Goal: Task Accomplishment & Management: Use online tool/utility

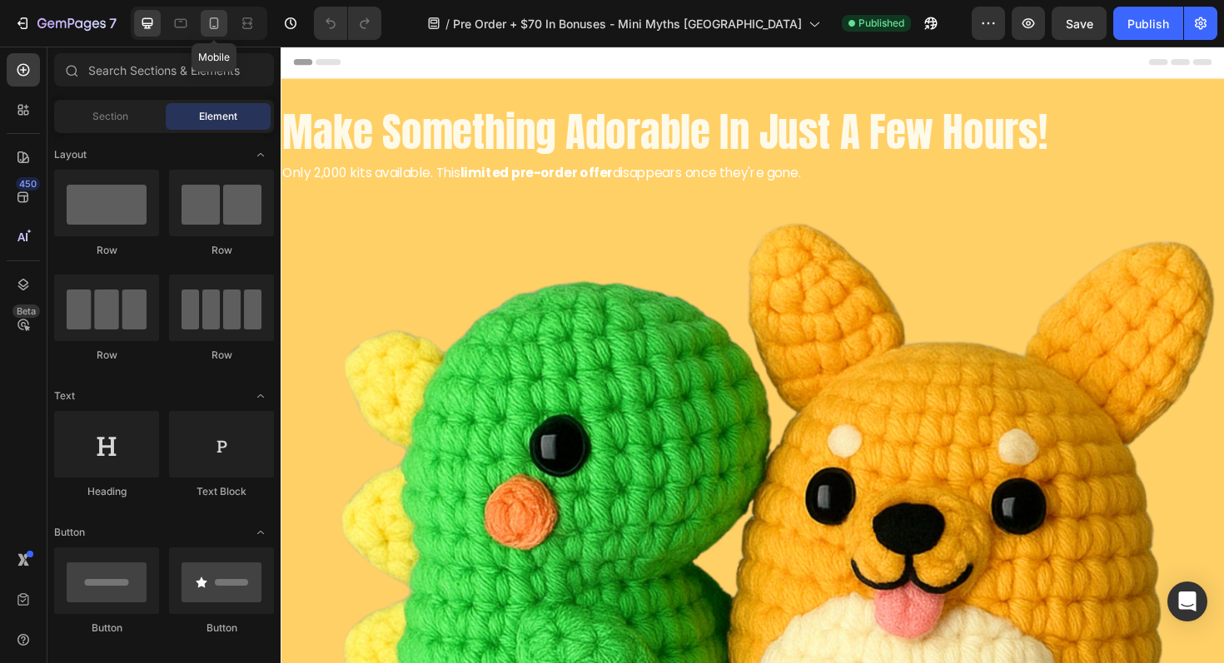
click at [212, 26] on icon at bounding box center [214, 23] width 9 height 12
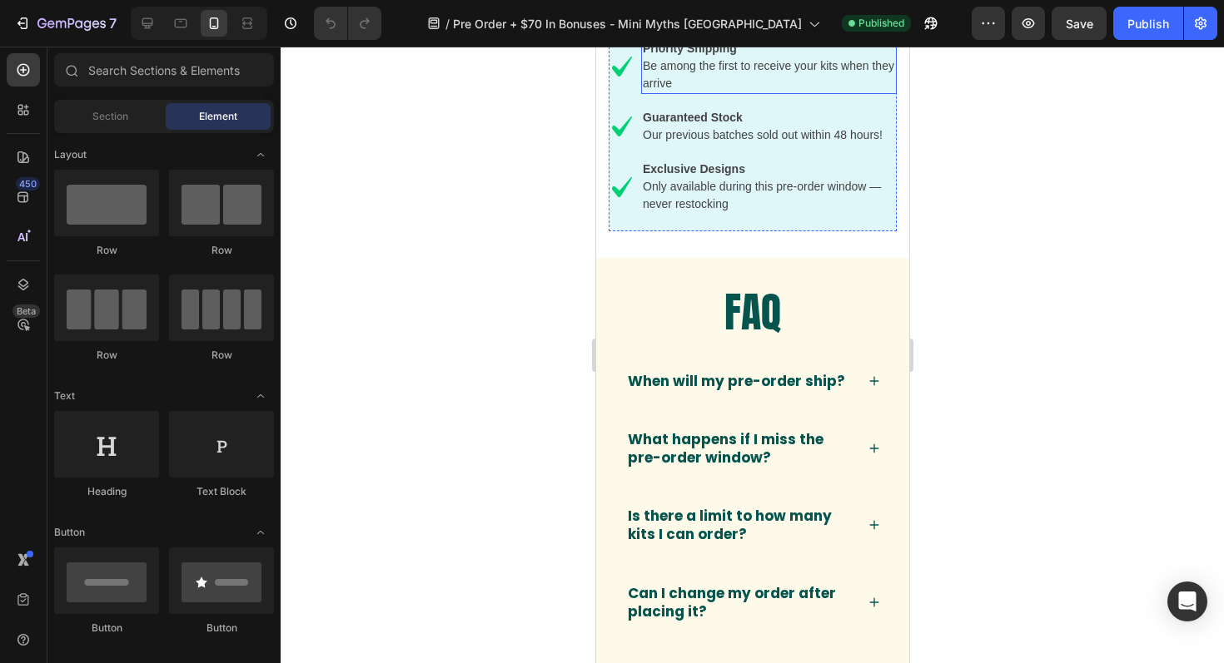
scroll to position [7728, 0]
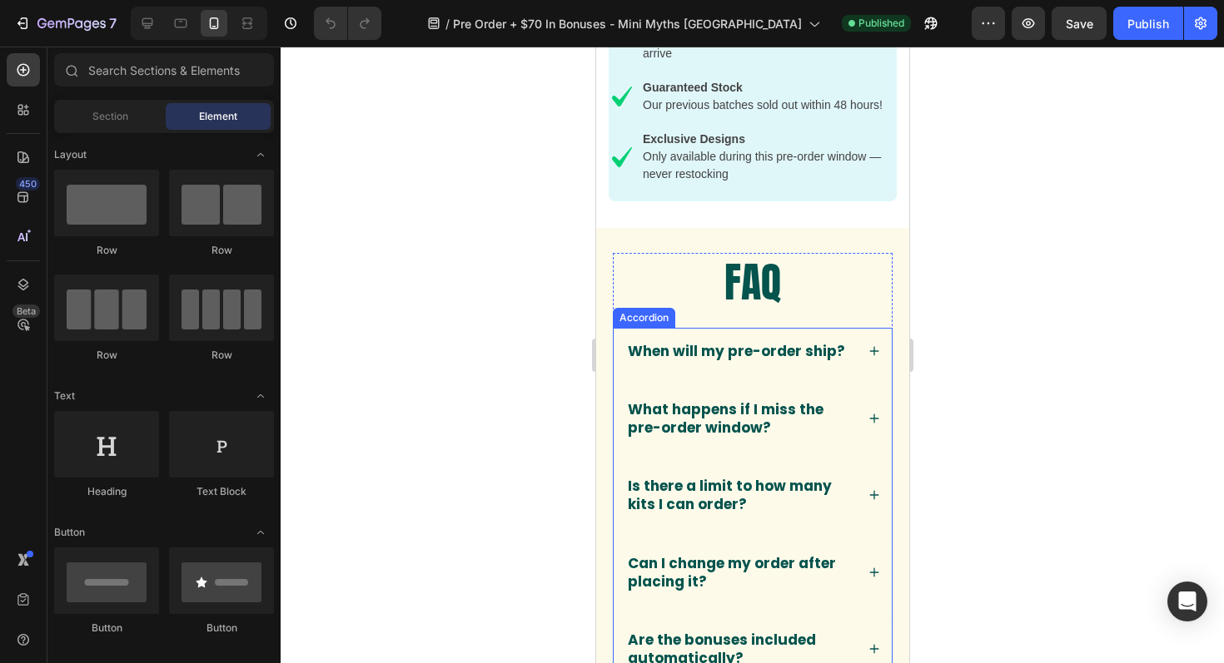
click at [866, 352] on div "When will my pre-order ship?" at bounding box center [752, 351] width 278 height 47
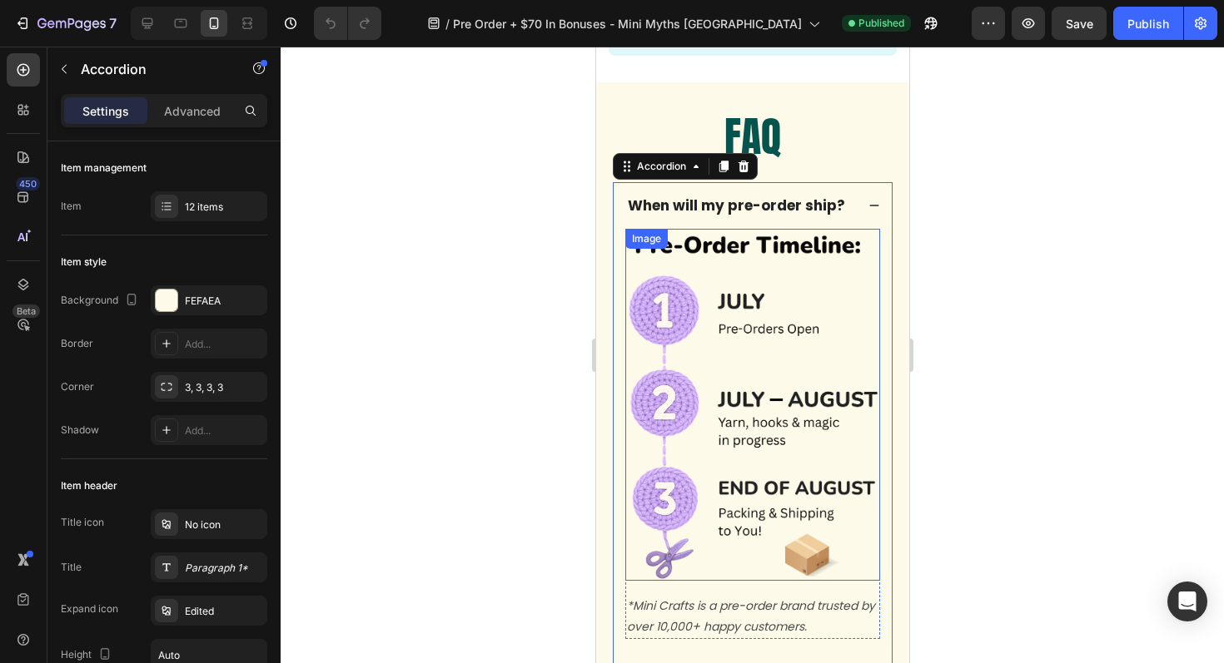
scroll to position [7882, 0]
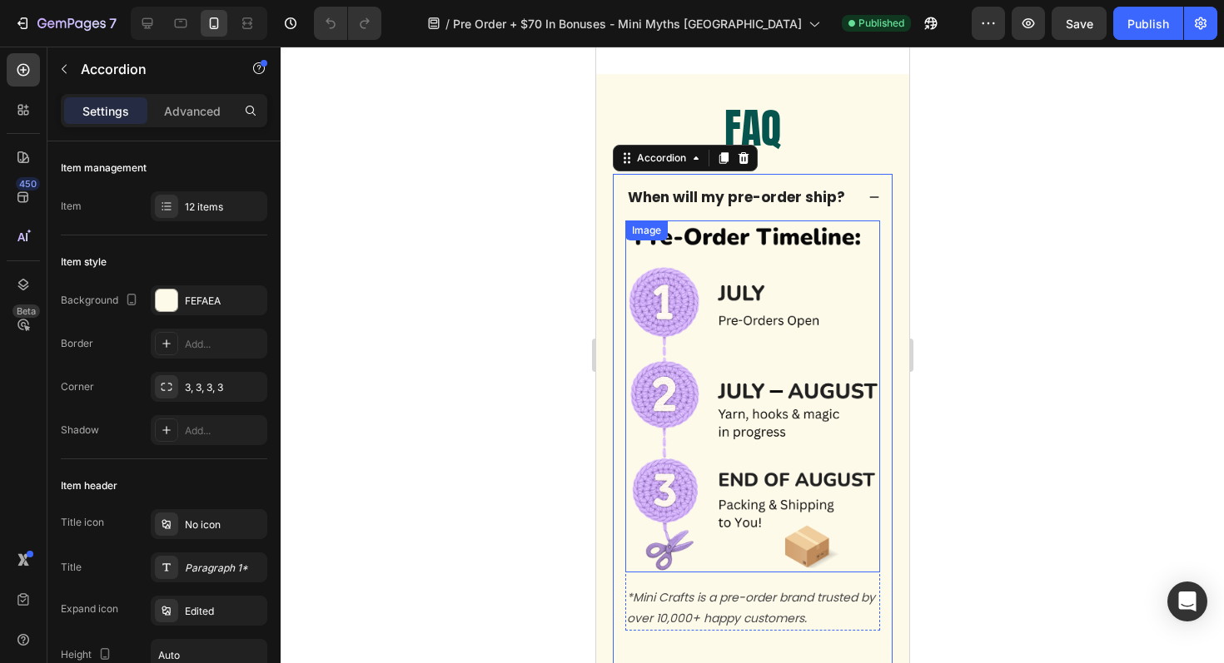
click at [743, 373] on img at bounding box center [751, 397] width 255 height 352
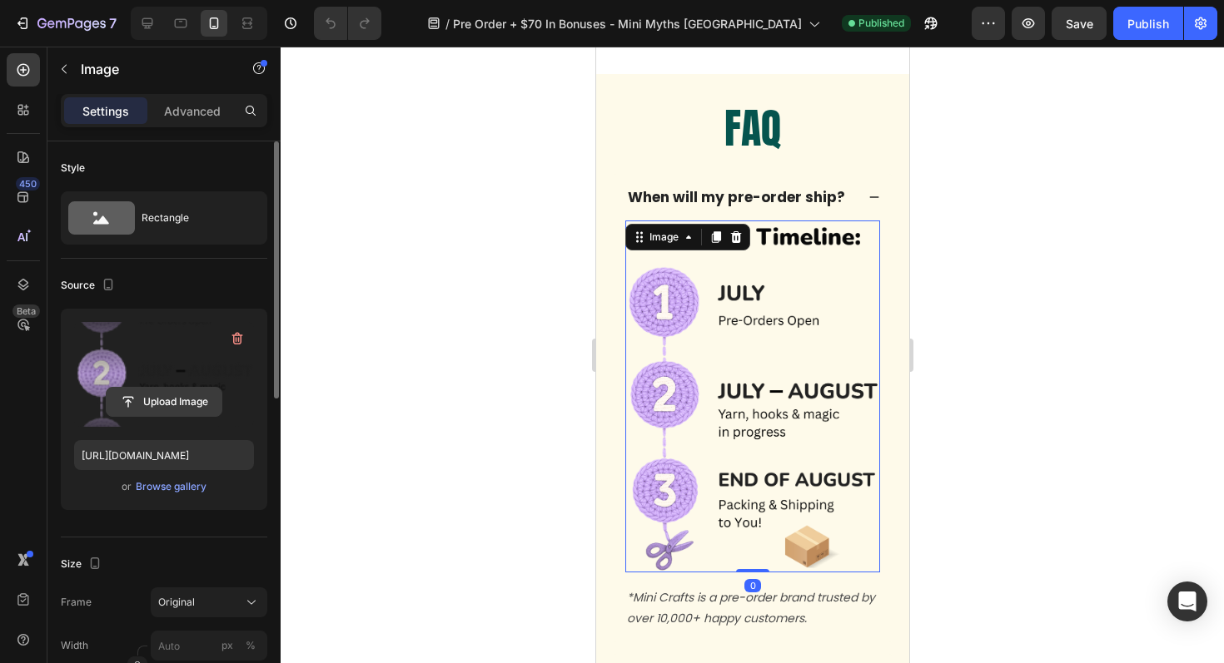
click at [157, 412] on input "file" at bounding box center [164, 402] width 115 height 28
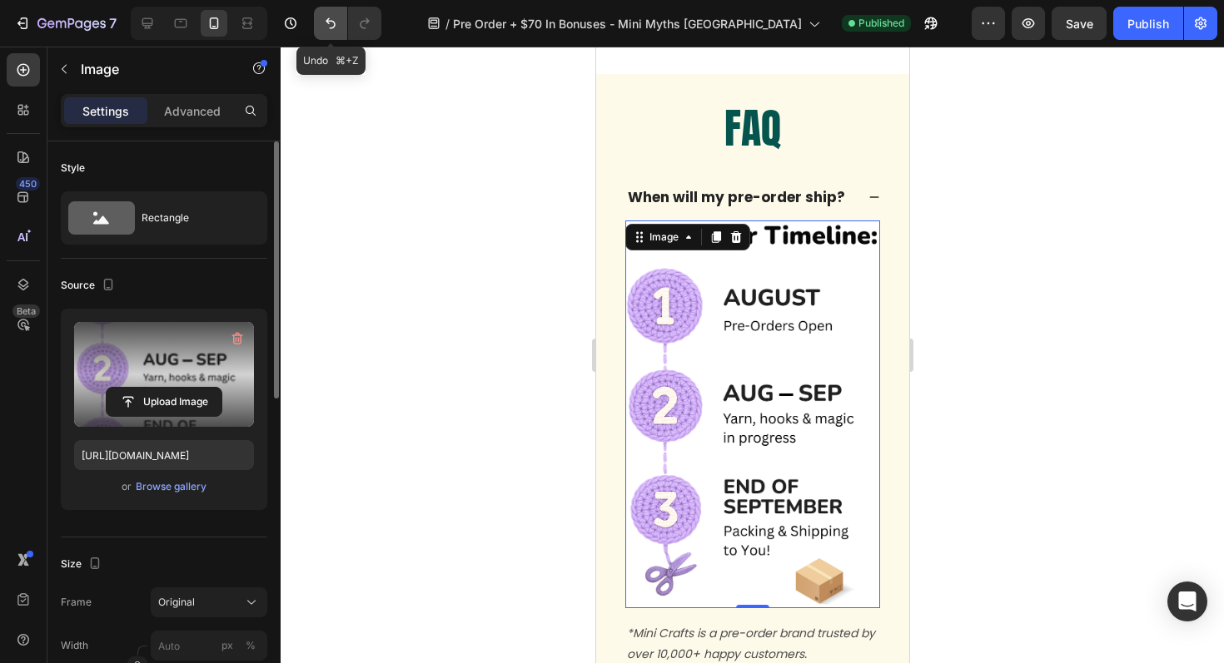
click at [329, 18] on icon "Undo/Redo" at bounding box center [330, 23] width 10 height 11
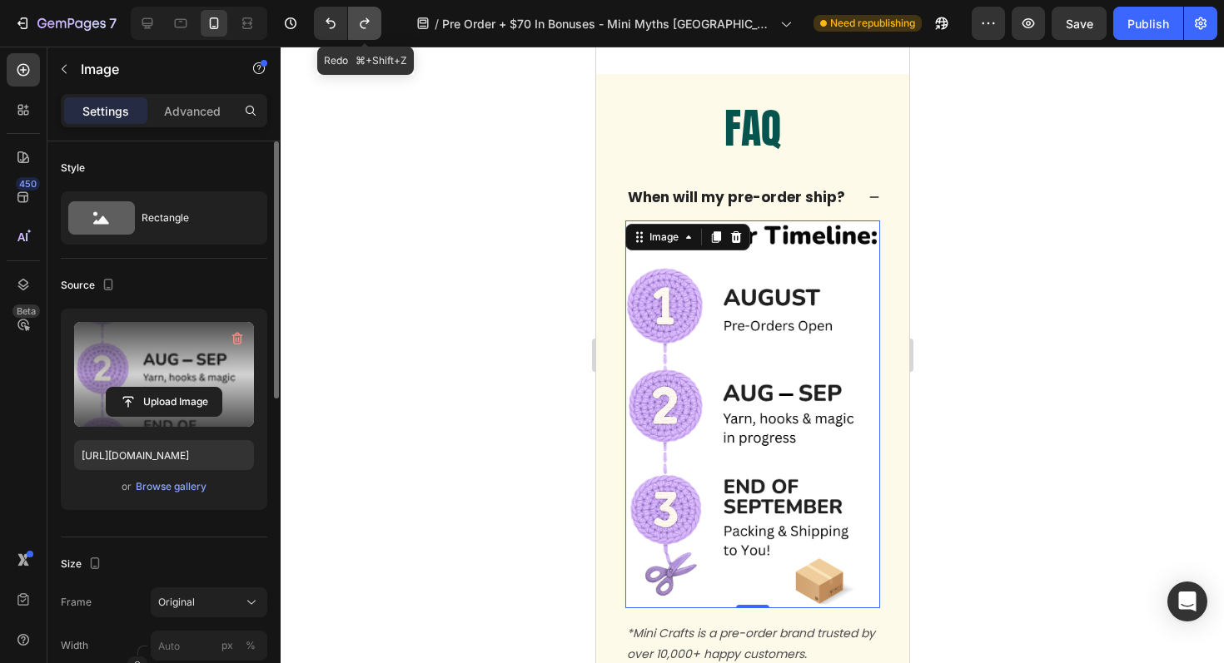
click at [366, 26] on icon "Undo/Redo" at bounding box center [364, 23] width 17 height 17
click at [323, 23] on icon "Undo/Redo" at bounding box center [330, 23] width 17 height 17
click at [324, 23] on icon "Undo/Redo" at bounding box center [330, 23] width 17 height 17
type input "[URL][DOMAIN_NAME]"
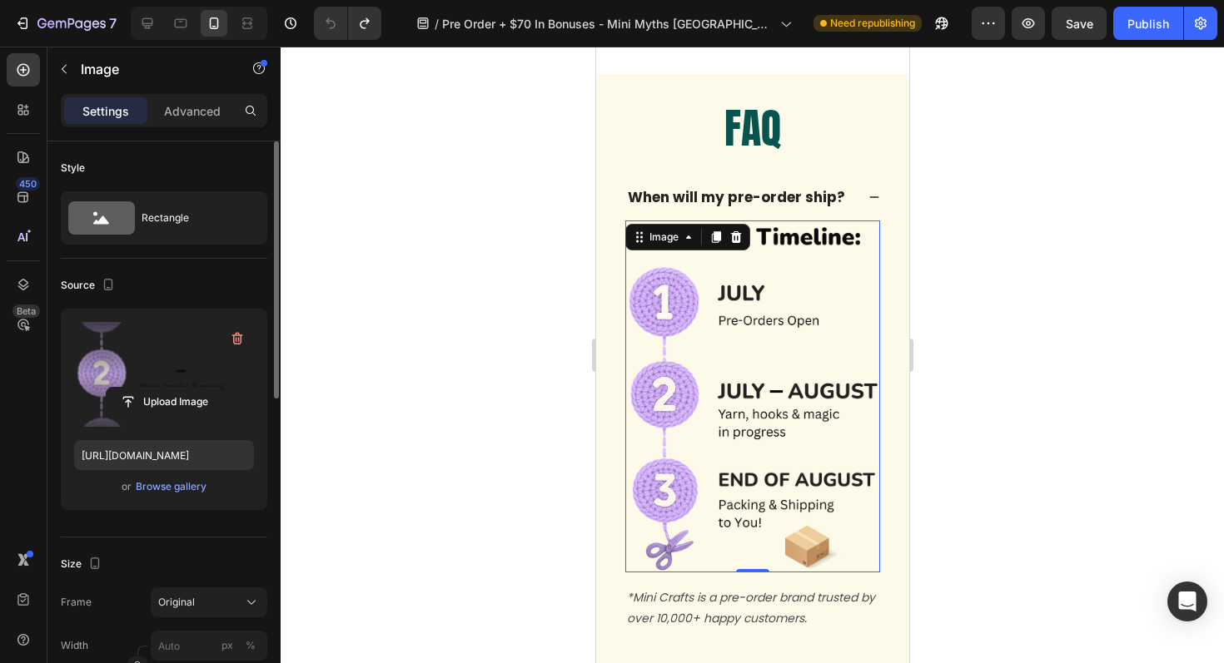
click at [432, 264] on div at bounding box center [752, 355] width 943 height 617
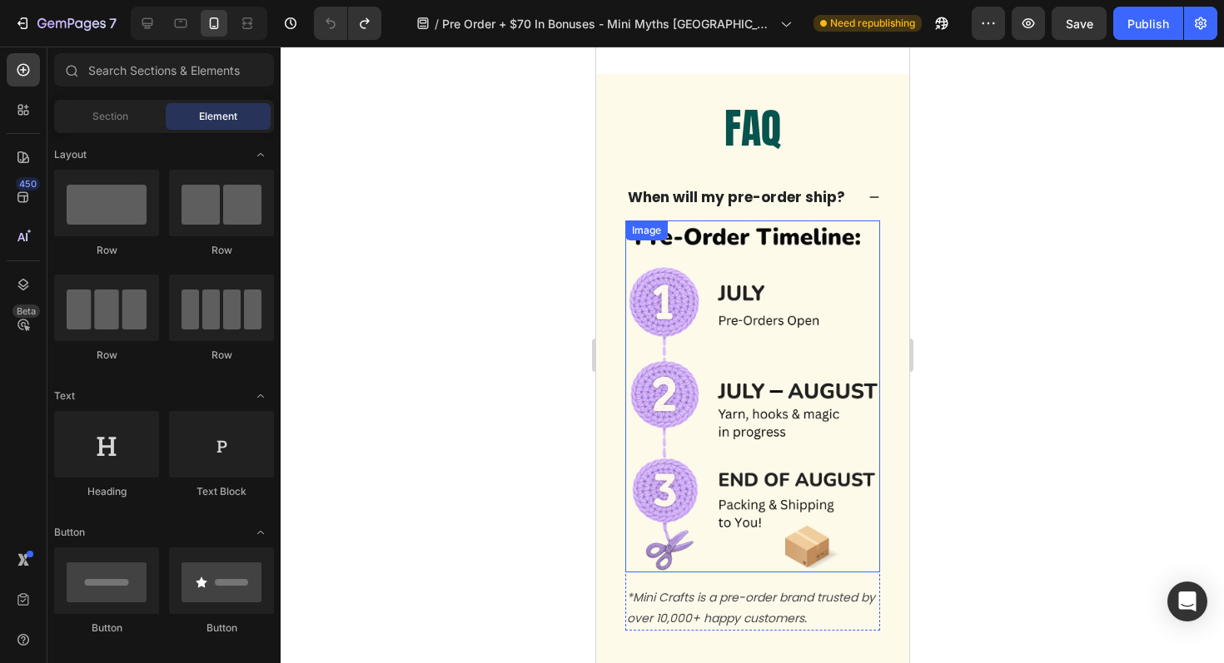
click at [745, 301] on img at bounding box center [751, 397] width 255 height 352
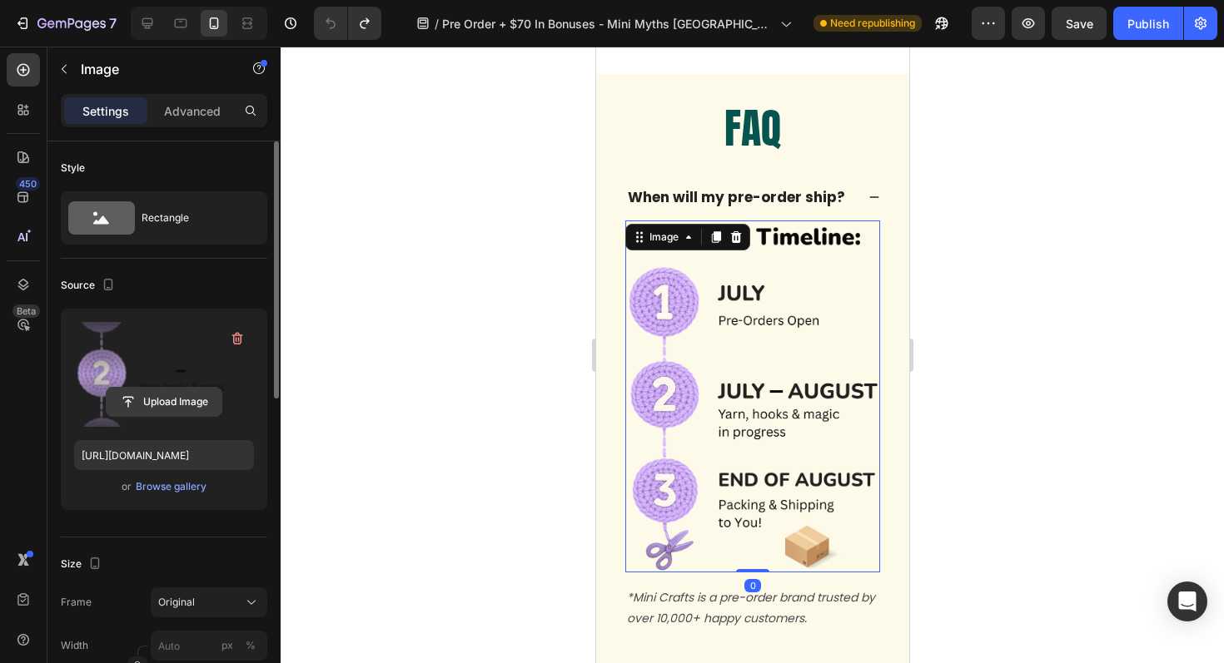
click at [176, 400] on input "file" at bounding box center [164, 402] width 115 height 28
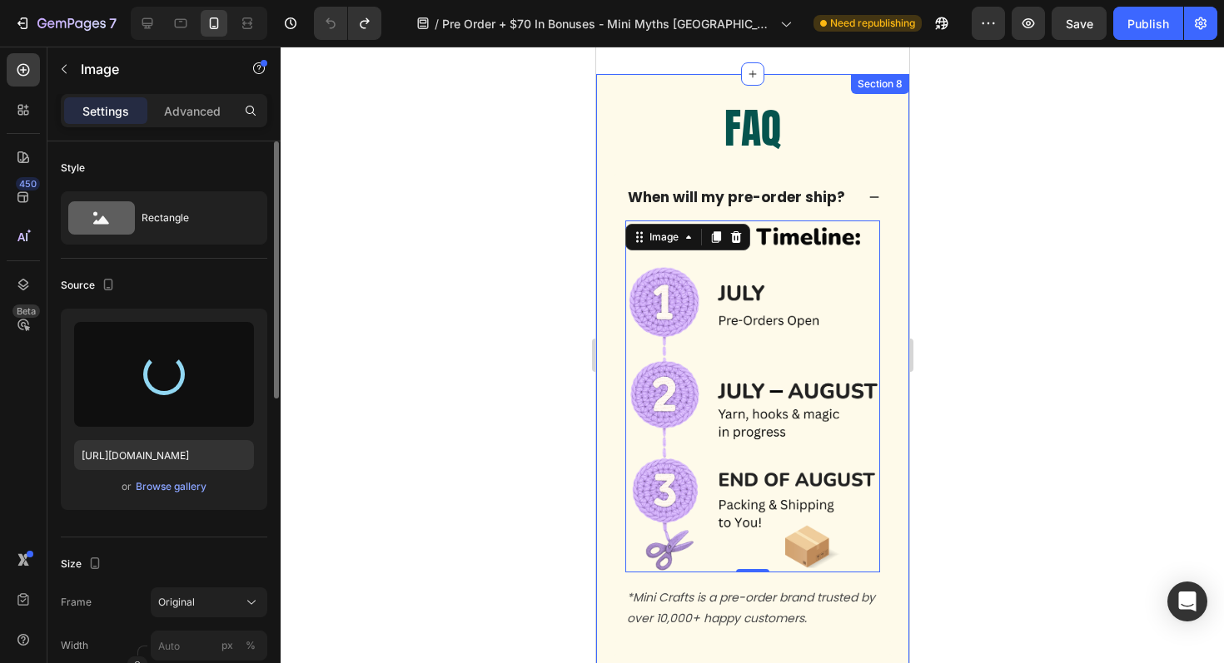
type input "[URL][DOMAIN_NAME]"
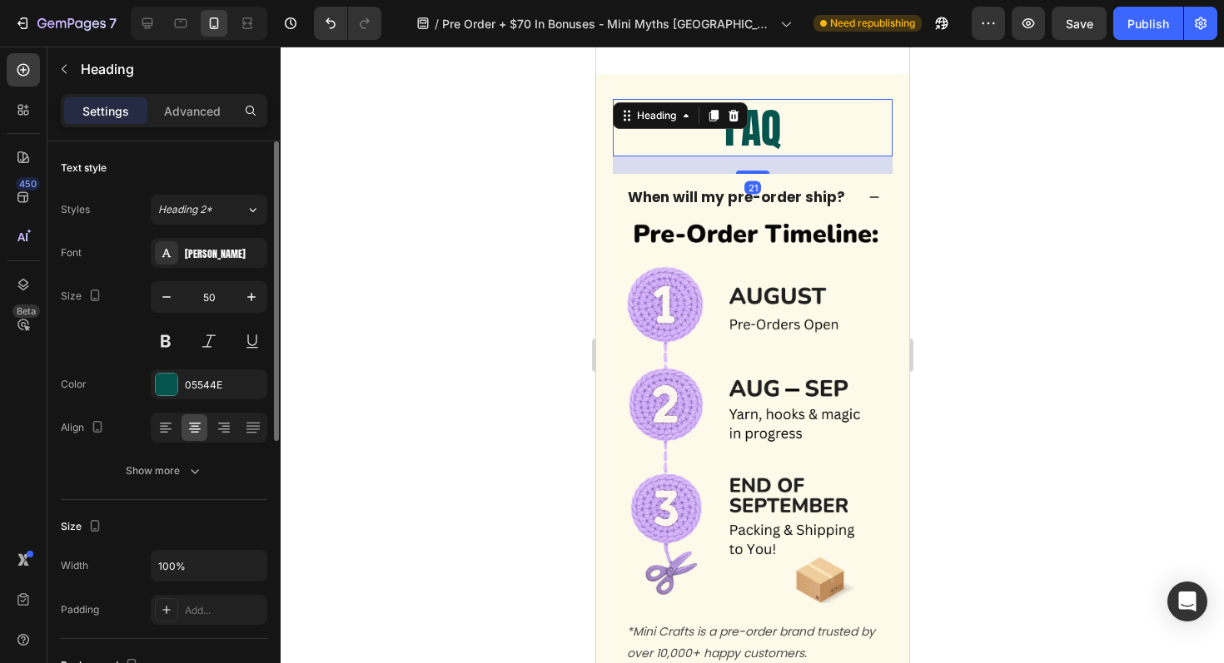
click at [793, 152] on h2 "FAQ" at bounding box center [752, 127] width 280 height 57
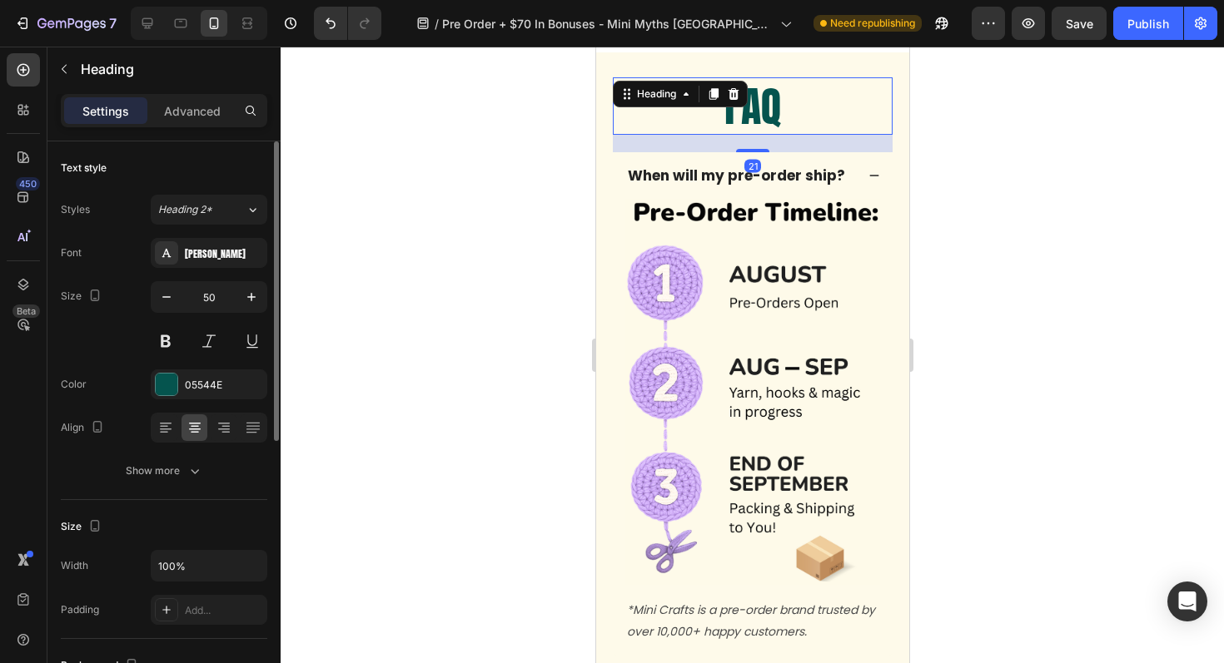
scroll to position [7905, 0]
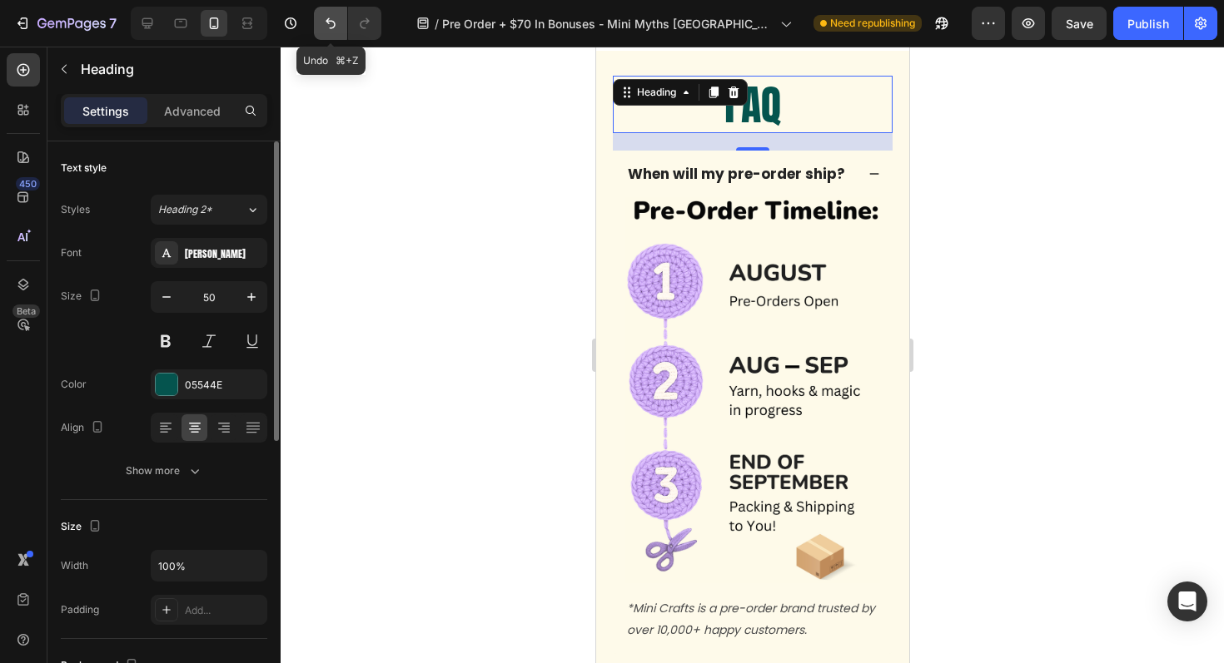
click at [329, 22] on icon "Undo/Redo" at bounding box center [330, 23] width 17 height 17
click at [365, 23] on icon "Undo/Redo" at bounding box center [364, 23] width 17 height 17
click at [329, 24] on icon "Undo/Redo" at bounding box center [330, 23] width 17 height 17
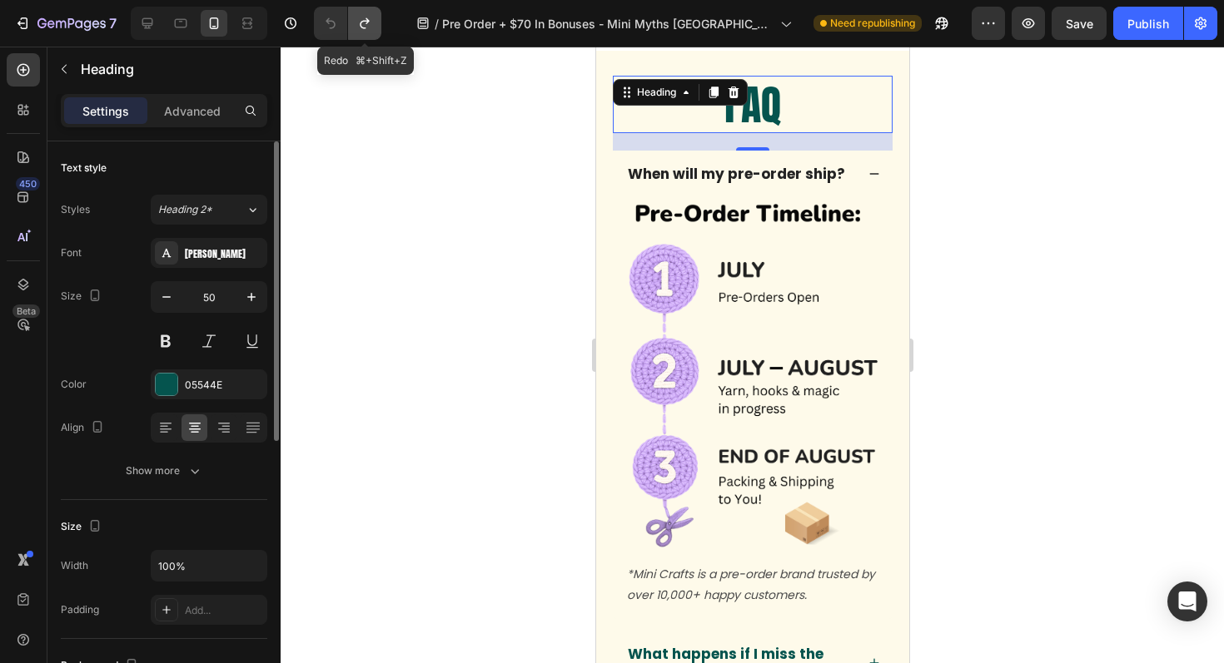
click at [365, 28] on icon "Undo/Redo" at bounding box center [364, 23] width 17 height 17
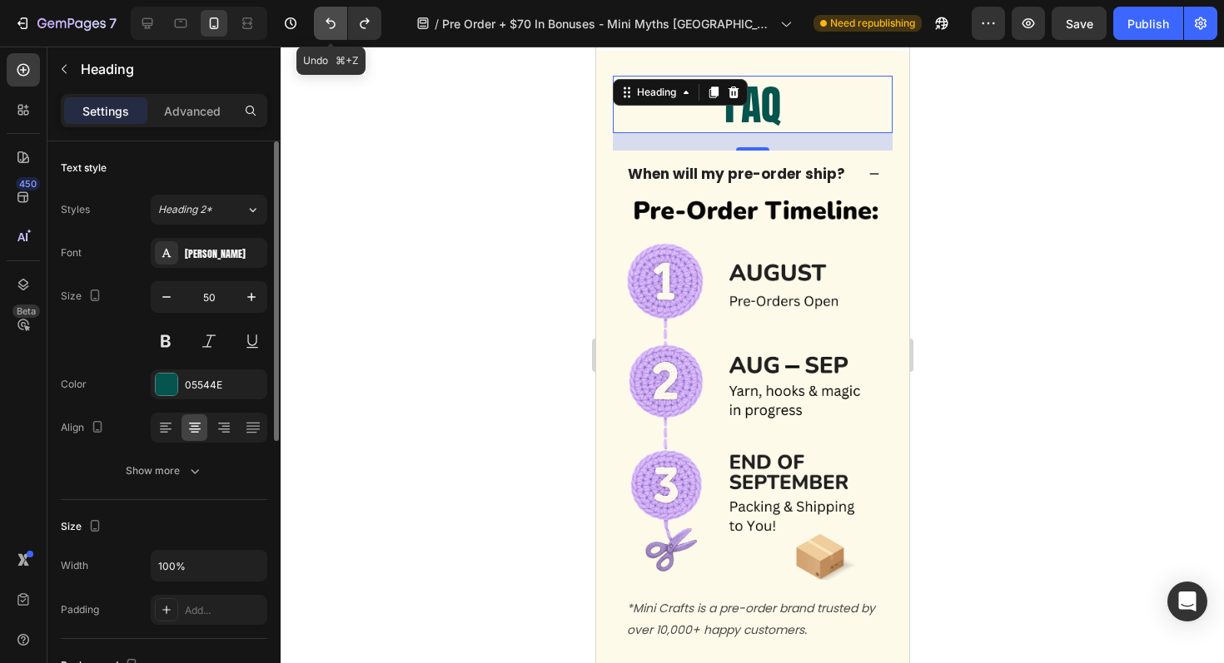
click at [318, 30] on button "Undo/Redo" at bounding box center [330, 23] width 33 height 33
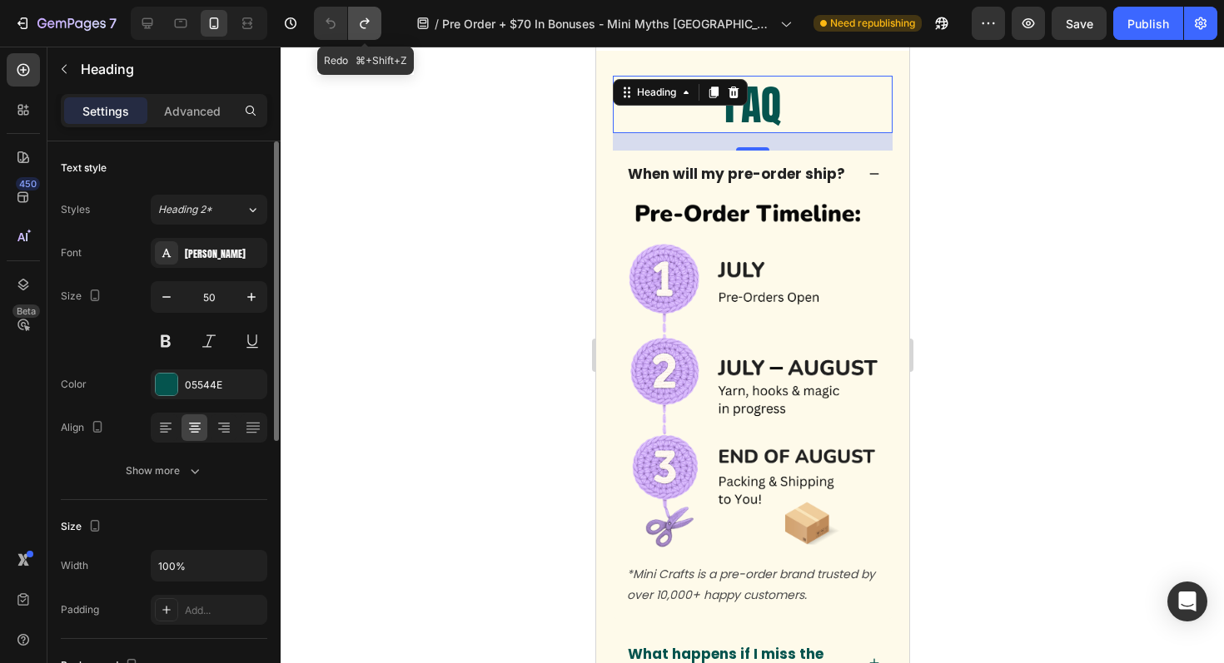
click at [367, 32] on button "Undo/Redo" at bounding box center [364, 23] width 33 height 33
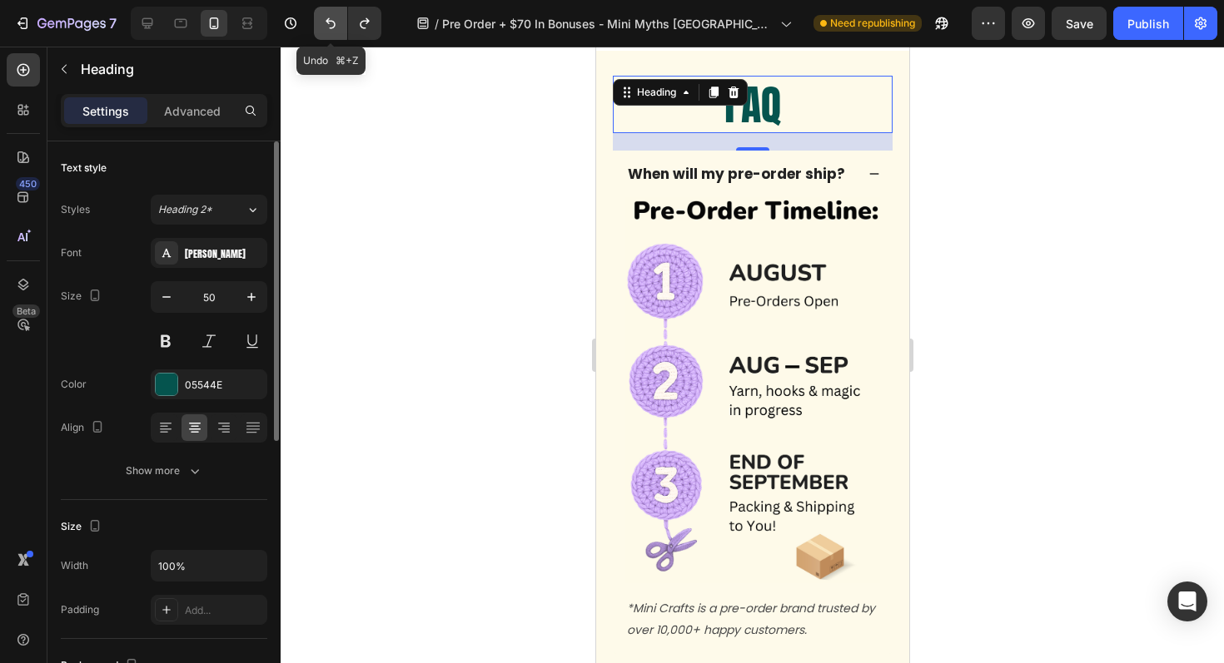
click at [330, 36] on button "Undo/Redo" at bounding box center [330, 23] width 33 height 33
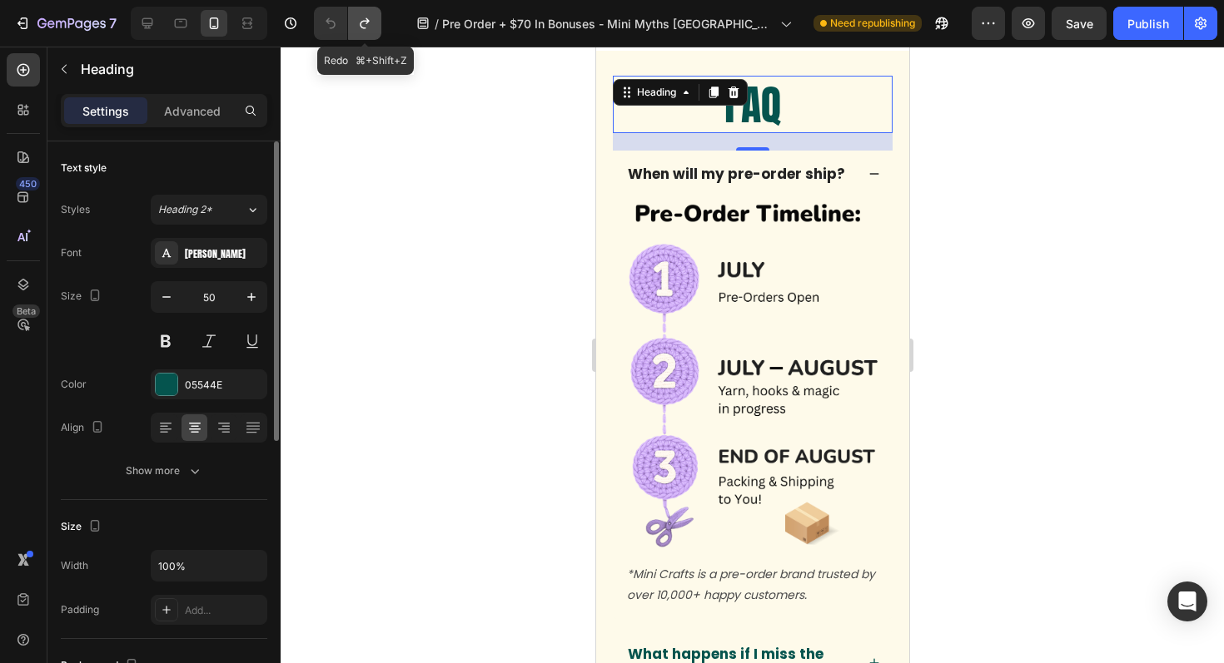
click at [370, 32] on button "Undo/Redo" at bounding box center [364, 23] width 33 height 33
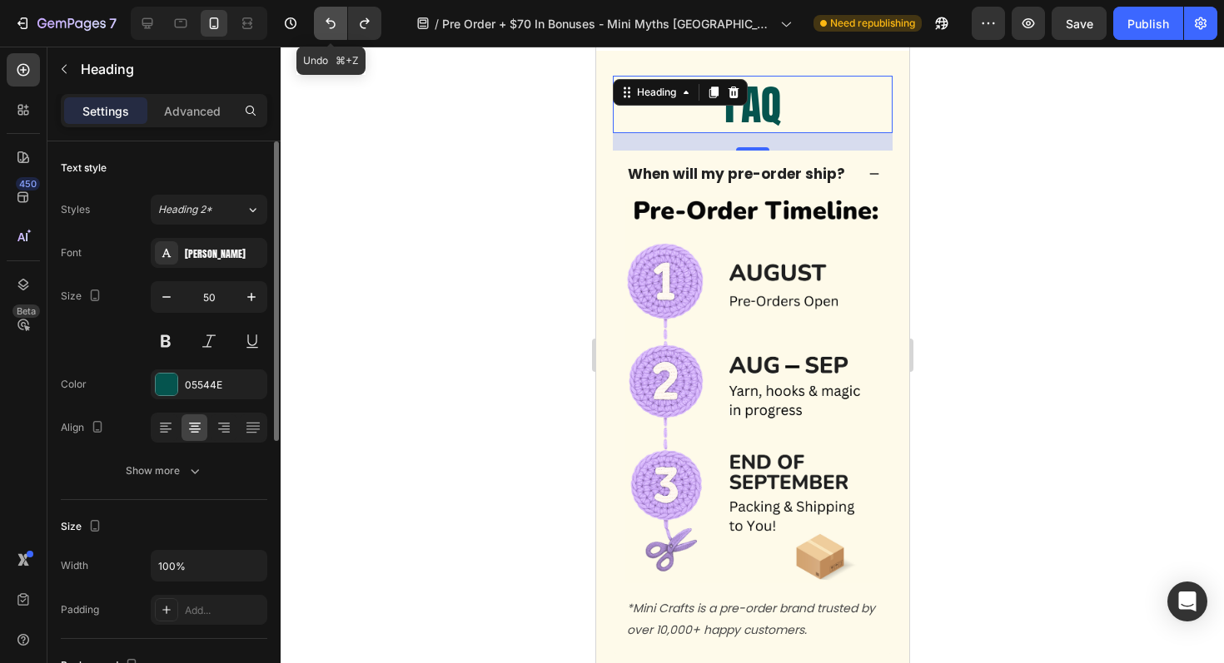
click at [338, 35] on button "Undo/Redo" at bounding box center [330, 23] width 33 height 33
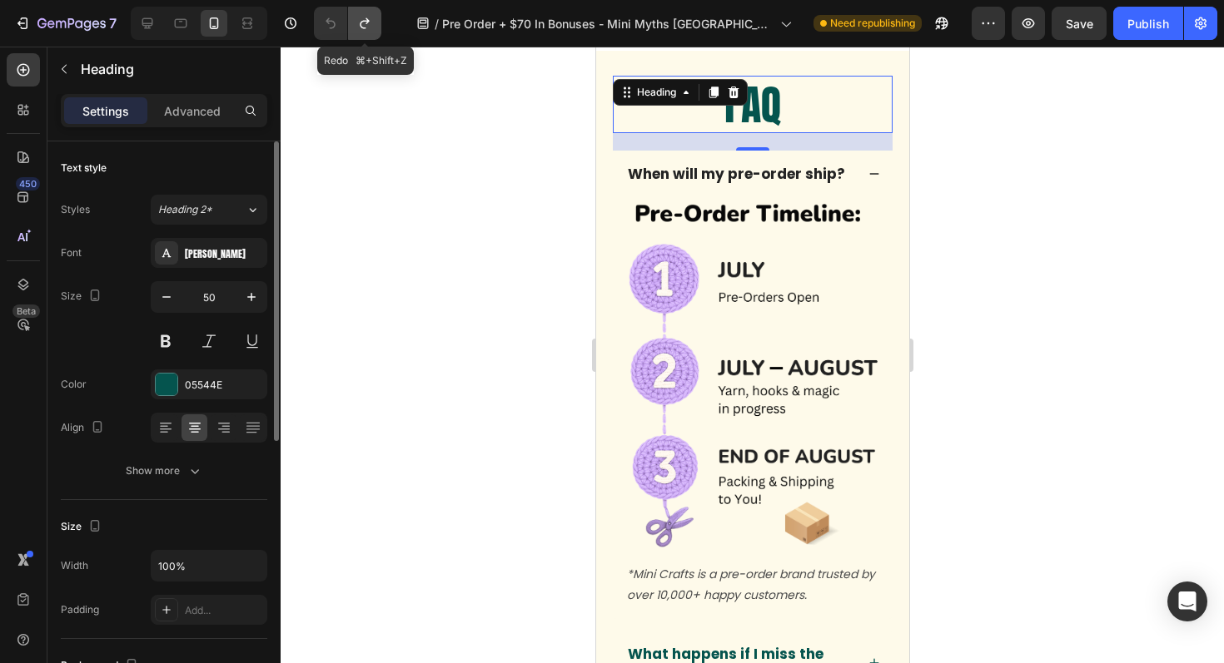
click at [371, 33] on button "Undo/Redo" at bounding box center [364, 23] width 33 height 33
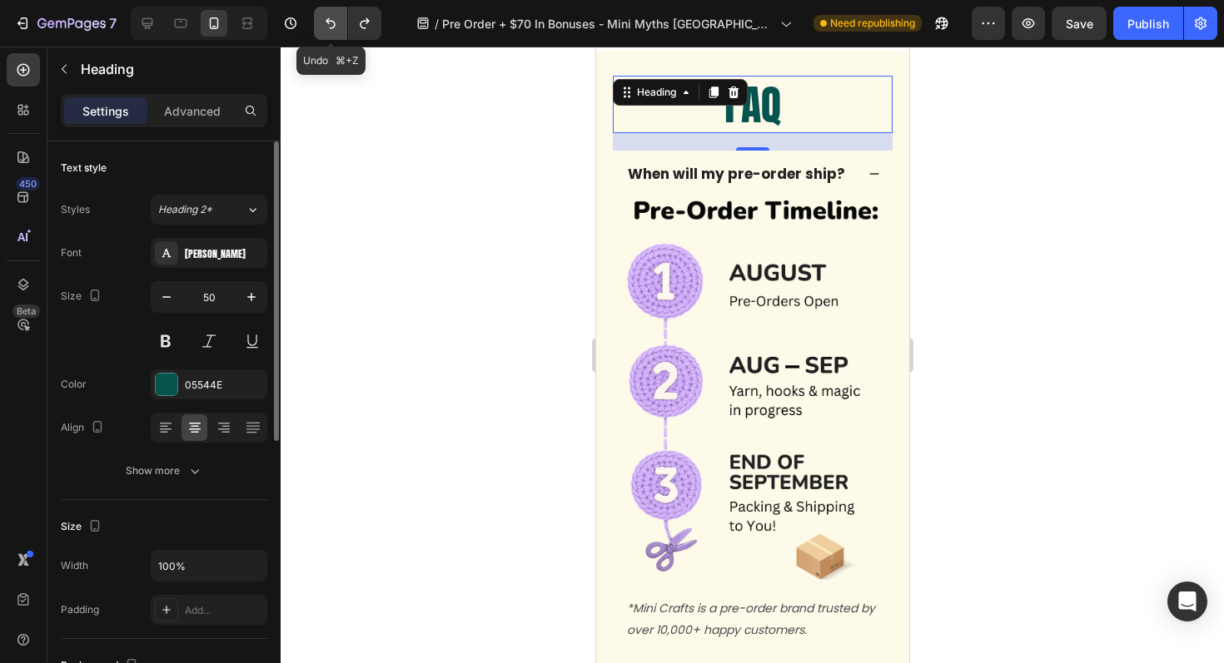
click at [338, 38] on button "Undo/Redo" at bounding box center [330, 23] width 33 height 33
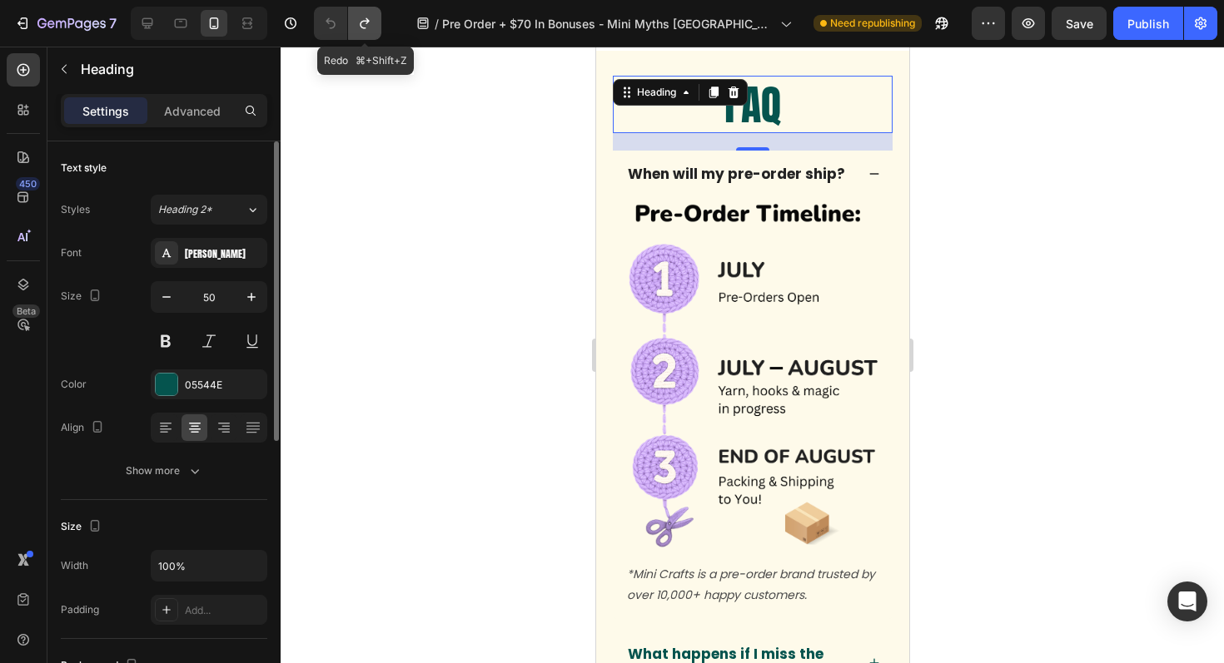
click at [368, 33] on button "Undo/Redo" at bounding box center [364, 23] width 33 height 33
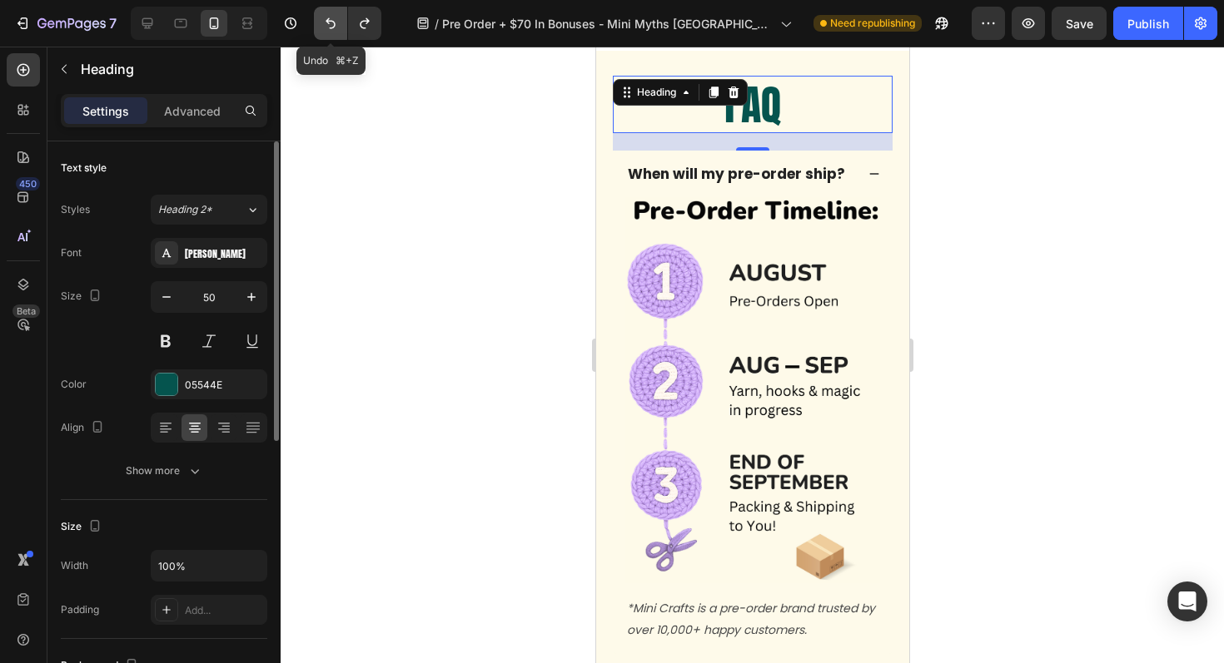
click at [334, 32] on button "Undo/Redo" at bounding box center [330, 23] width 33 height 33
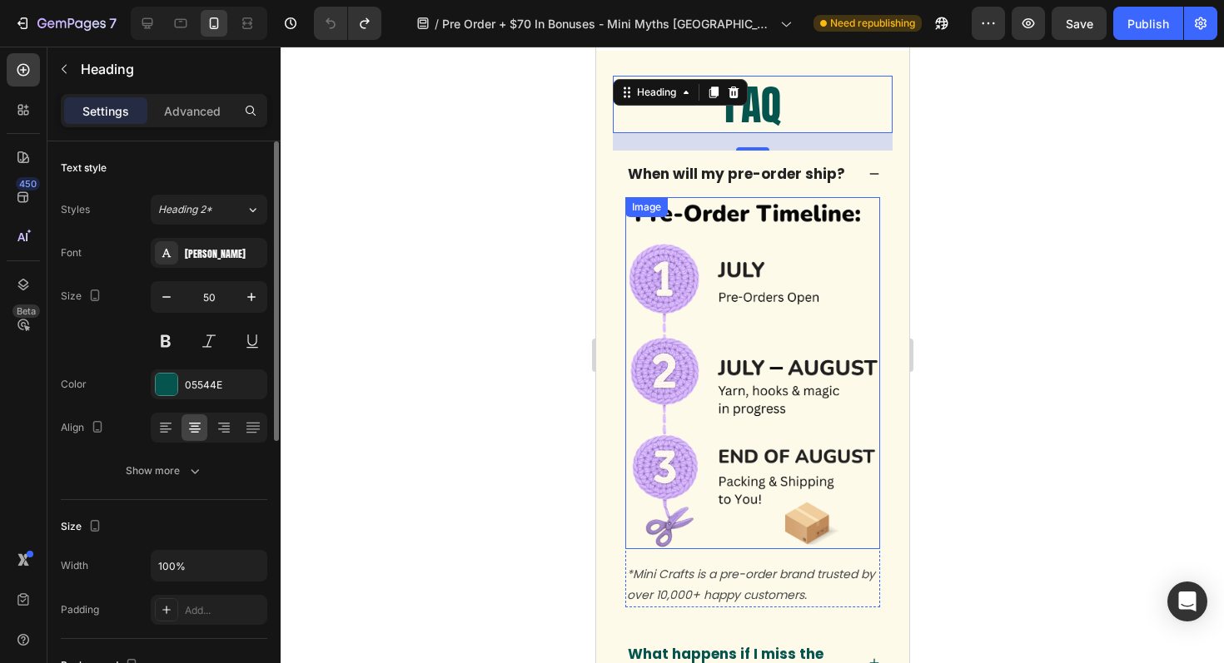
click at [743, 325] on img at bounding box center [751, 373] width 255 height 352
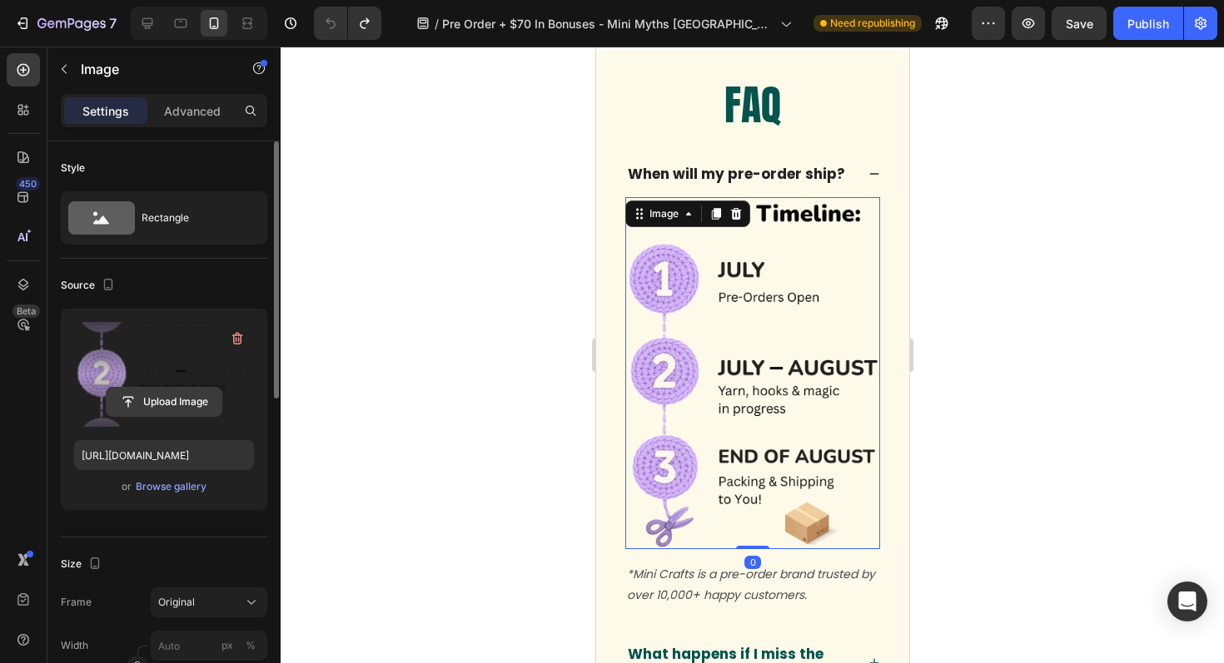
click at [176, 406] on input "file" at bounding box center [164, 402] width 115 height 28
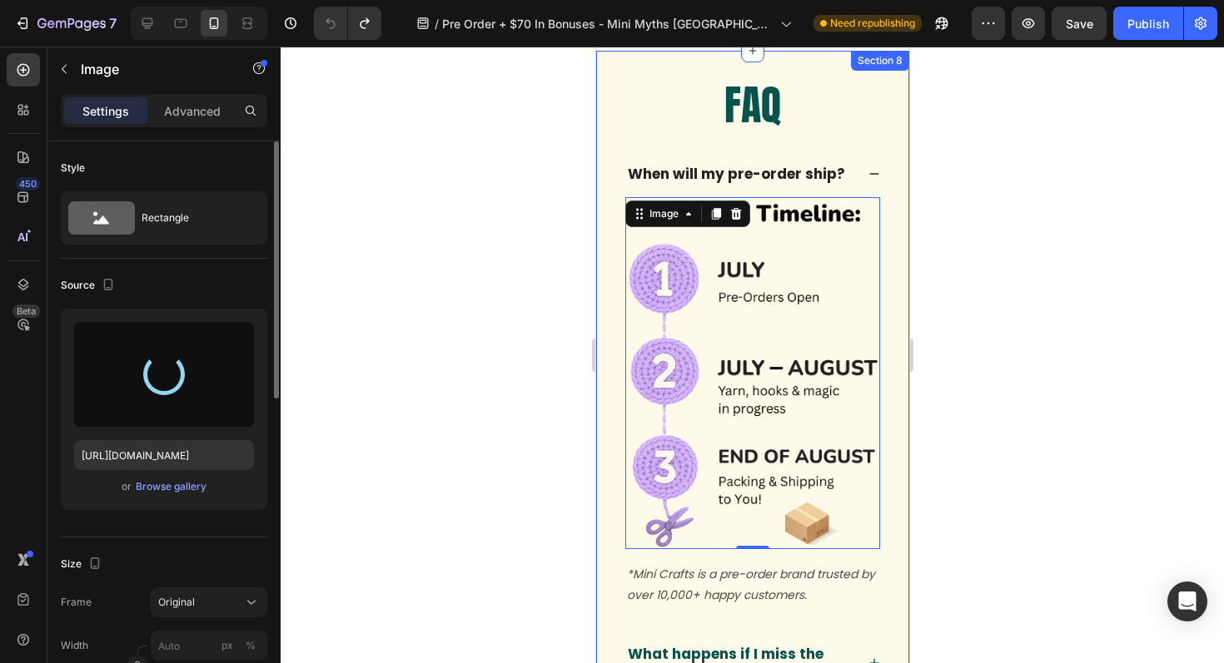
type input "[URL][DOMAIN_NAME]"
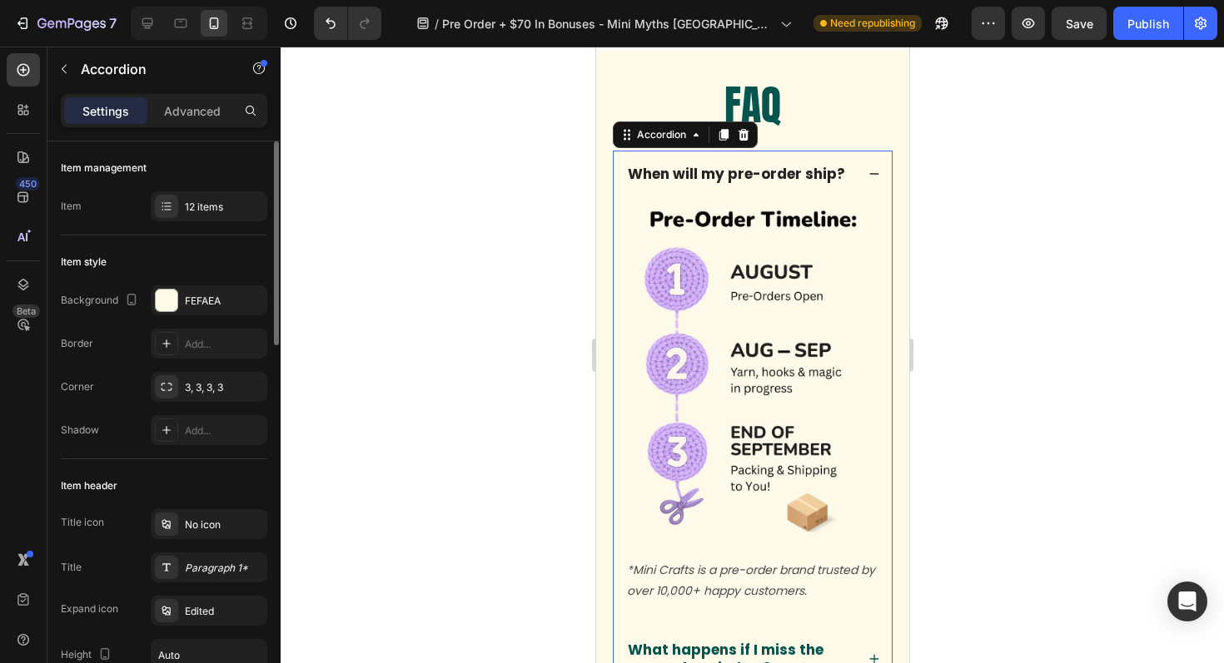
click at [821, 179] on p "When will my pre-order ship?" at bounding box center [735, 174] width 217 height 18
click at [324, 27] on icon "Undo/Redo" at bounding box center [330, 23] width 17 height 17
click at [330, 29] on icon "Undo/Redo" at bounding box center [330, 23] width 17 height 17
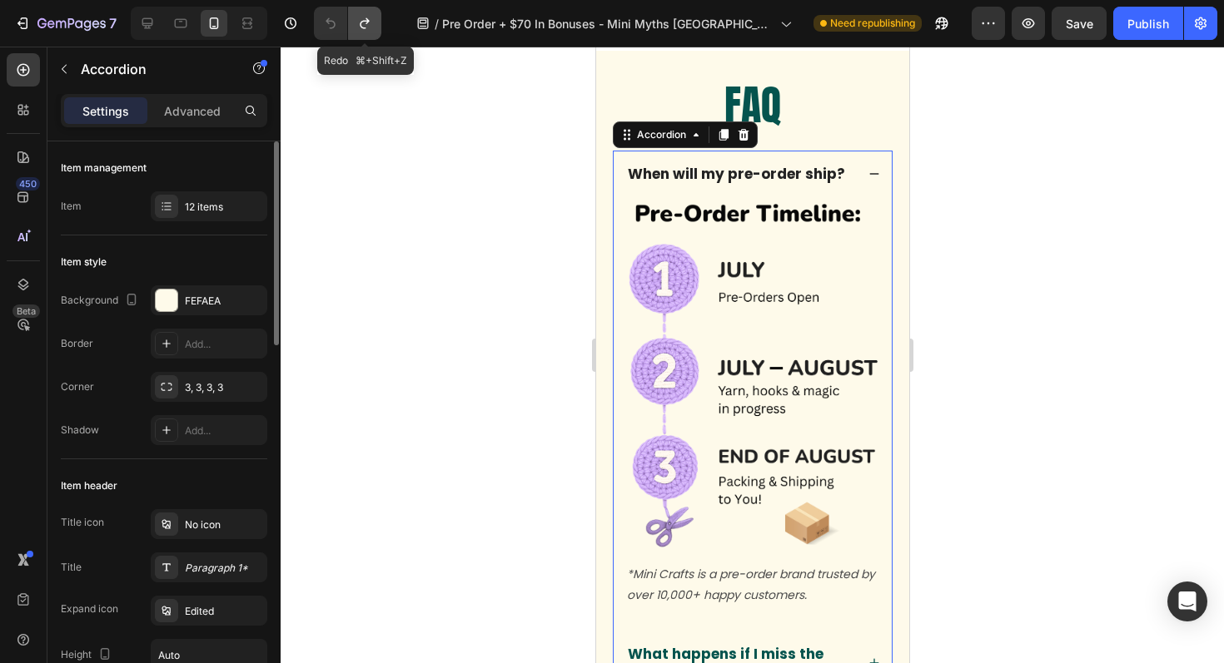
click at [362, 26] on icon "Undo/Redo" at bounding box center [364, 23] width 17 height 17
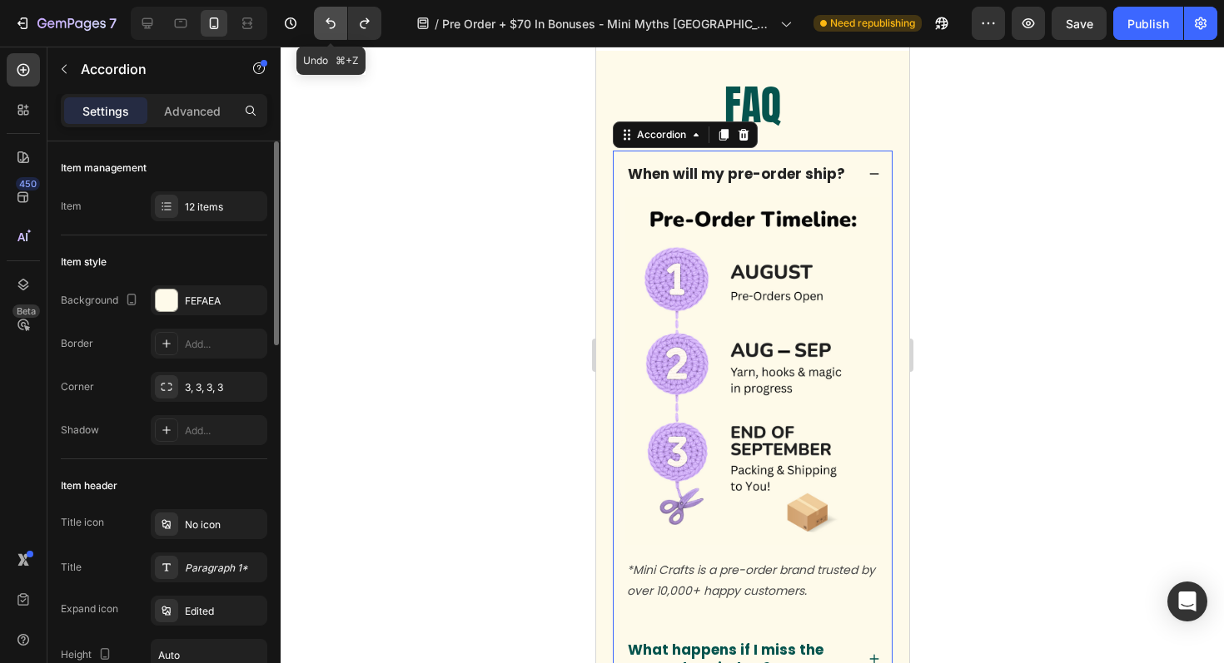
click at [329, 26] on icon "Undo/Redo" at bounding box center [330, 23] width 17 height 17
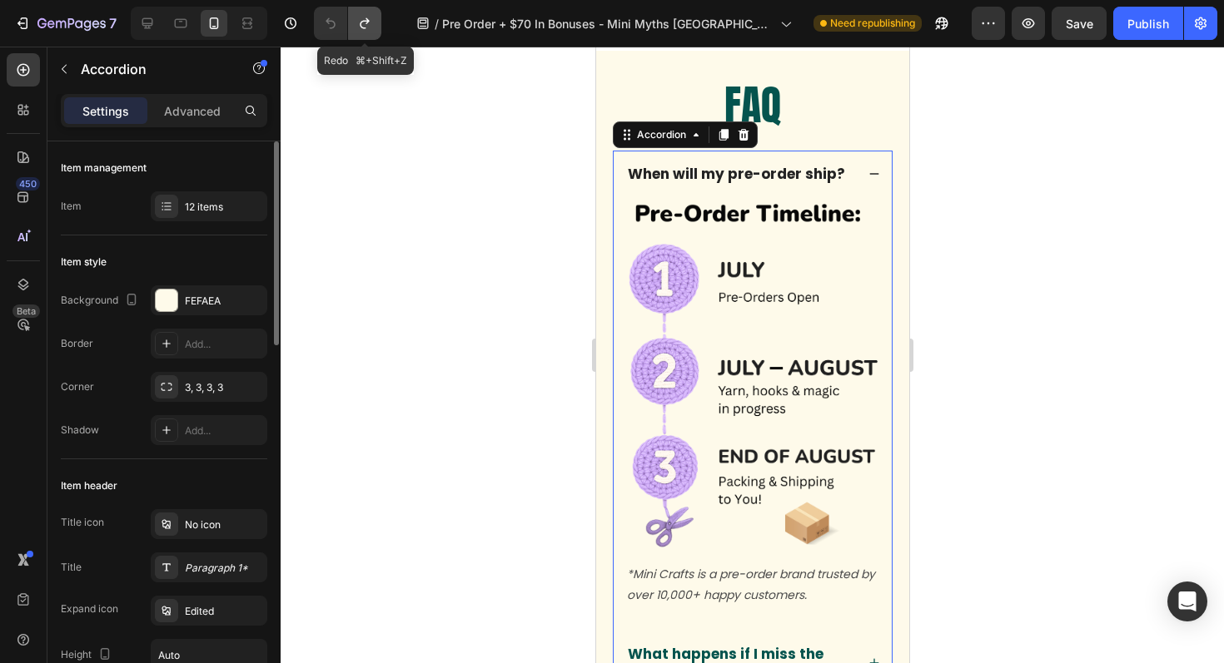
click at [360, 24] on icon "Undo/Redo" at bounding box center [364, 23] width 9 height 11
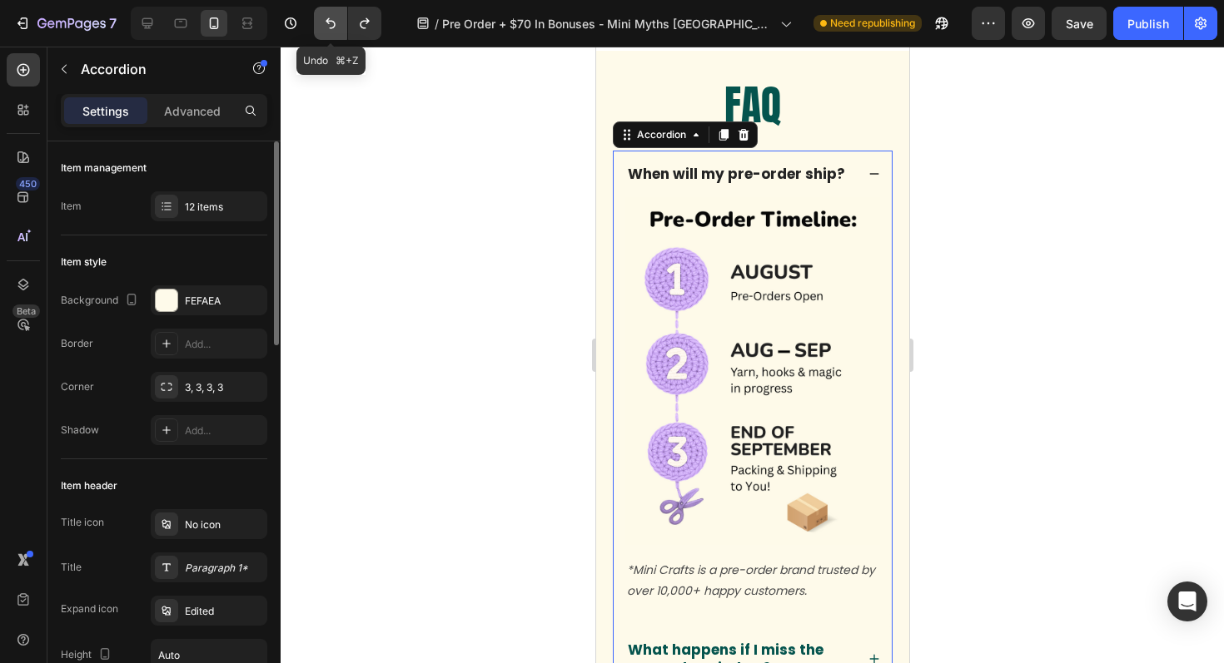
click at [330, 26] on icon "Undo/Redo" at bounding box center [330, 23] width 17 height 17
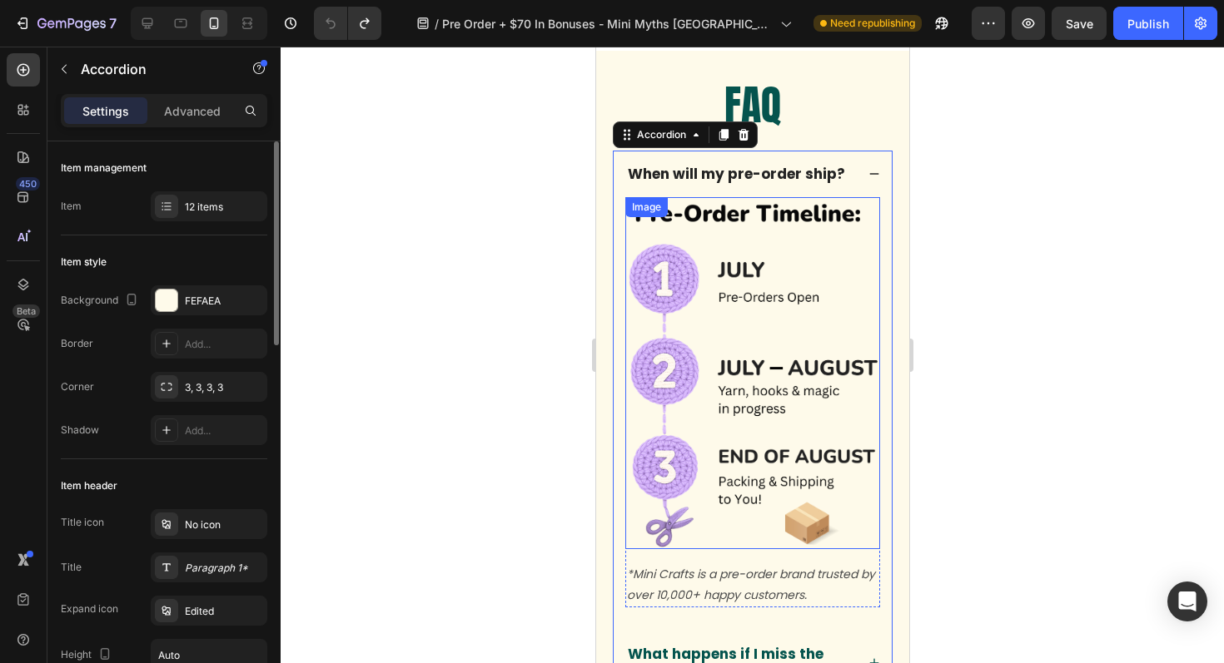
click at [728, 284] on img at bounding box center [751, 373] width 255 height 352
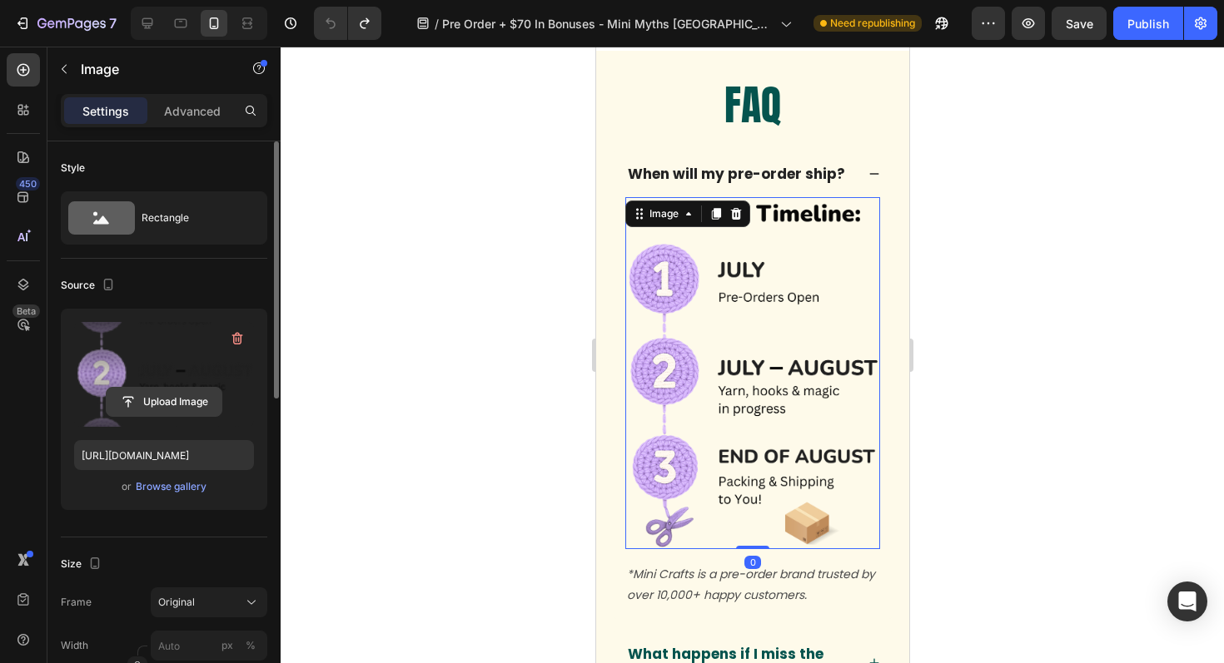
click at [119, 408] on input "file" at bounding box center [164, 402] width 115 height 28
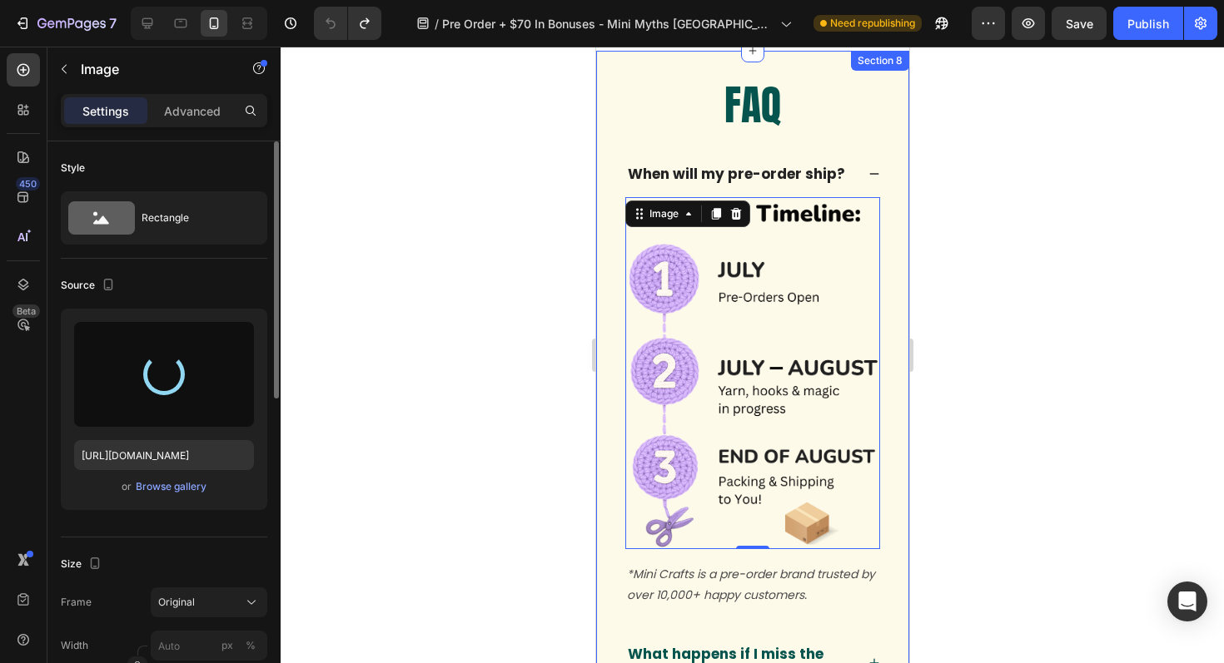
type input "[URL][DOMAIN_NAME]"
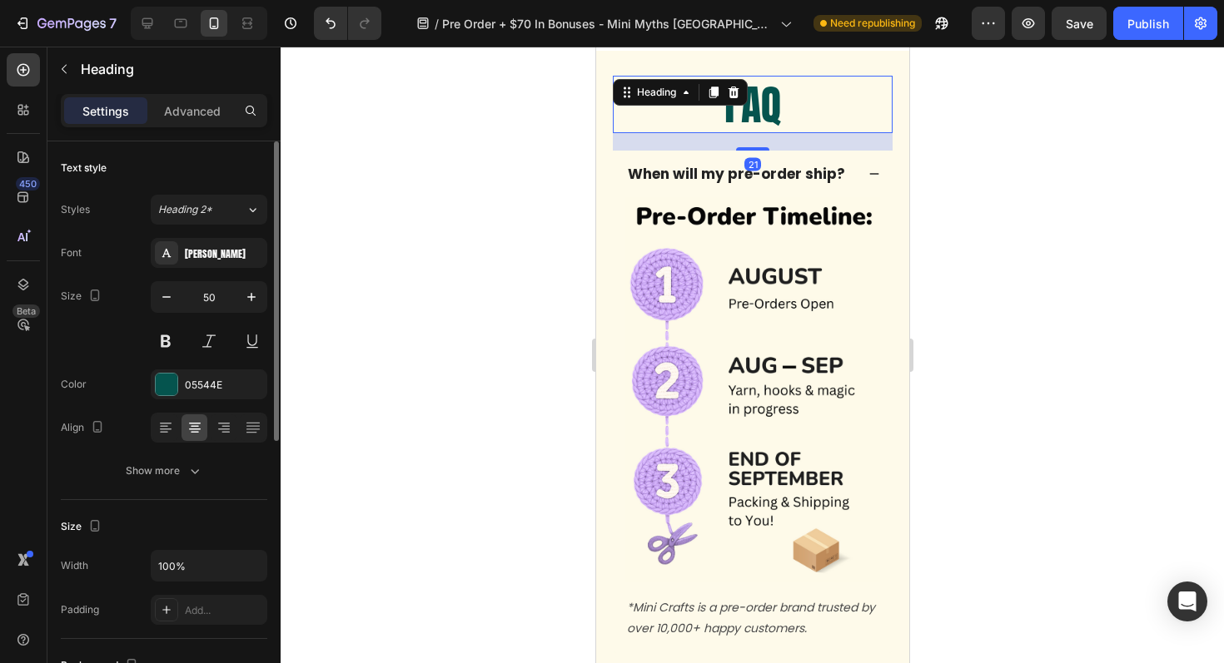
click at [763, 115] on h2 "FAQ" at bounding box center [752, 104] width 280 height 57
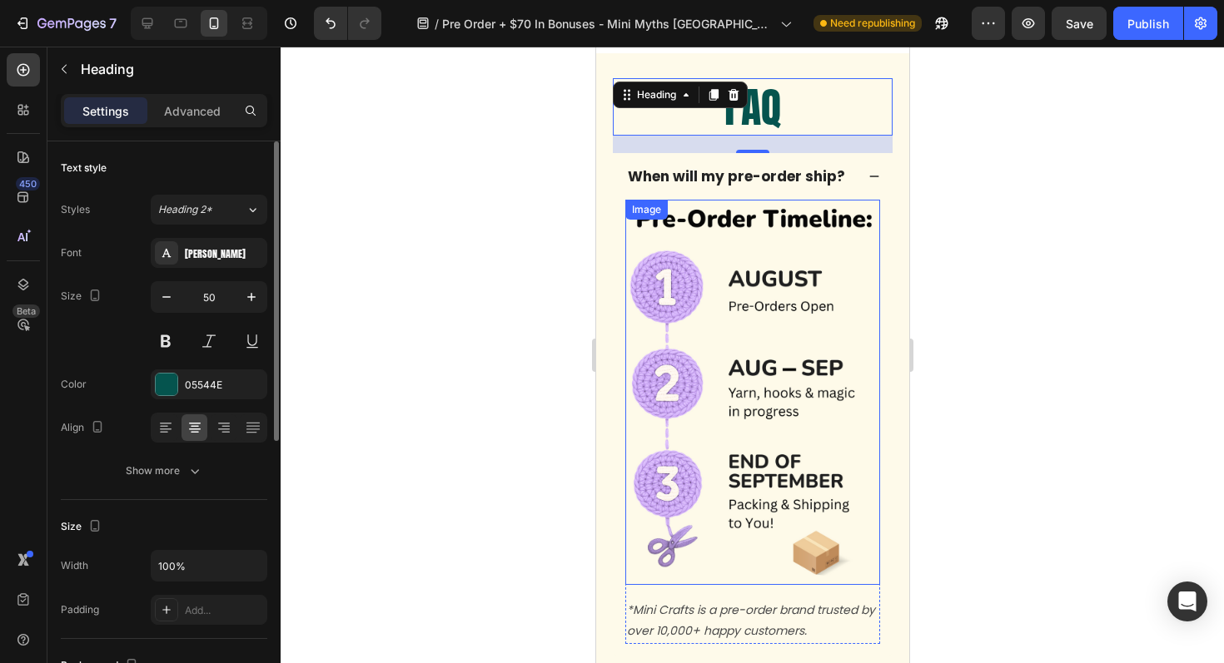
scroll to position [7861, 0]
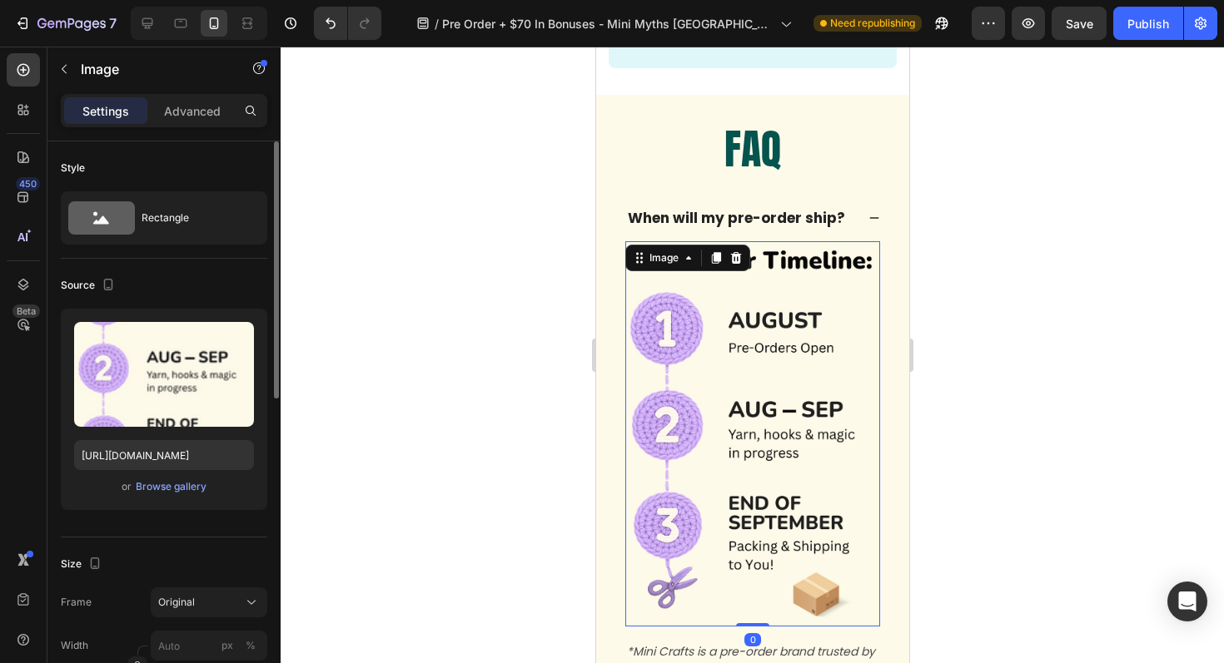
click at [810, 271] on img at bounding box center [751, 433] width 255 height 385
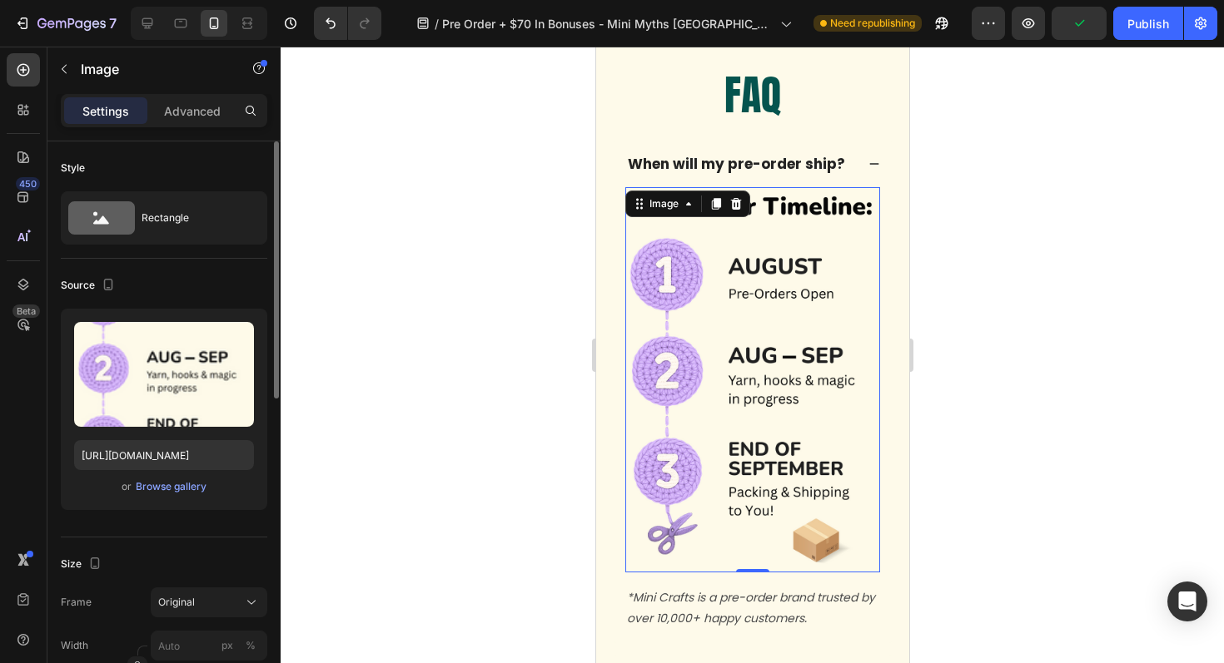
scroll to position [7879, 0]
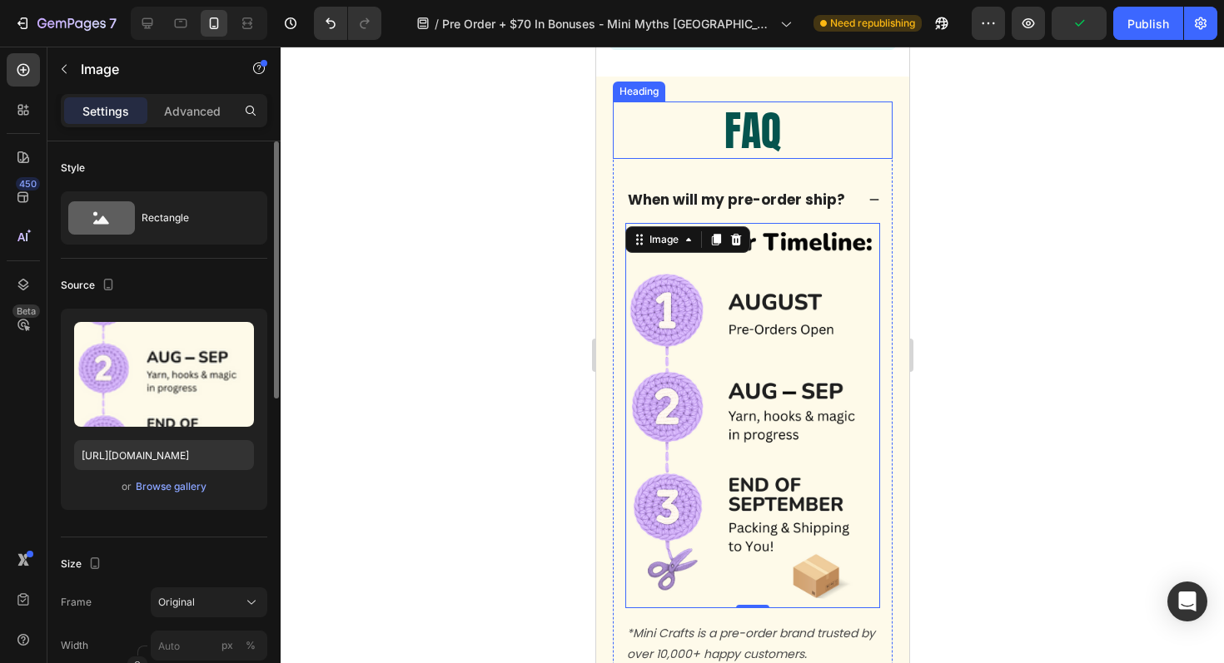
click at [767, 114] on h2 "FAQ" at bounding box center [752, 130] width 280 height 57
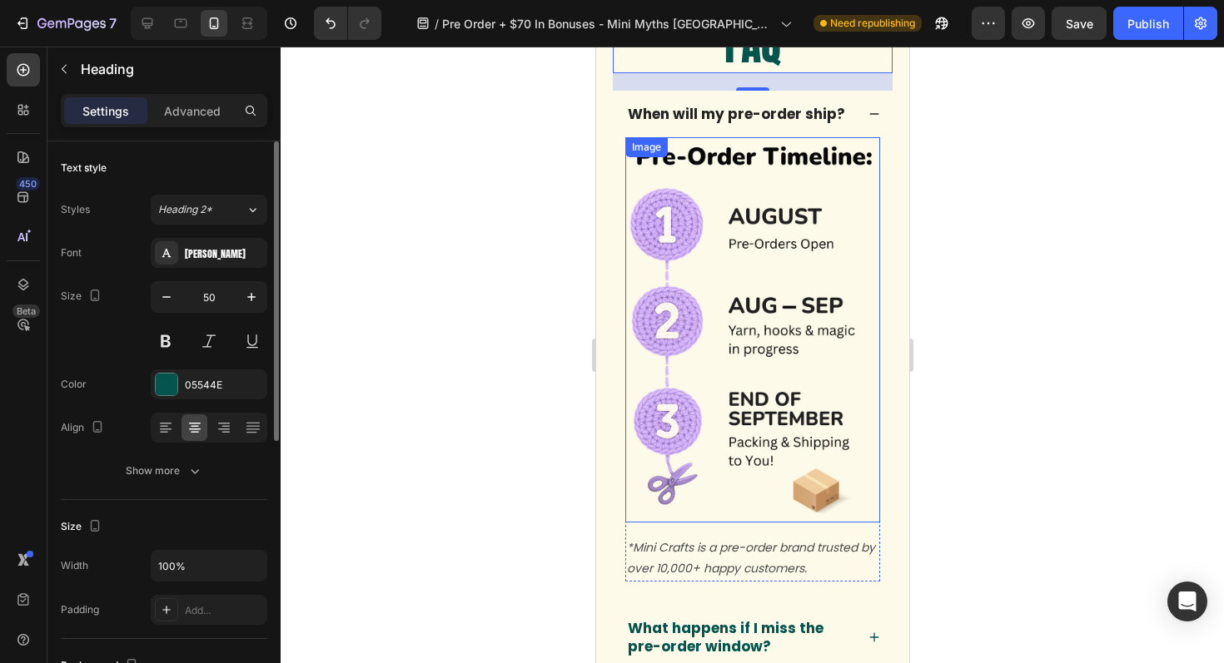
scroll to position [7981, 0]
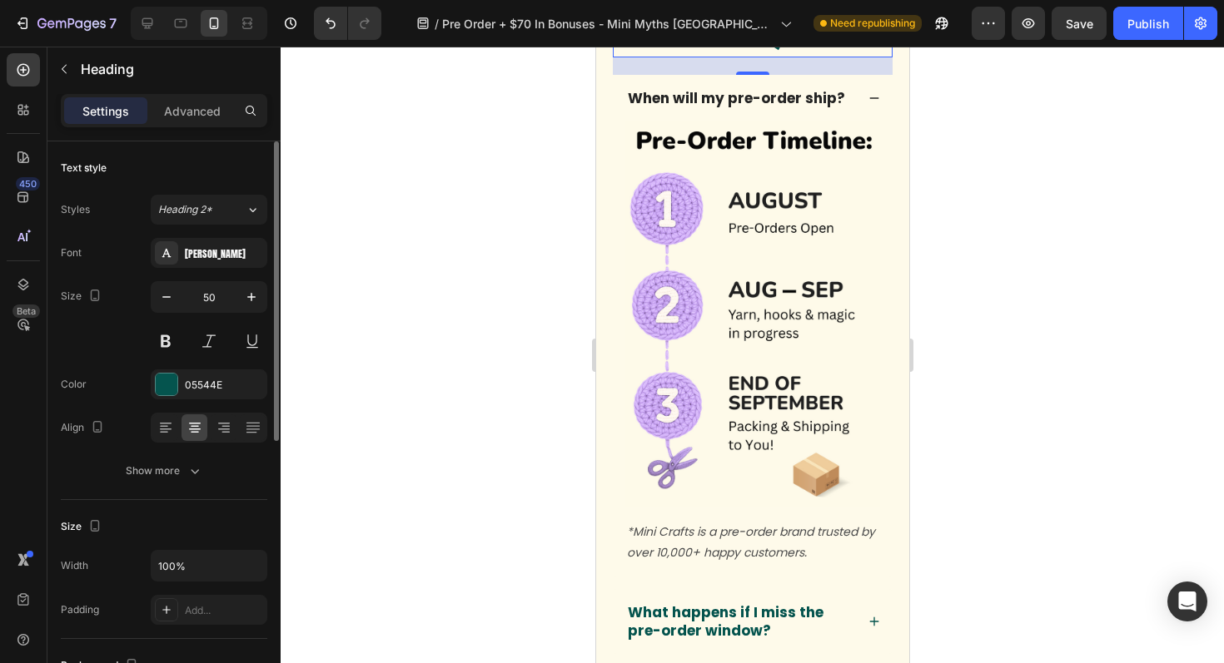
click at [1016, 458] on div at bounding box center [752, 355] width 943 height 617
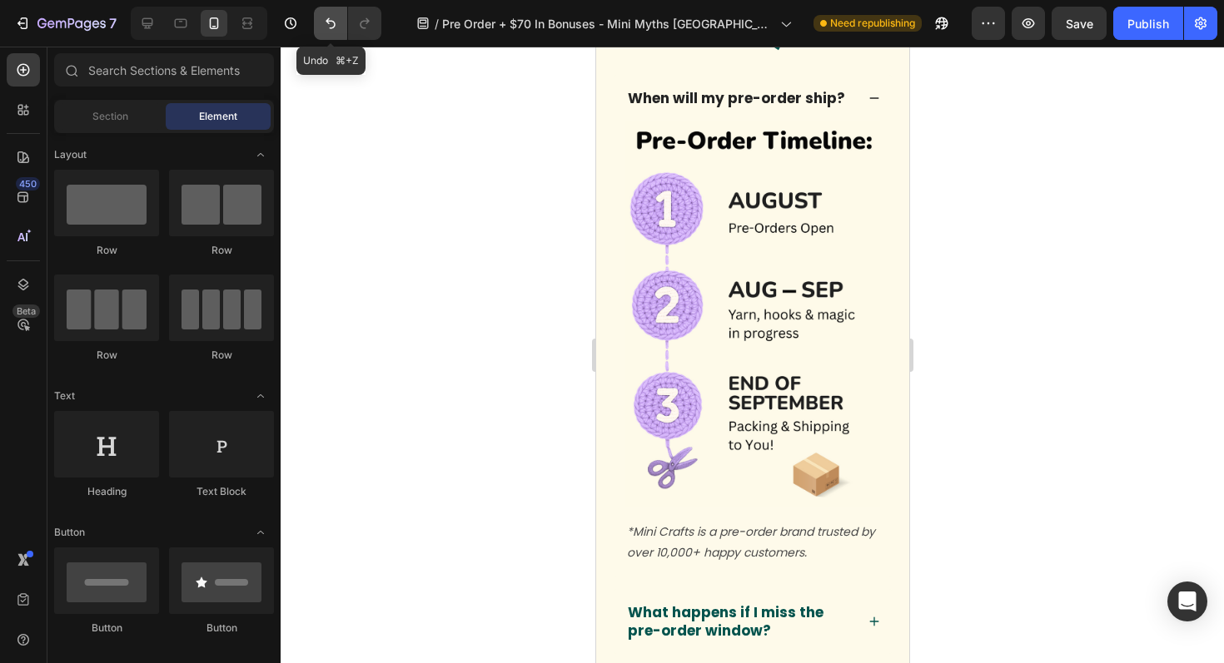
click at [325, 27] on icon "Undo/Redo" at bounding box center [330, 23] width 17 height 17
click at [333, 28] on icon "Undo/Redo" at bounding box center [330, 23] width 17 height 17
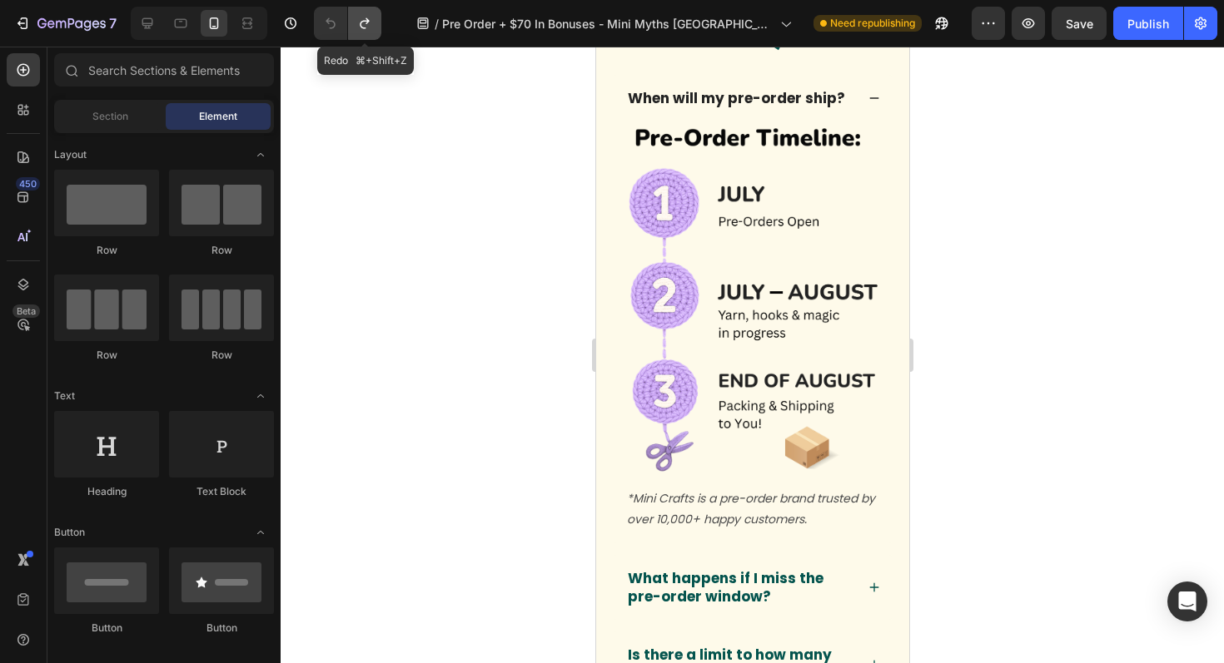
click at [361, 27] on icon "Undo/Redo" at bounding box center [364, 23] width 9 height 11
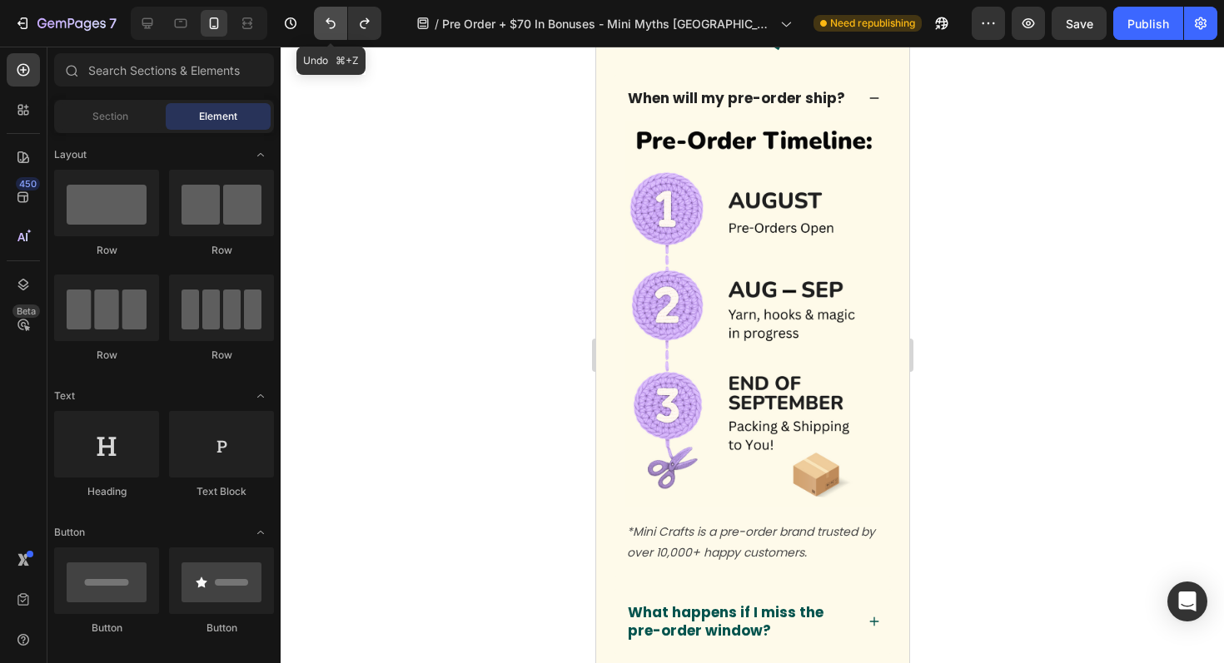
click at [331, 30] on icon "Undo/Redo" at bounding box center [330, 23] width 17 height 17
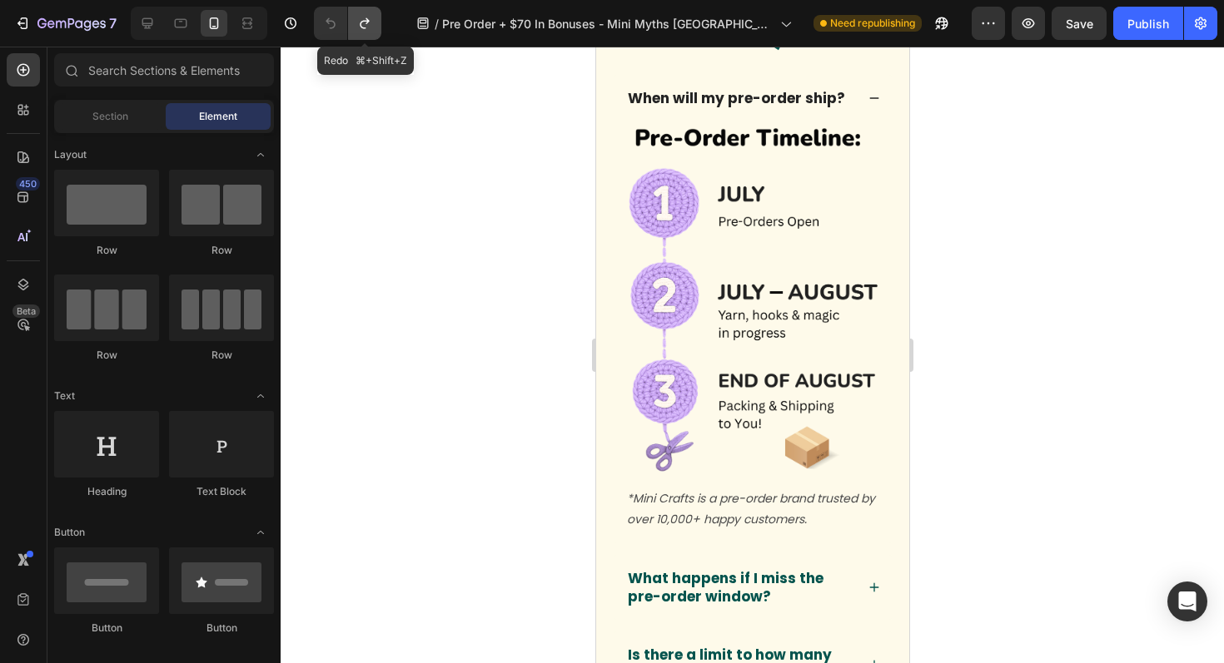
click at [363, 29] on icon "Undo/Redo" at bounding box center [364, 23] width 17 height 17
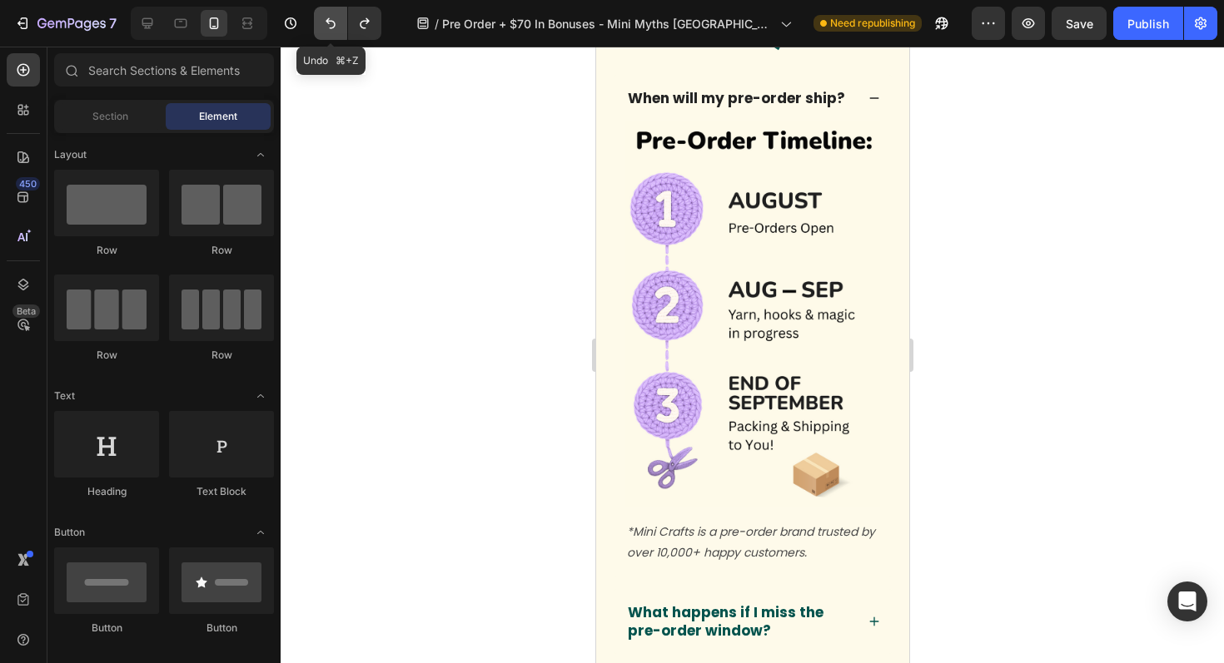
click at [325, 30] on icon "Undo/Redo" at bounding box center [330, 23] width 17 height 17
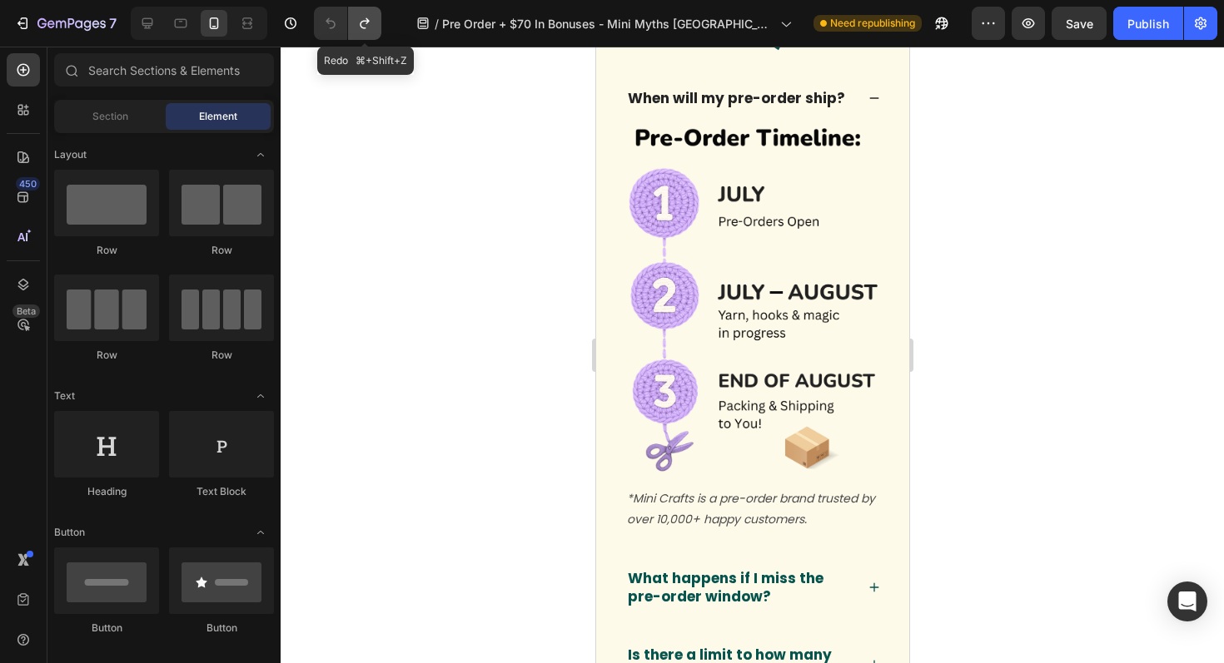
click at [356, 26] on icon "Undo/Redo" at bounding box center [364, 23] width 17 height 17
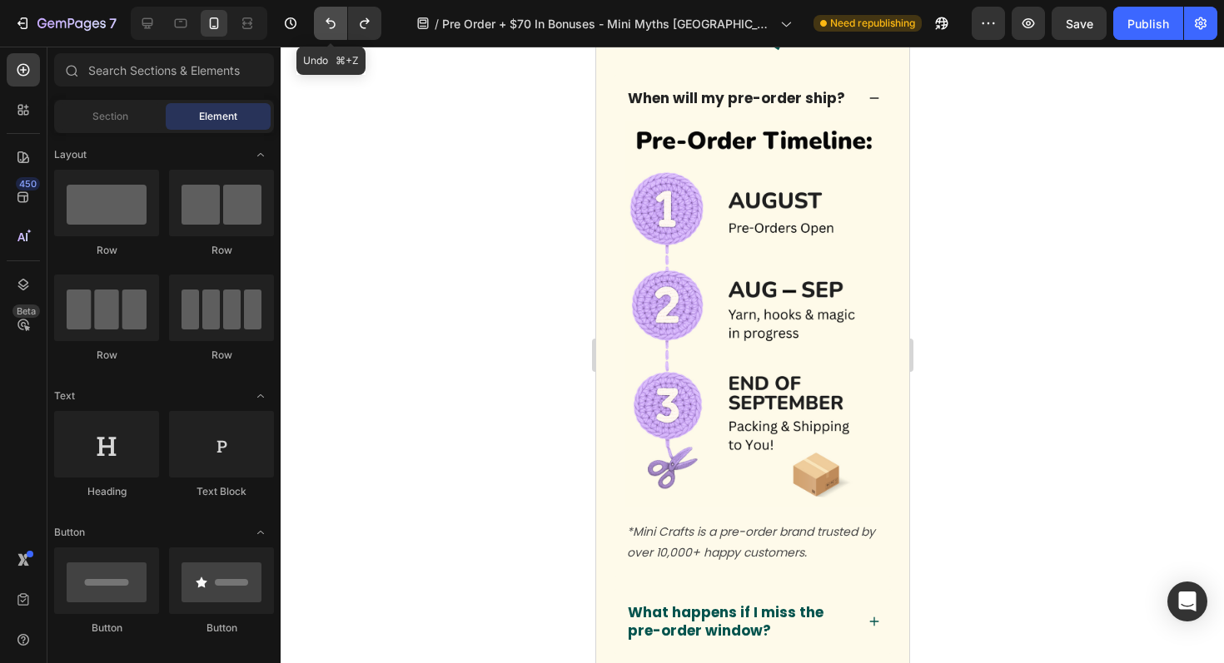
click at [330, 27] on icon "Undo/Redo" at bounding box center [330, 23] width 17 height 17
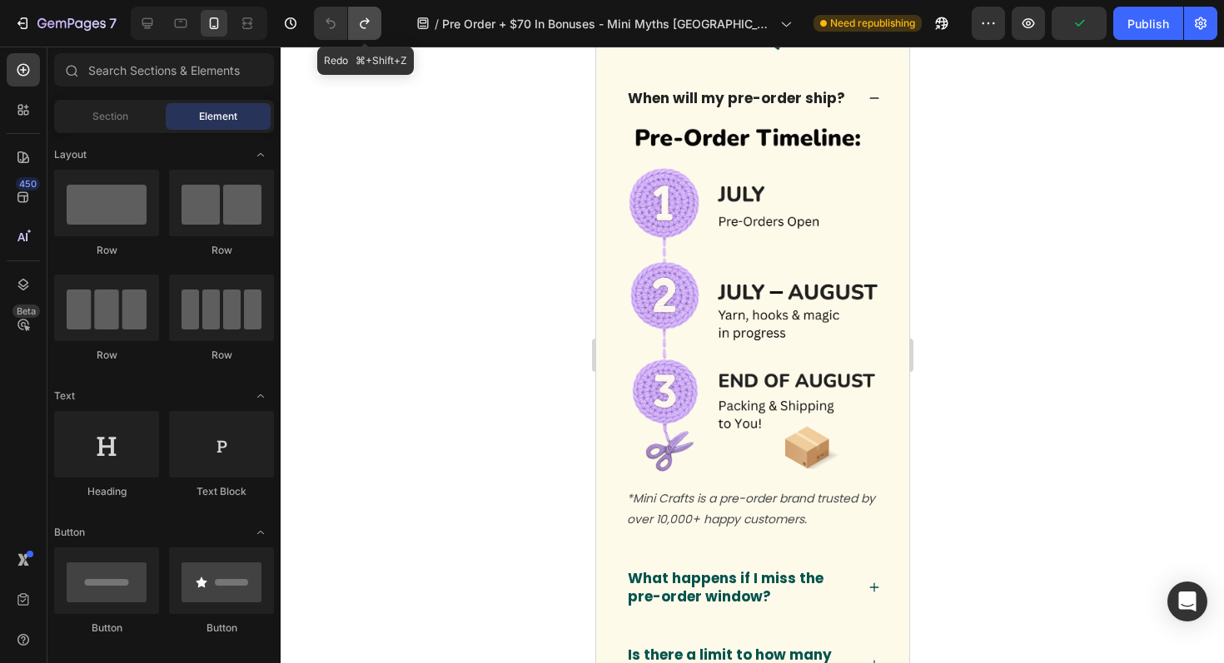
click at [367, 27] on icon "Undo/Redo" at bounding box center [364, 23] width 17 height 17
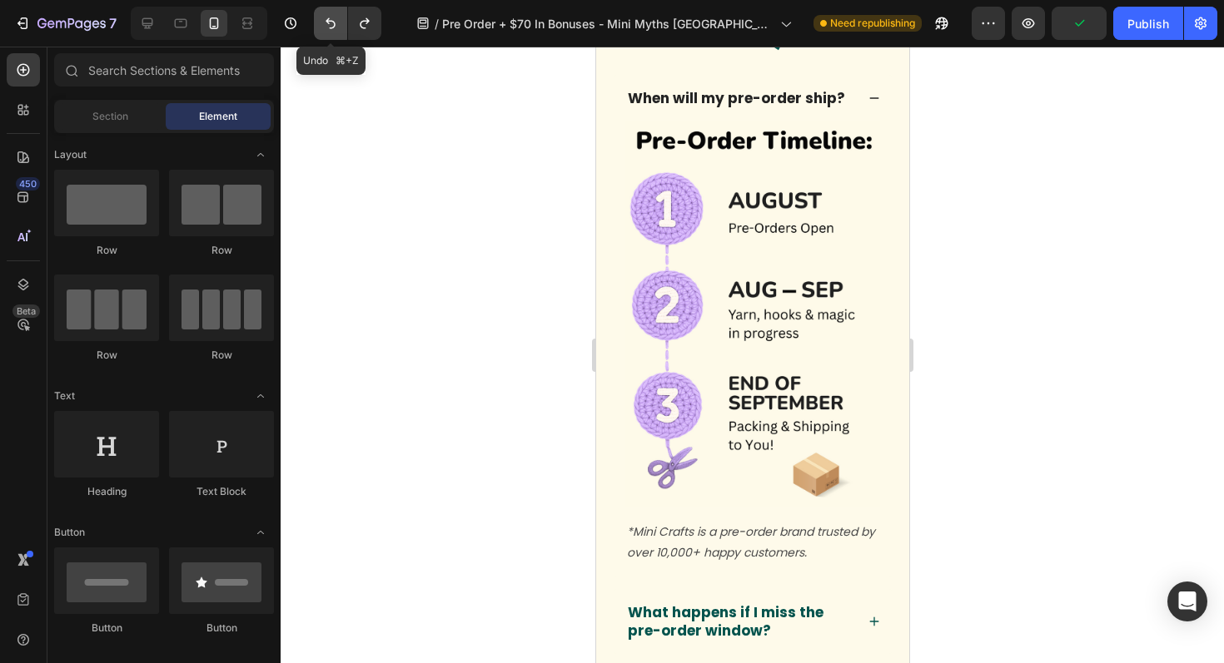
click at [330, 27] on icon "Undo/Redo" at bounding box center [330, 23] width 10 height 11
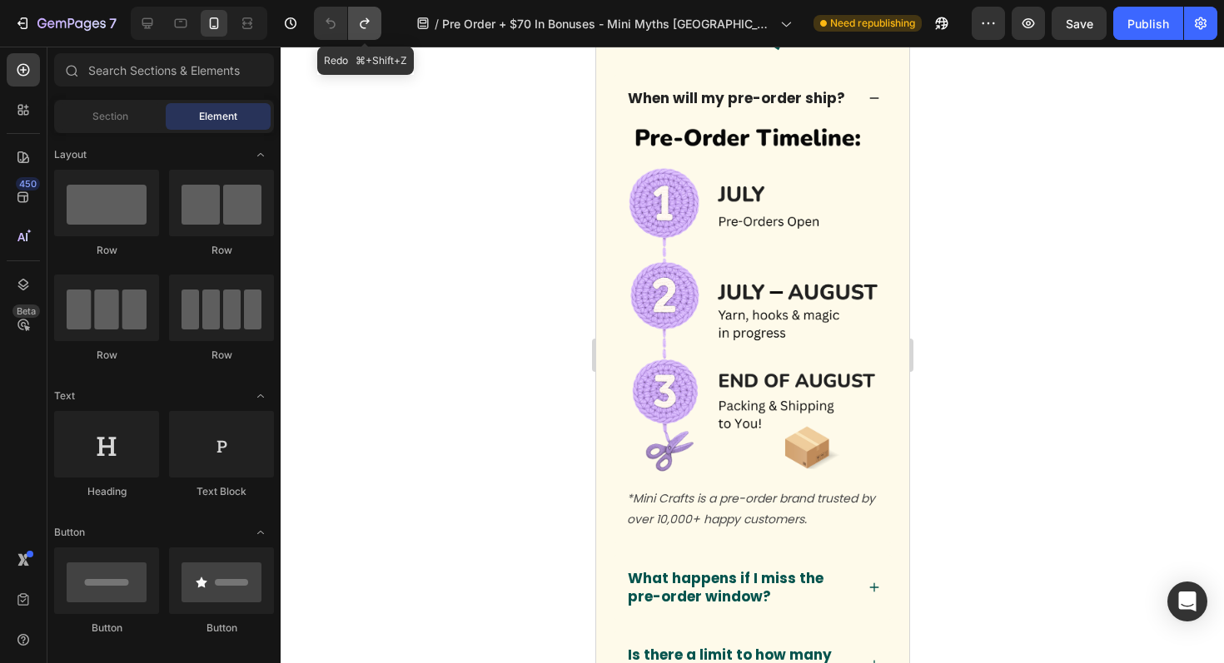
click at [365, 27] on icon "Undo/Redo" at bounding box center [364, 23] width 17 height 17
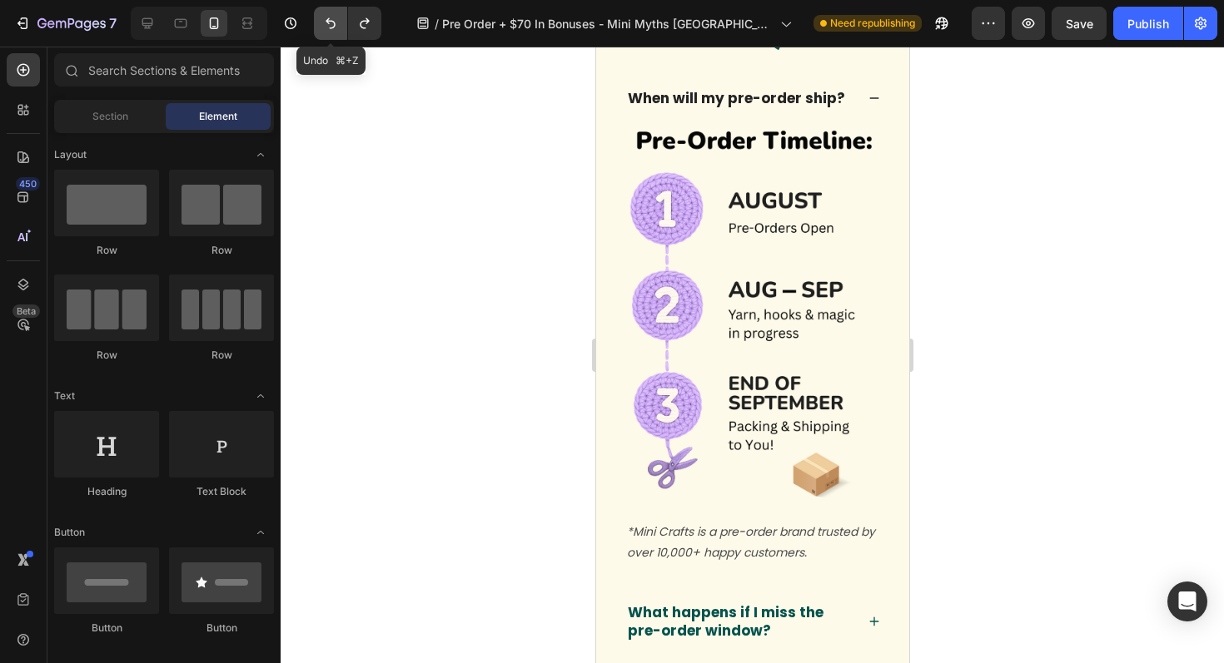
click at [335, 29] on icon "Undo/Redo" at bounding box center [330, 23] width 17 height 17
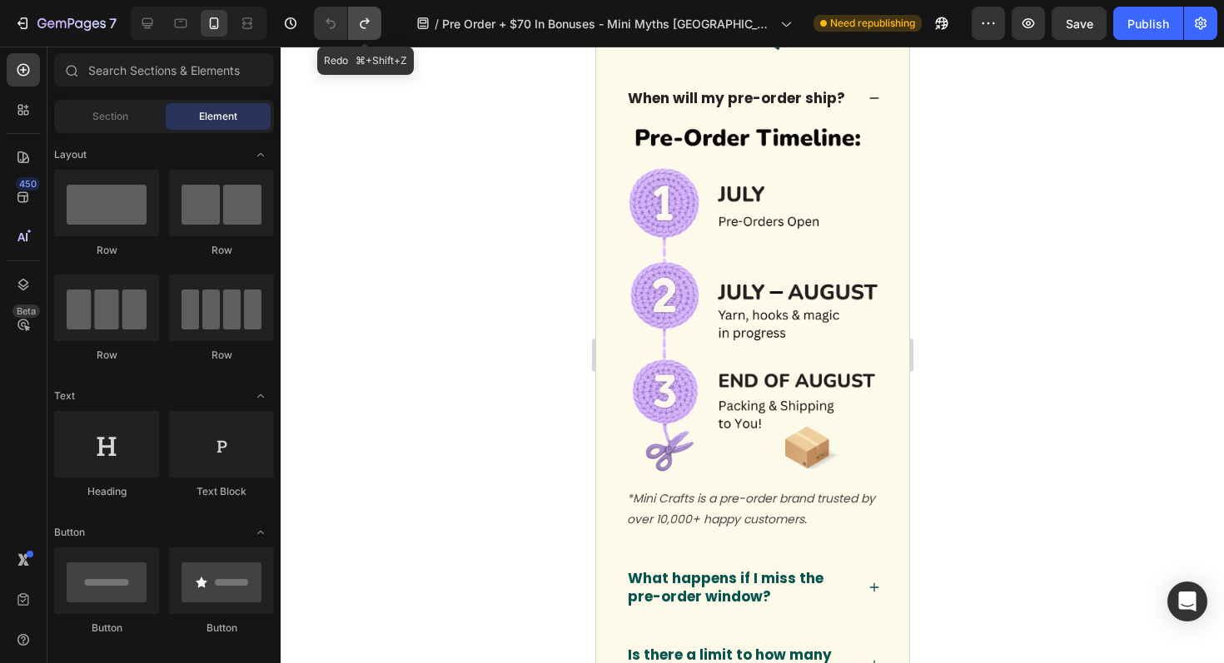
click at [368, 29] on icon "Undo/Redo" at bounding box center [364, 23] width 17 height 17
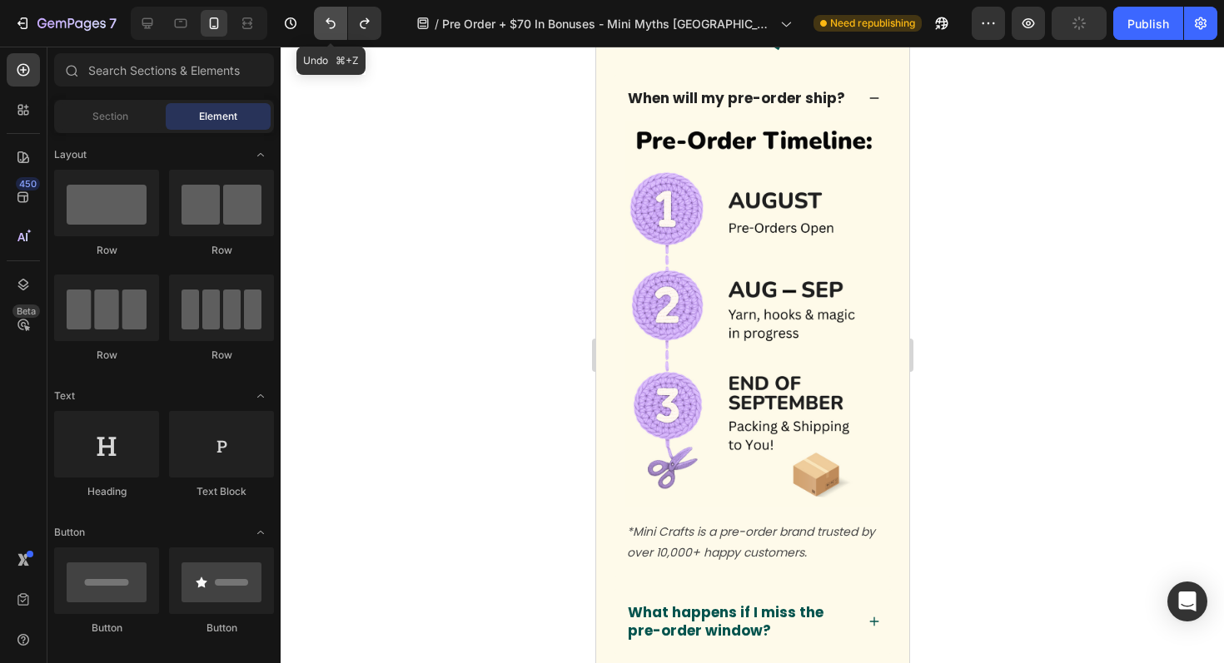
click at [339, 28] on button "Undo/Redo" at bounding box center [330, 23] width 33 height 33
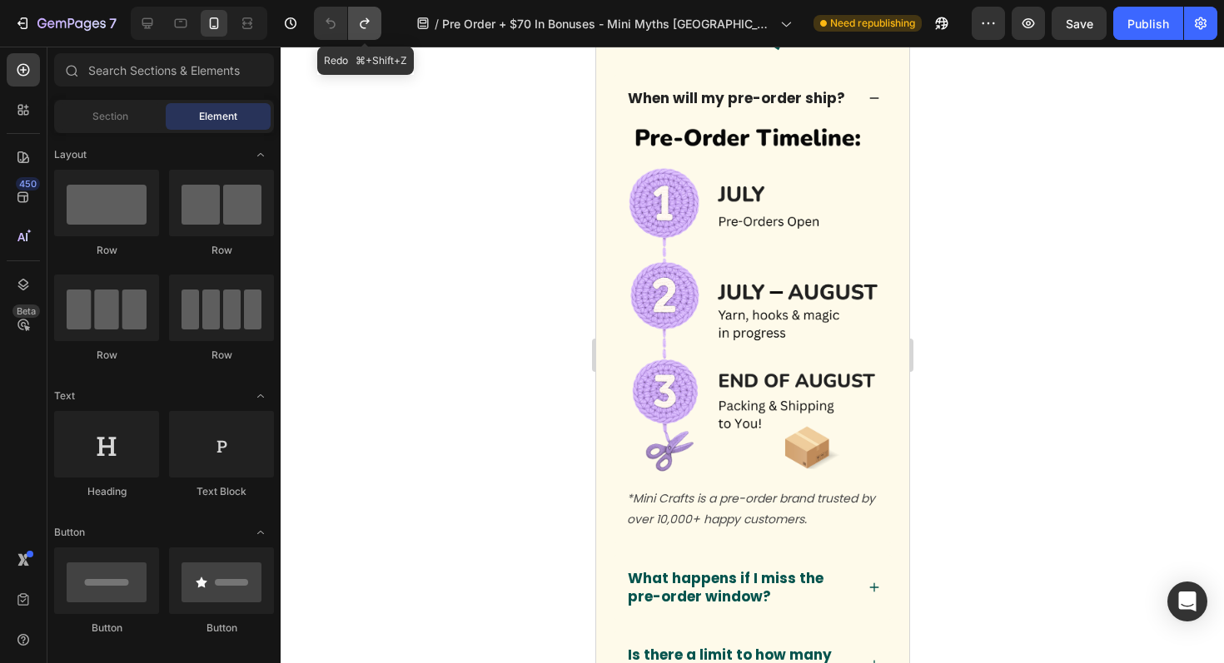
click at [365, 27] on icon "Undo/Redo" at bounding box center [364, 23] width 9 height 11
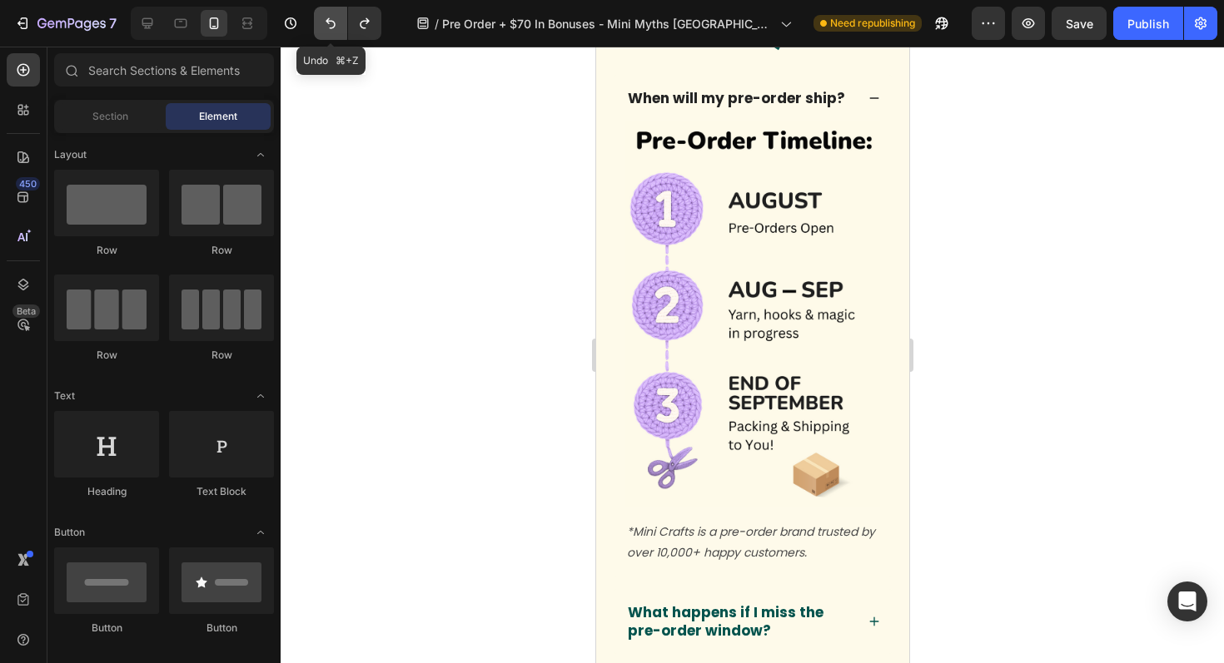
click at [341, 27] on button "Undo/Redo" at bounding box center [330, 23] width 33 height 33
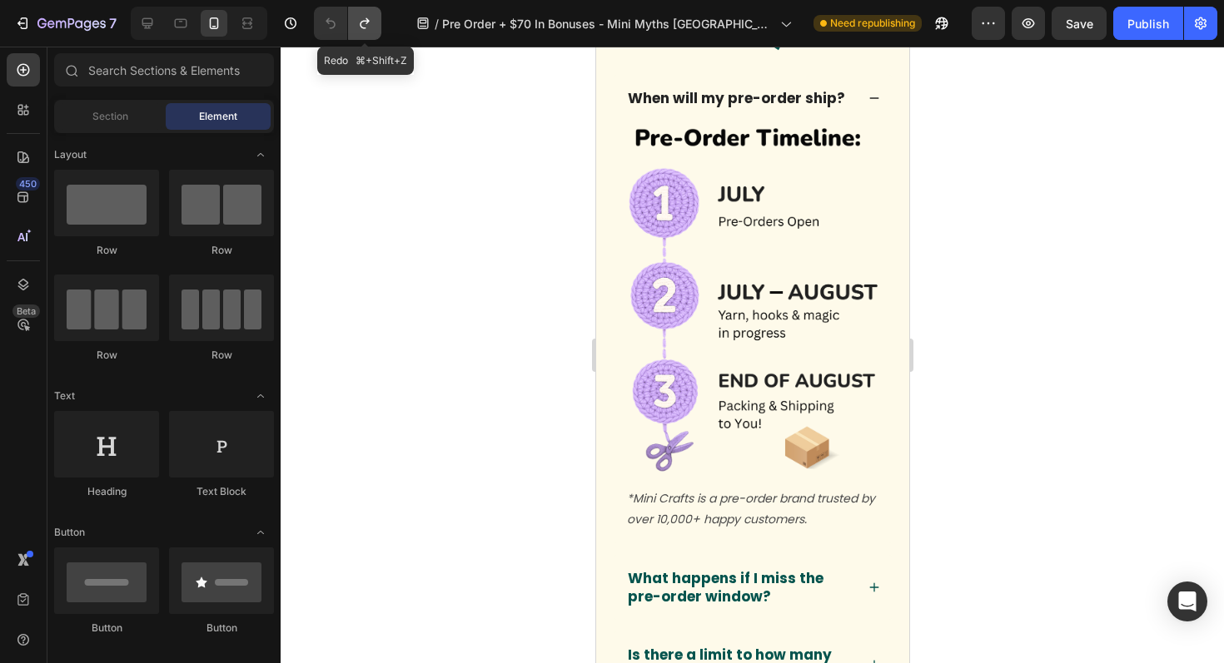
click at [364, 27] on icon "Undo/Redo" at bounding box center [364, 23] width 17 height 17
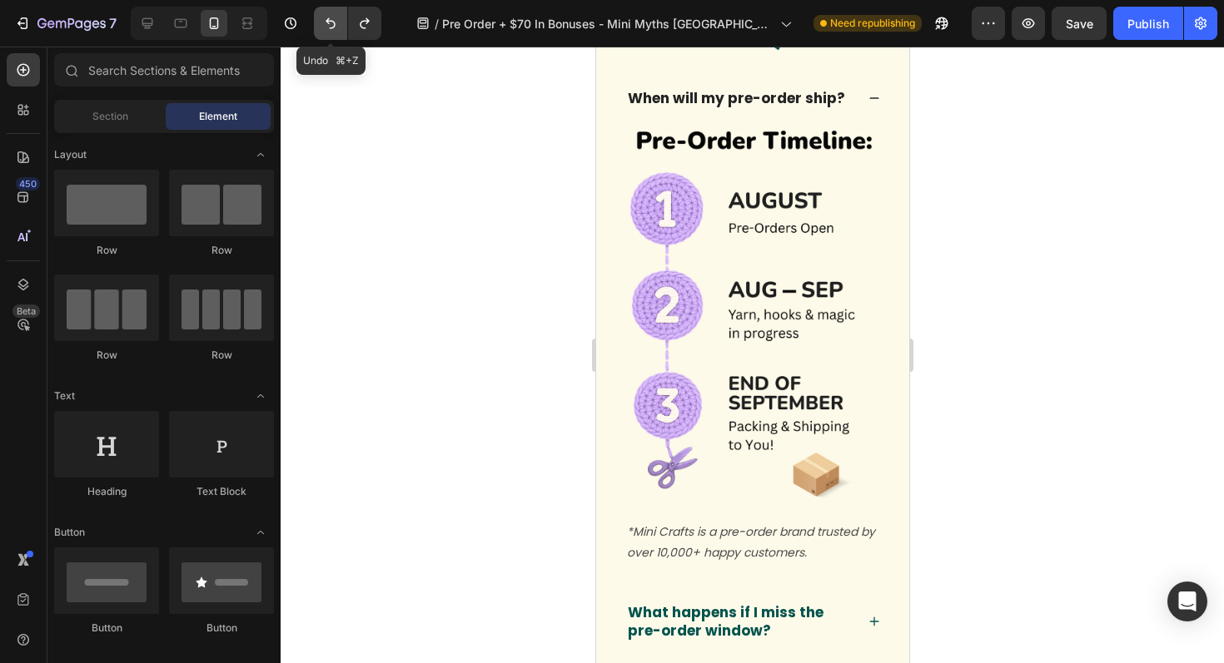
click at [336, 27] on icon "Undo/Redo" at bounding box center [330, 23] width 17 height 17
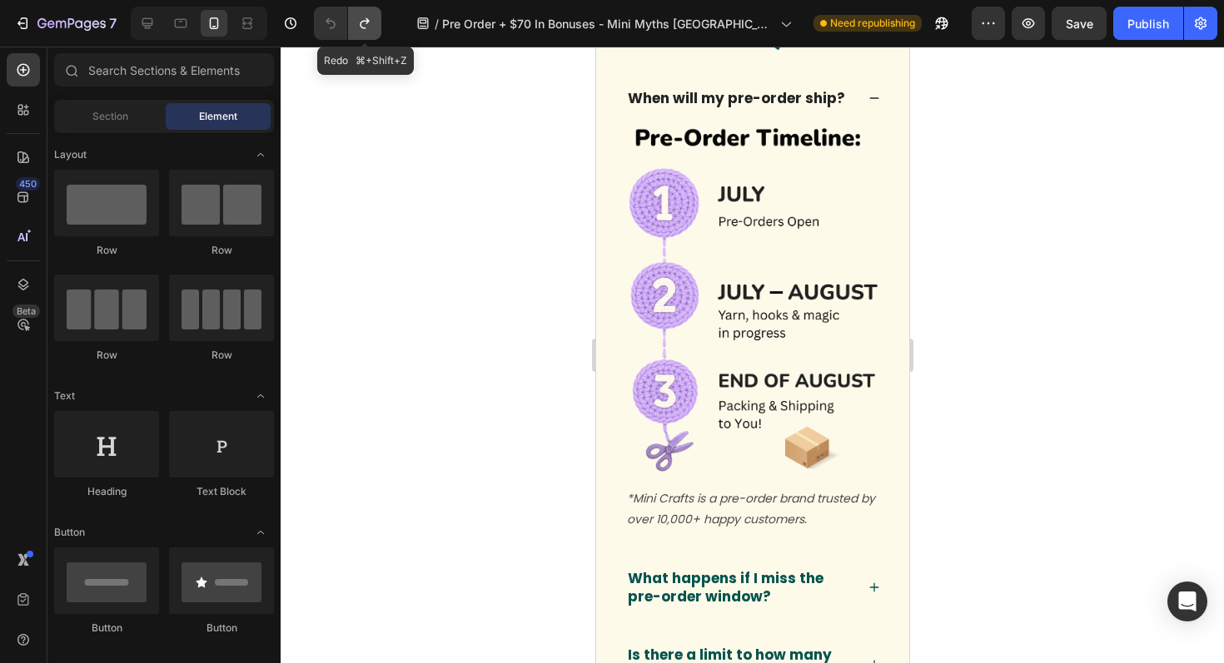
click at [366, 27] on icon "Undo/Redo" at bounding box center [364, 23] width 17 height 17
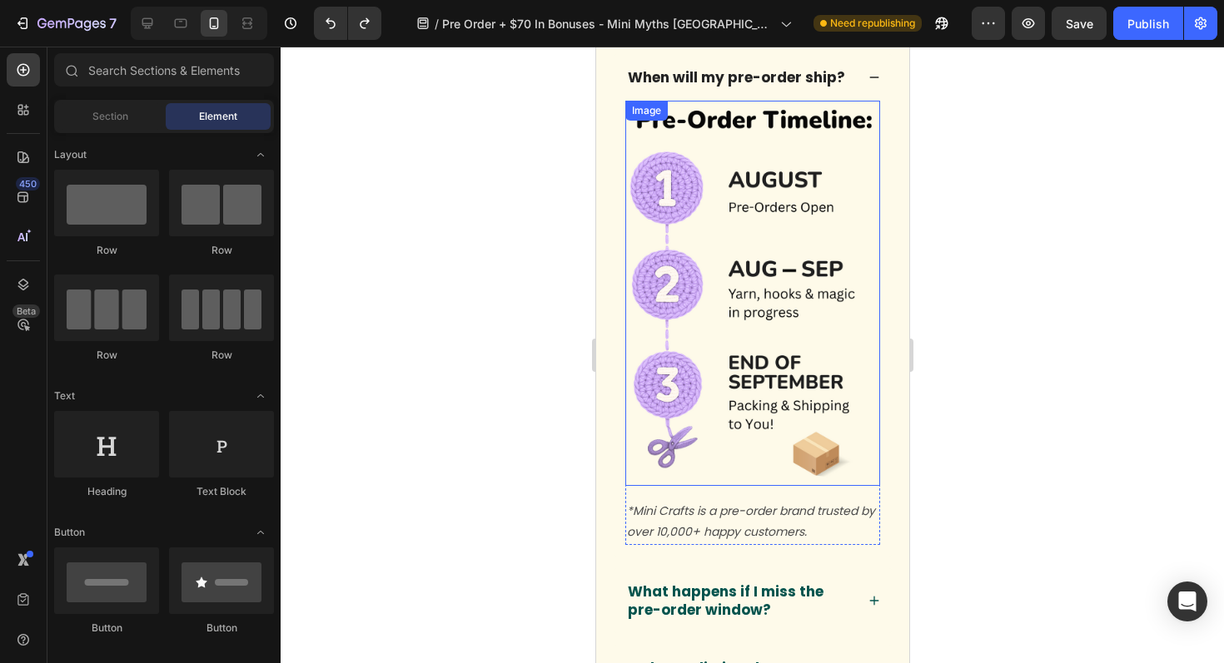
scroll to position [8018, 0]
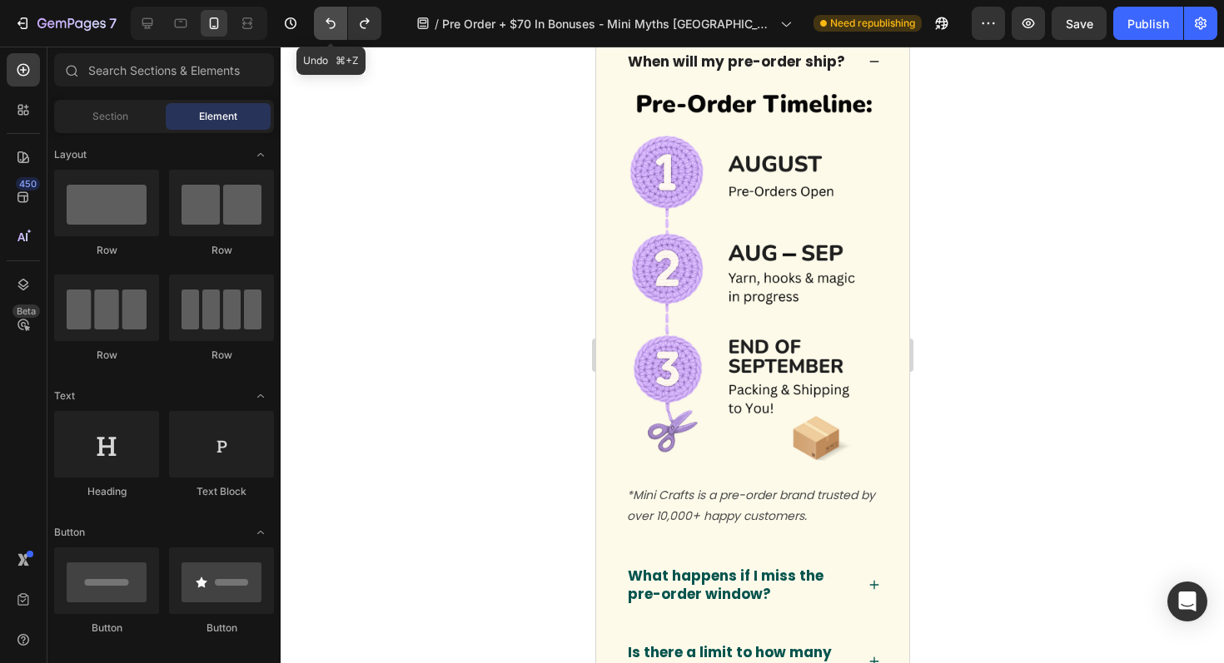
click at [327, 23] on icon "Undo/Redo" at bounding box center [330, 23] width 17 height 17
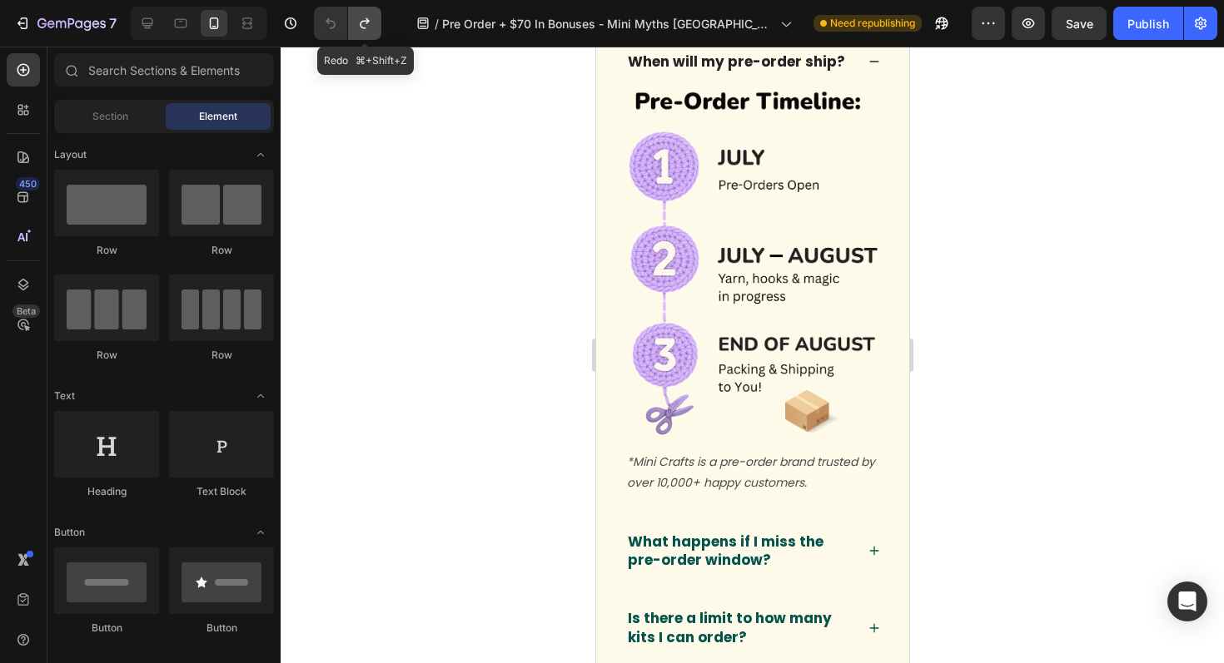
click at [359, 21] on icon "Undo/Redo" at bounding box center [364, 23] width 17 height 17
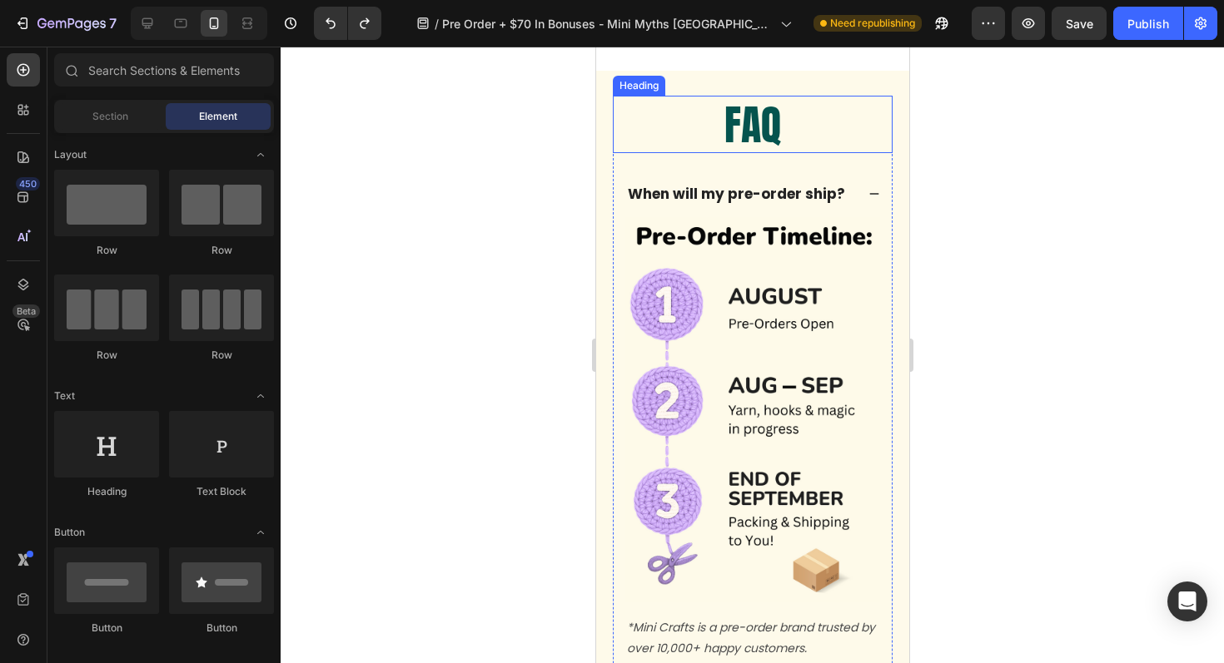
scroll to position [7893, 0]
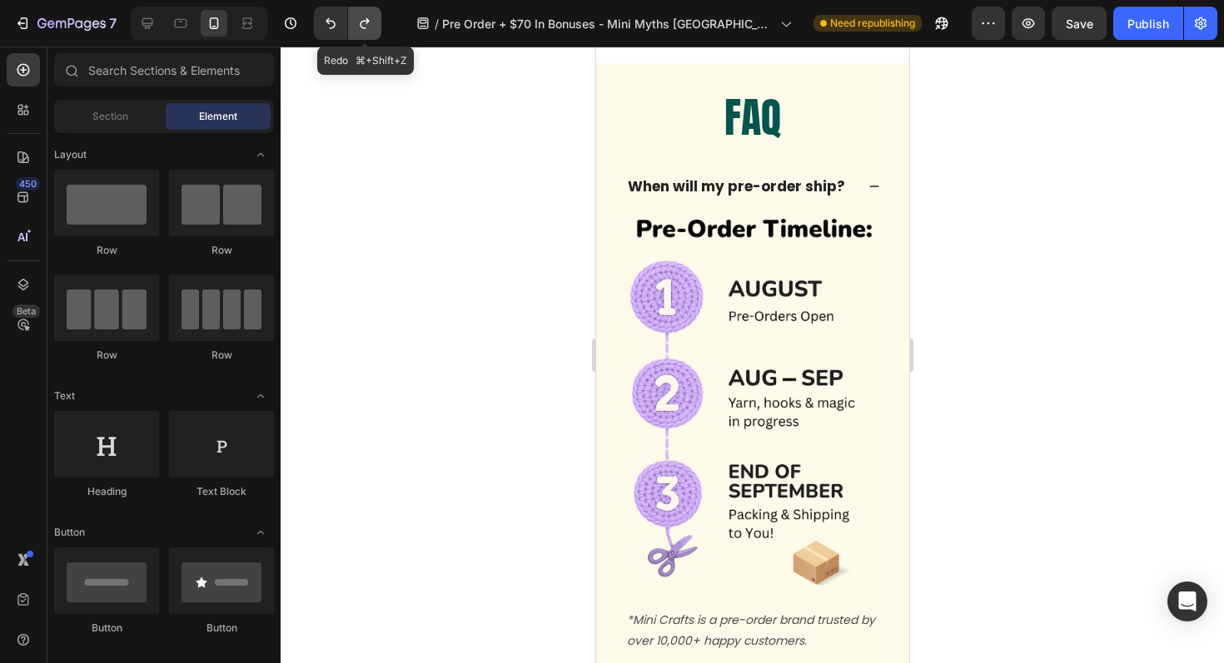
click at [365, 28] on icon "Undo/Redo" at bounding box center [364, 23] width 17 height 17
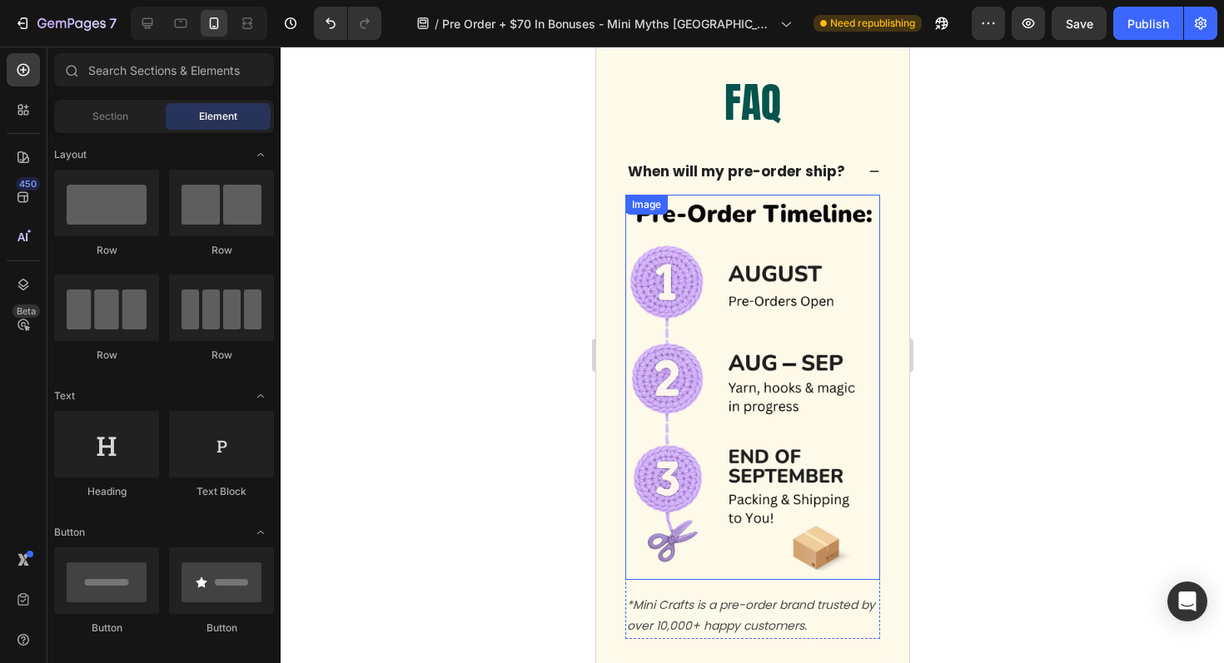
scroll to position [7909, 0]
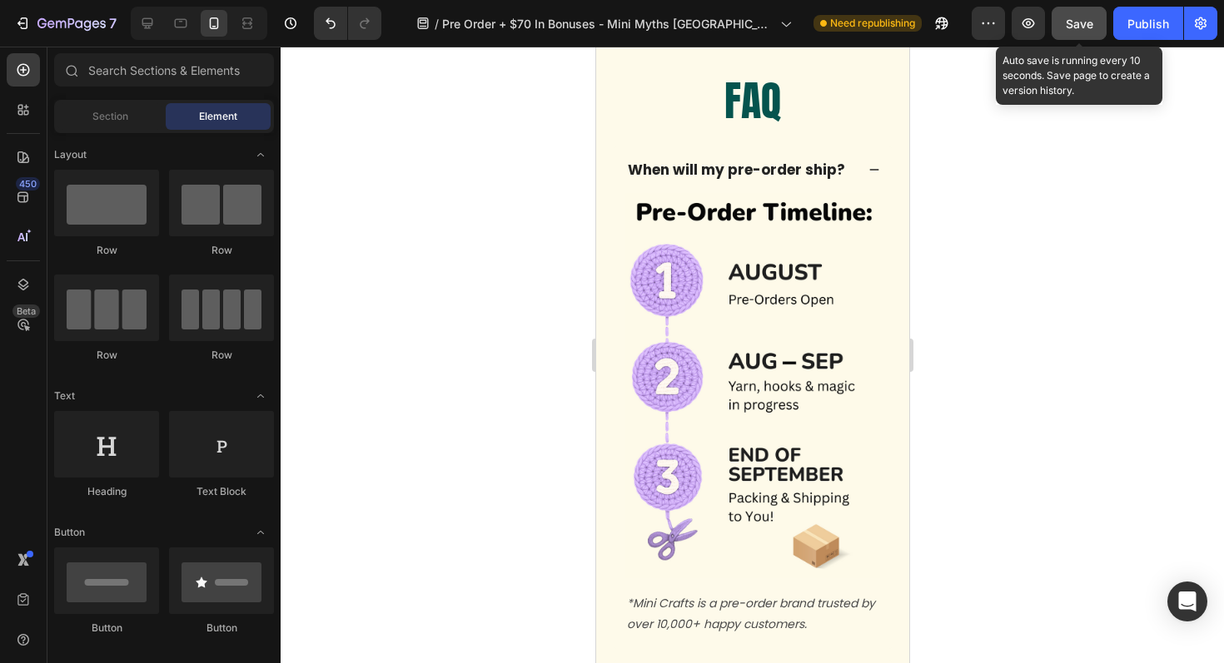
click at [1086, 29] on span "Save" at bounding box center [1079, 24] width 27 height 14
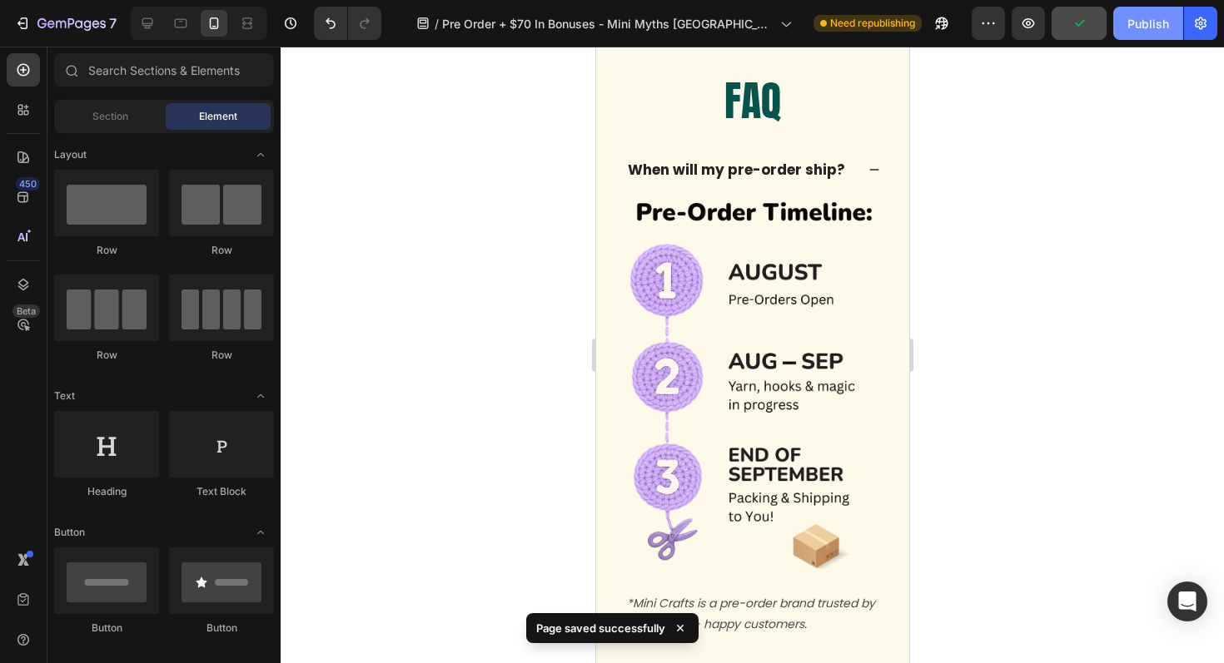
click at [1135, 20] on div "Publish" at bounding box center [1148, 23] width 42 height 17
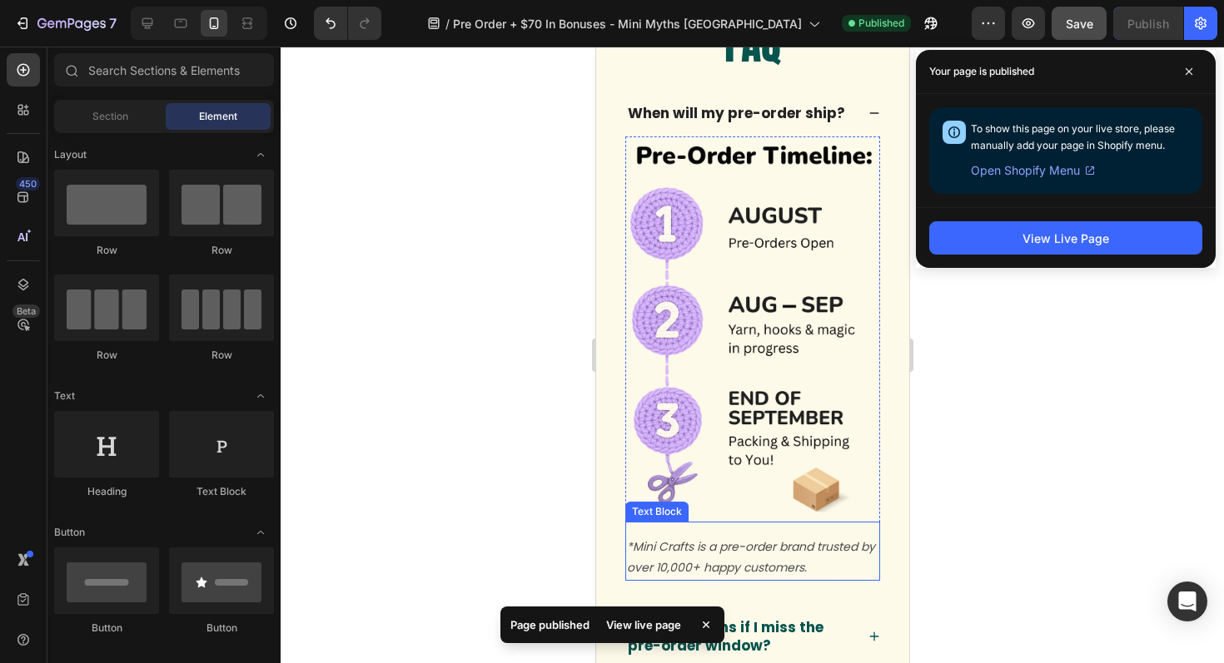
scroll to position [7939, 0]
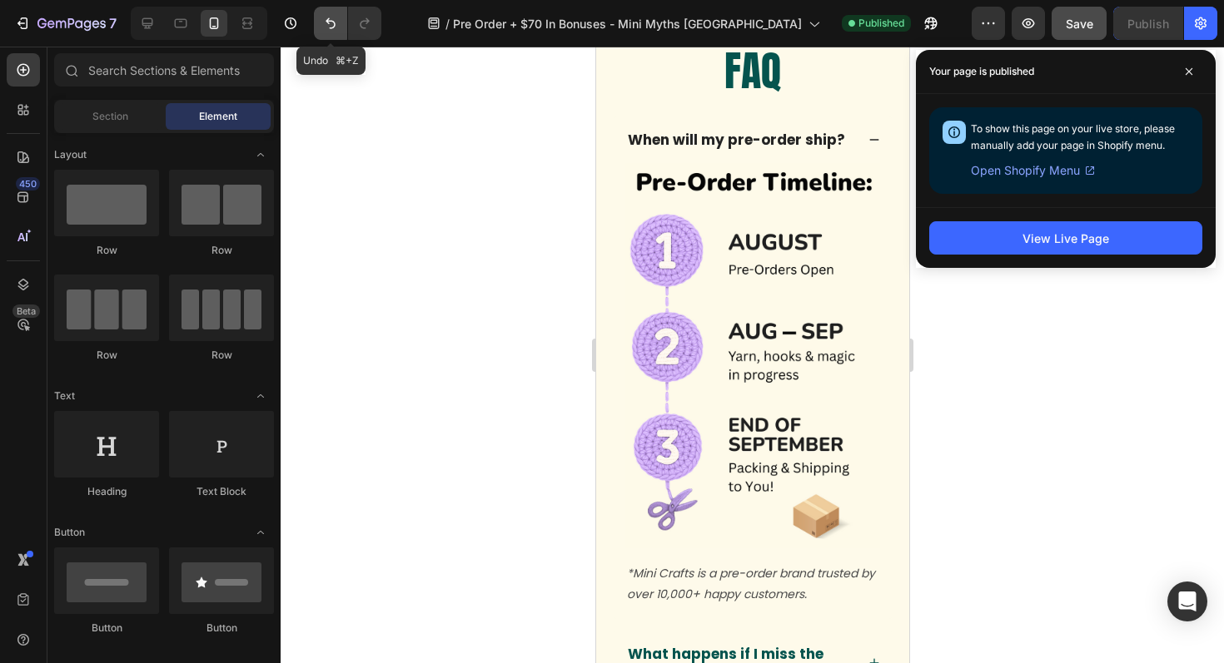
click at [330, 20] on icon "Undo/Redo" at bounding box center [330, 23] width 17 height 17
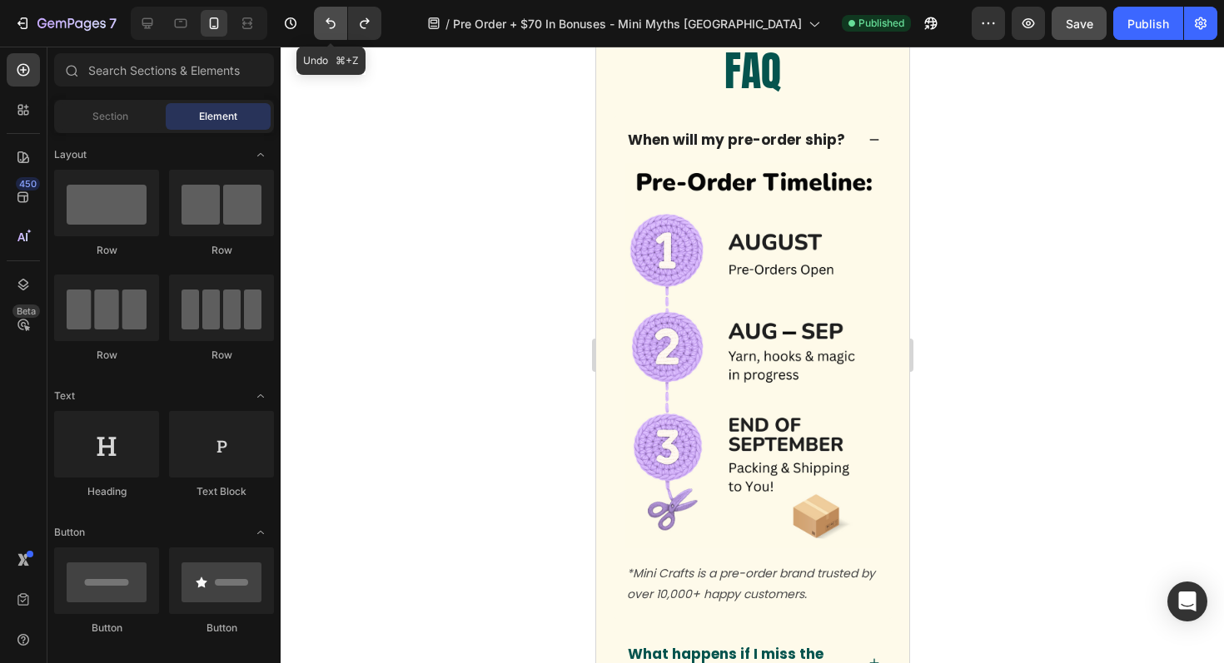
click at [330, 20] on icon "Undo/Redo" at bounding box center [330, 23] width 17 height 17
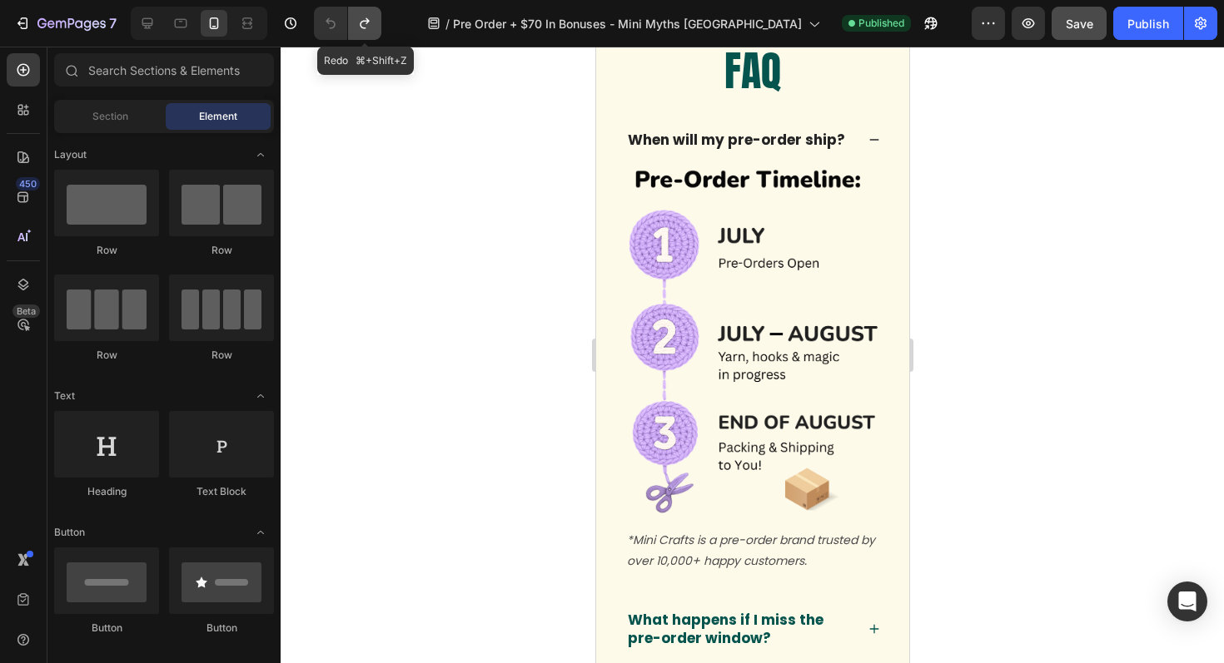
click at [358, 23] on icon "Undo/Redo" at bounding box center [364, 23] width 17 height 17
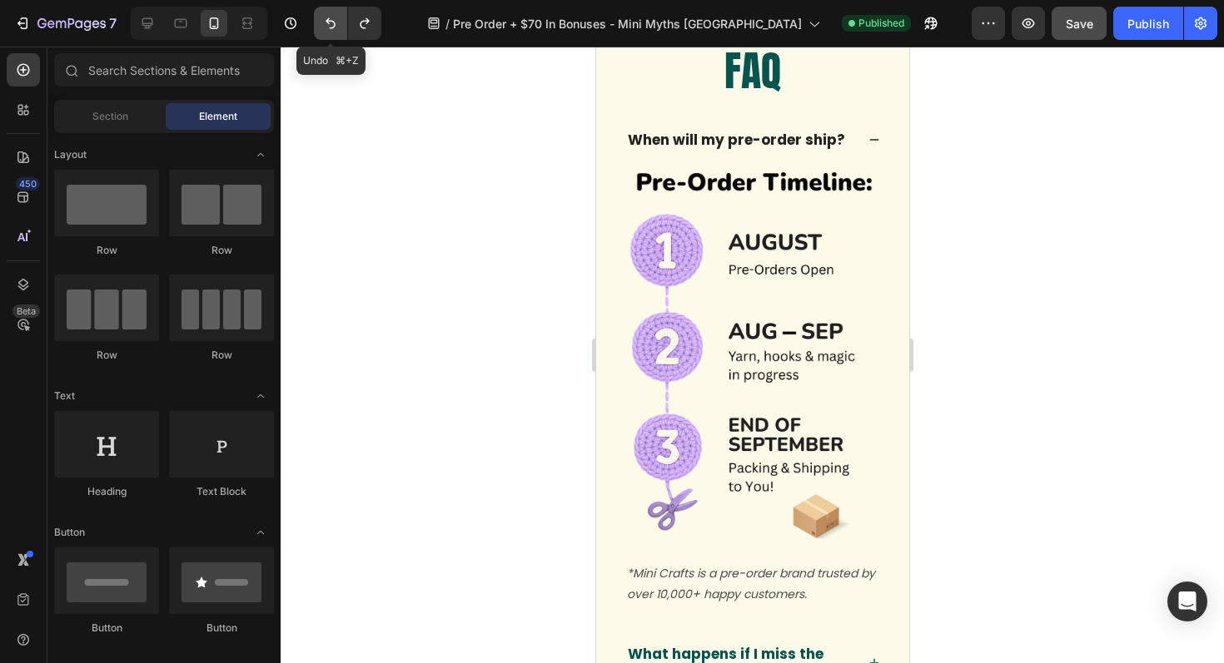
click at [326, 31] on icon "Undo/Redo" at bounding box center [330, 23] width 17 height 17
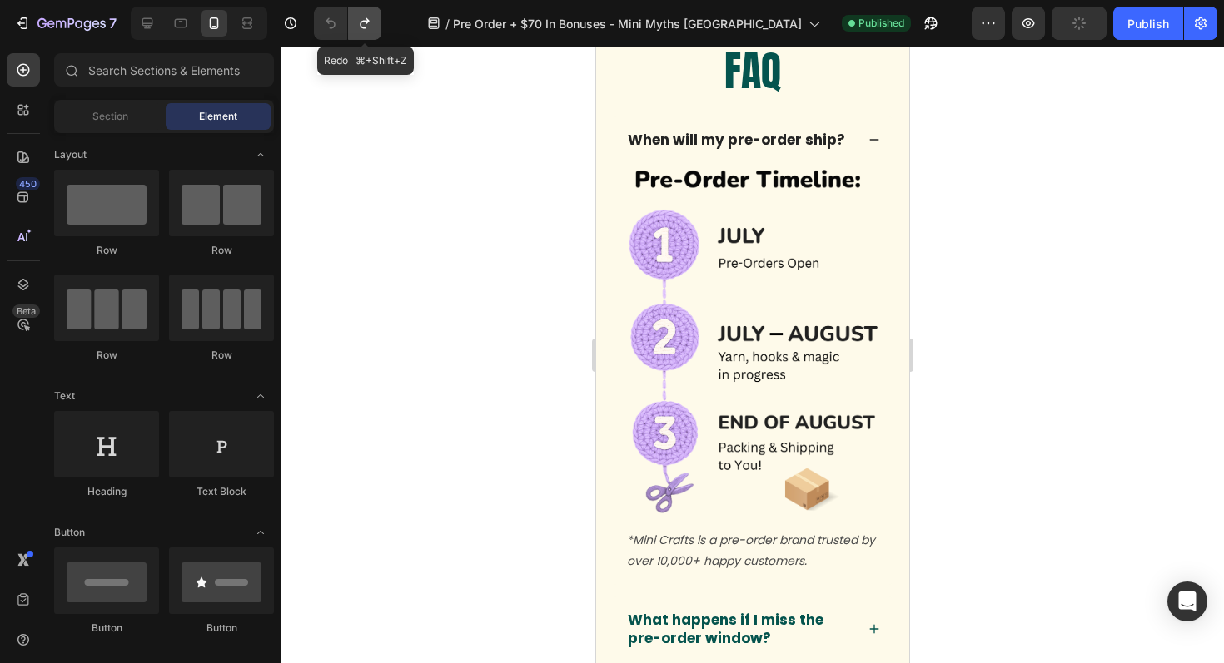
click at [365, 30] on icon "Undo/Redo" at bounding box center [364, 23] width 17 height 17
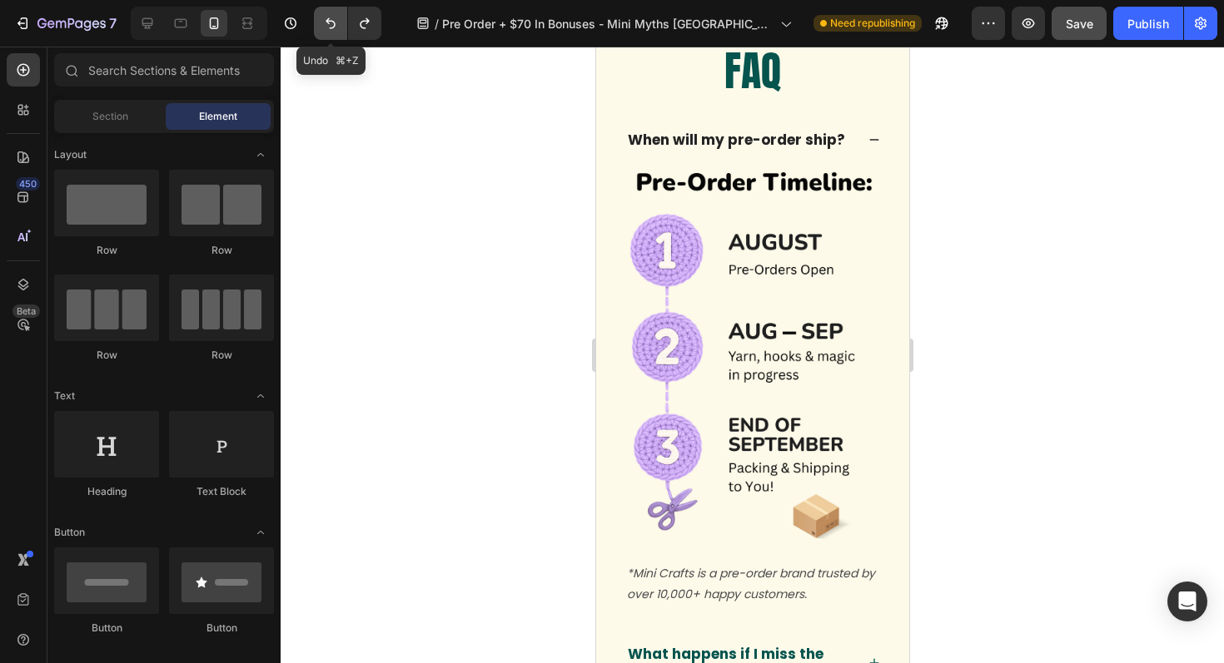
click at [314, 27] on button "Undo/Redo" at bounding box center [330, 23] width 33 height 33
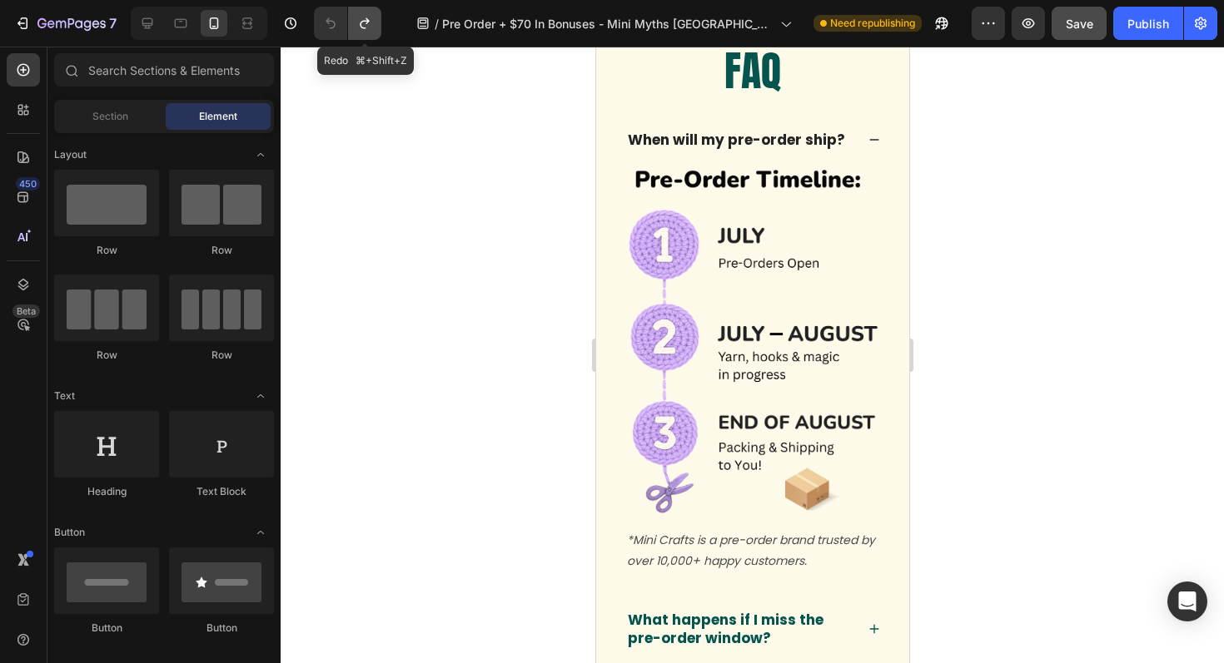
click at [363, 25] on icon "Undo/Redo" at bounding box center [364, 23] width 17 height 17
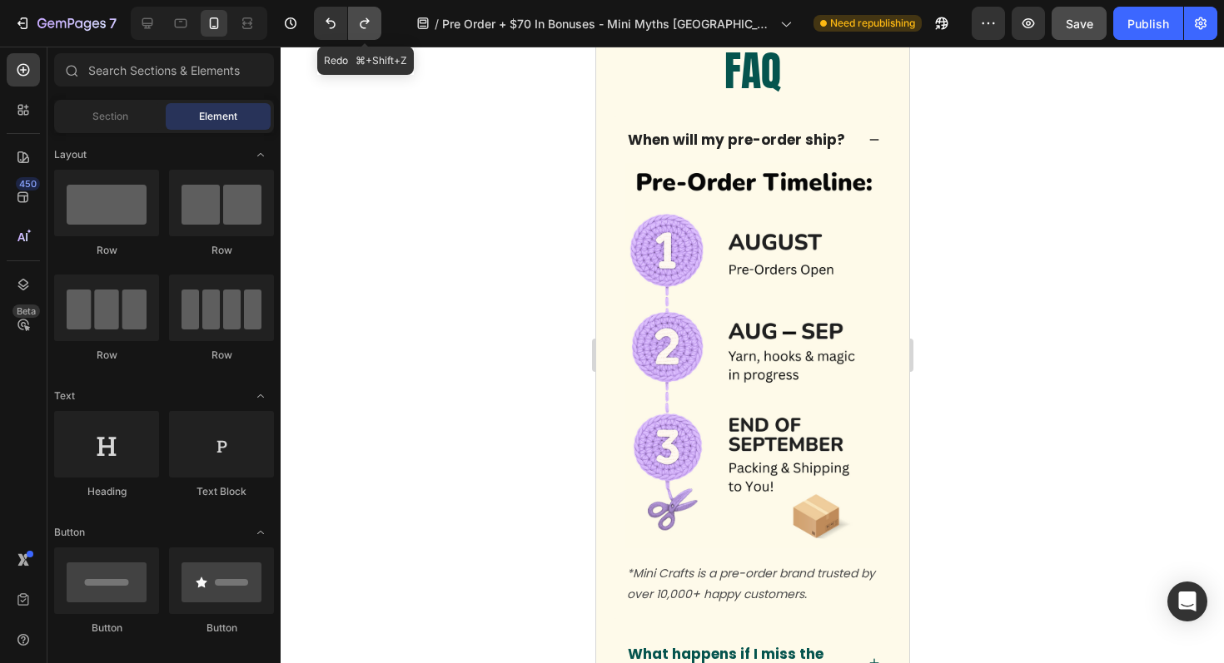
click at [363, 25] on icon "Undo/Redo" at bounding box center [364, 23] width 17 height 17
click at [339, 27] on button "Undo/Redo" at bounding box center [330, 23] width 33 height 33
click at [335, 28] on icon "Undo/Redo" at bounding box center [330, 23] width 17 height 17
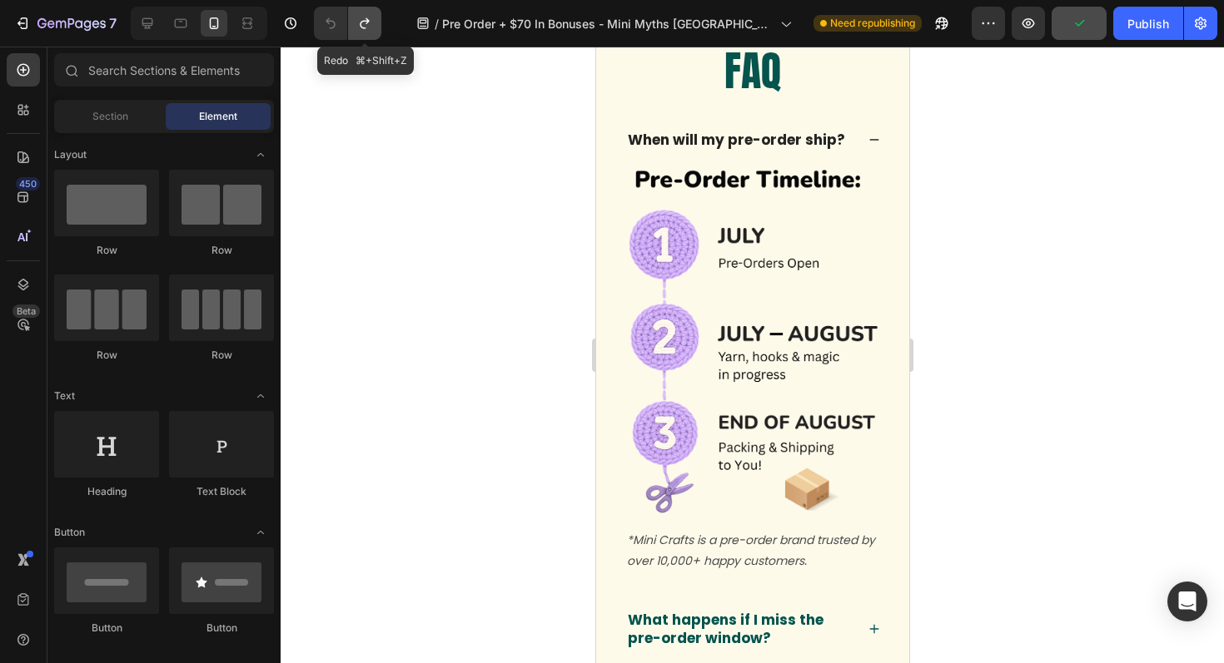
click at [366, 29] on icon "Undo/Redo" at bounding box center [364, 23] width 17 height 17
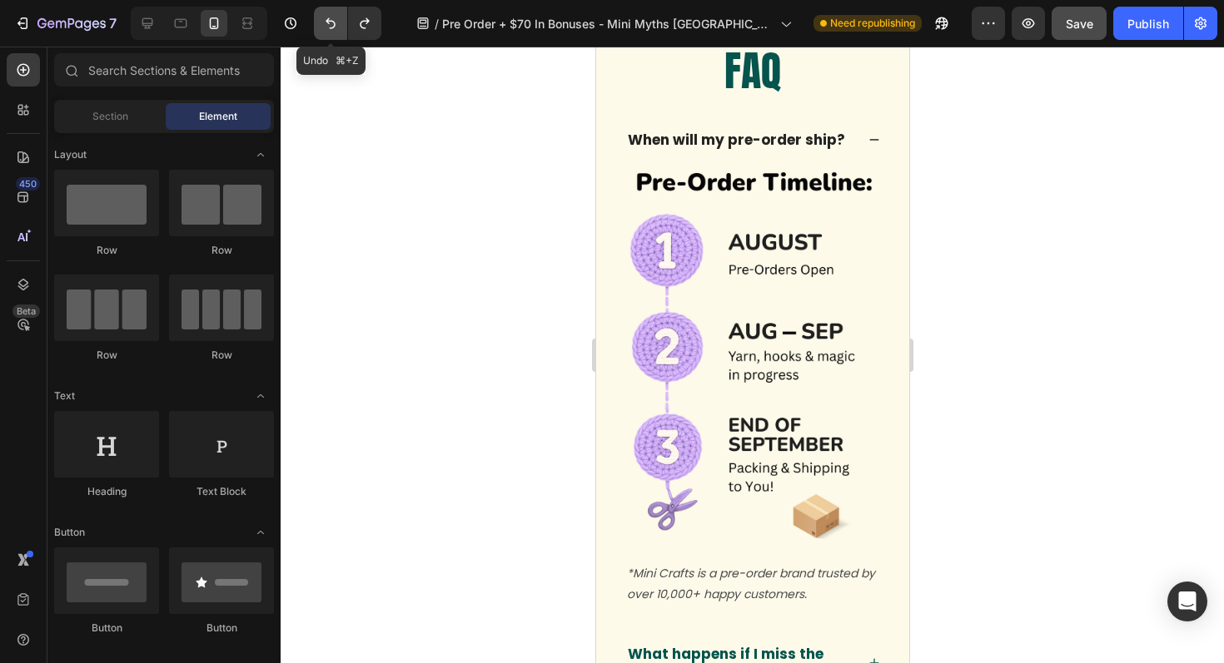
click at [338, 29] on icon "Undo/Redo" at bounding box center [330, 23] width 17 height 17
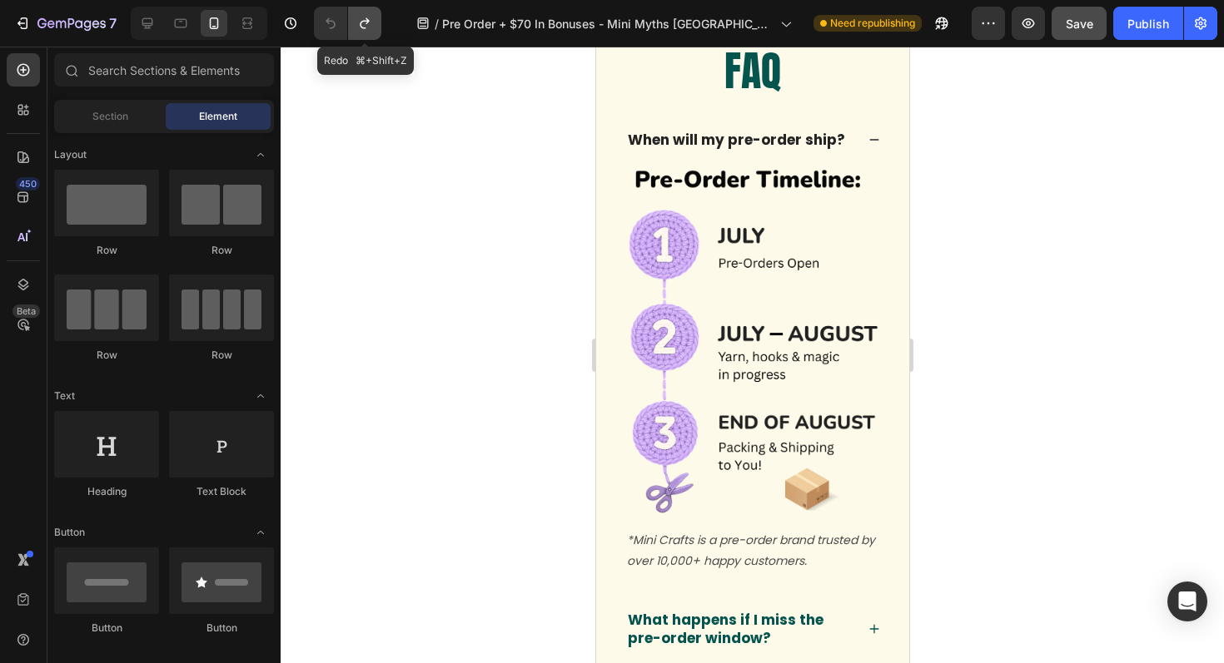
click at [370, 32] on button "Undo/Redo" at bounding box center [364, 23] width 33 height 33
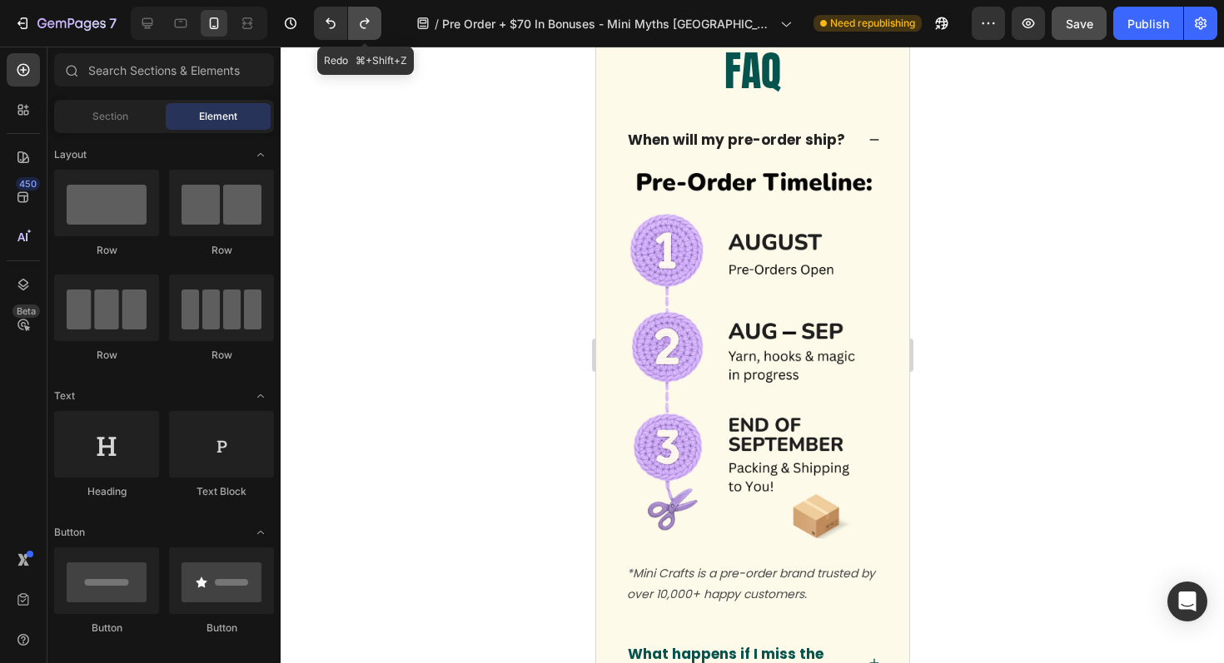
click at [348, 37] on button "Undo/Redo" at bounding box center [364, 23] width 33 height 33
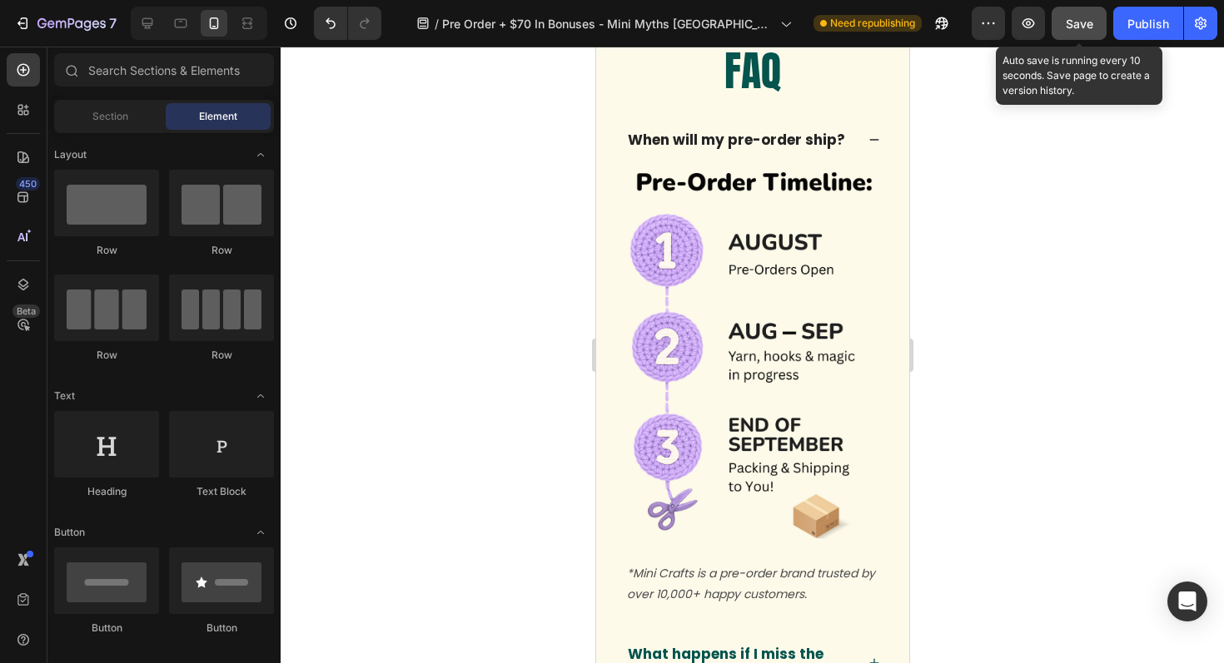
click at [1064, 25] on button "Save" at bounding box center [1078, 23] width 55 height 33
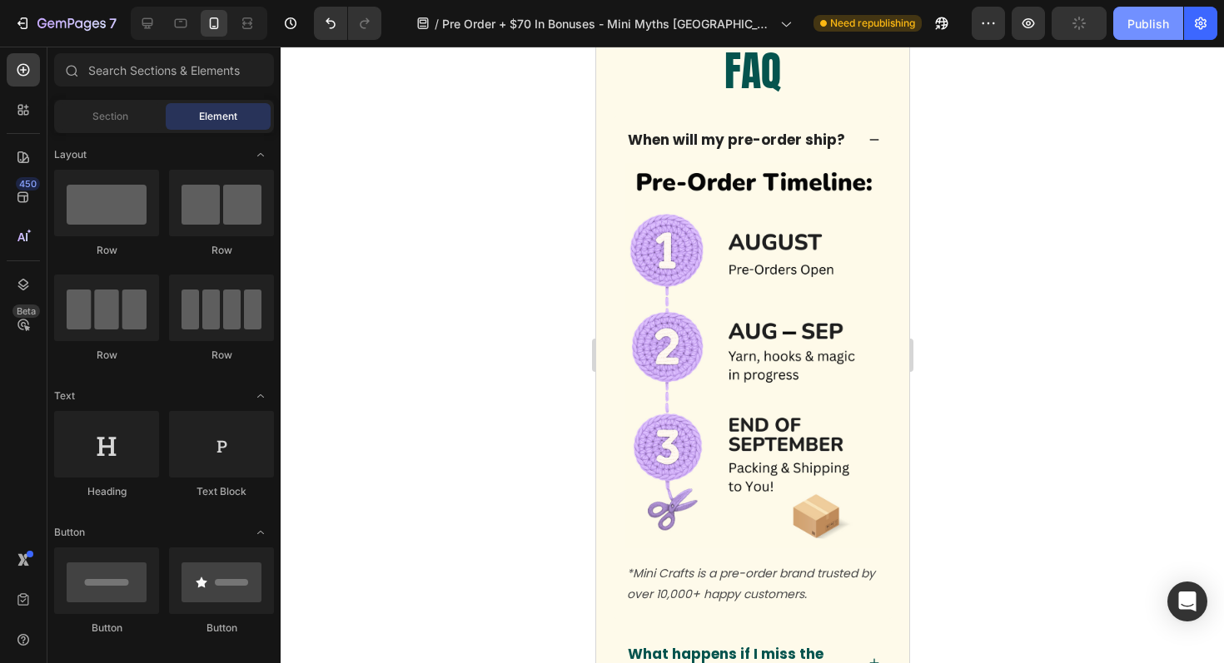
click at [1157, 29] on div "Publish" at bounding box center [1148, 23] width 42 height 17
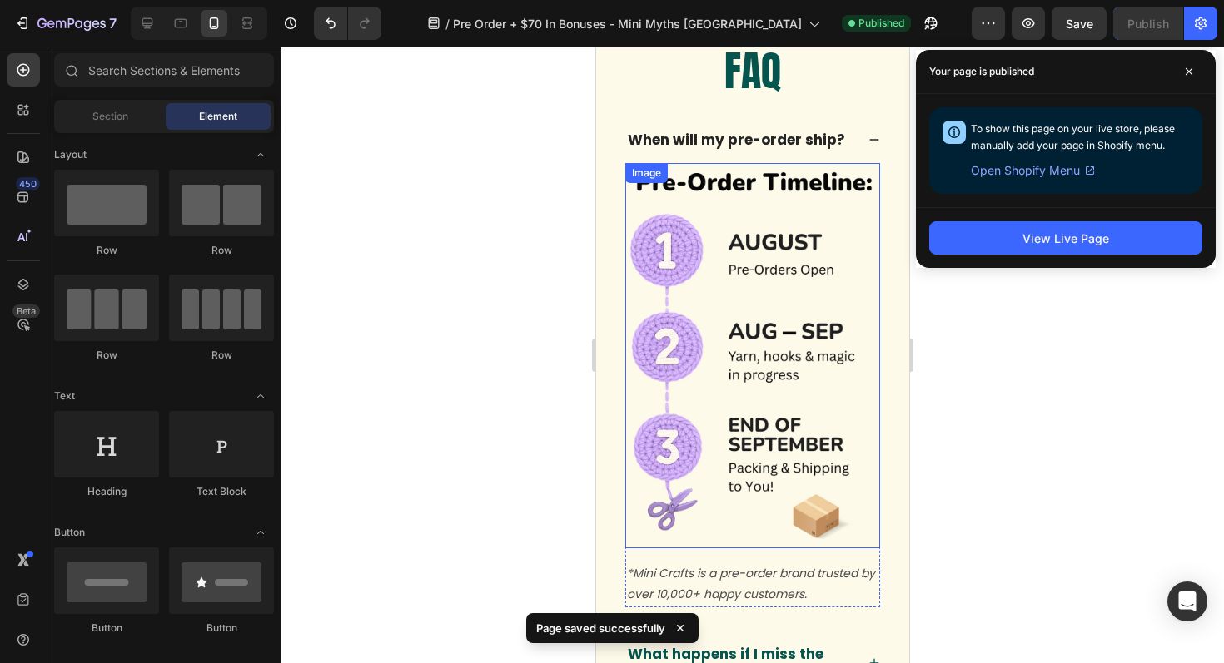
scroll to position [7951, 0]
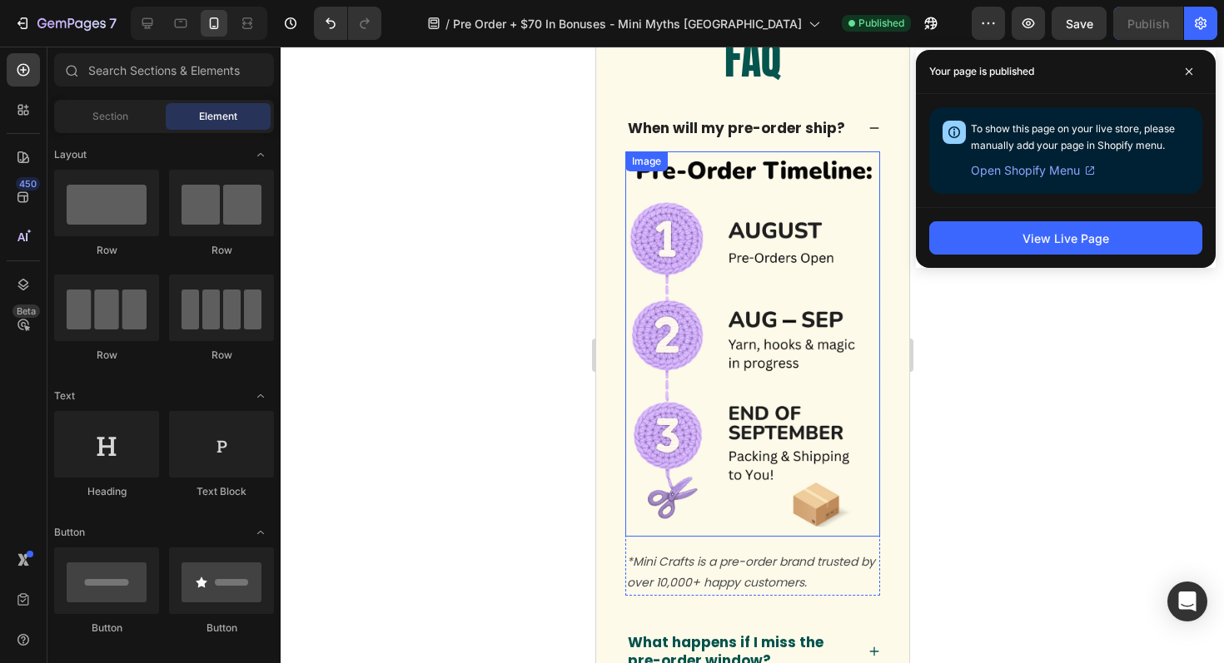
click at [785, 375] on img at bounding box center [751, 344] width 255 height 385
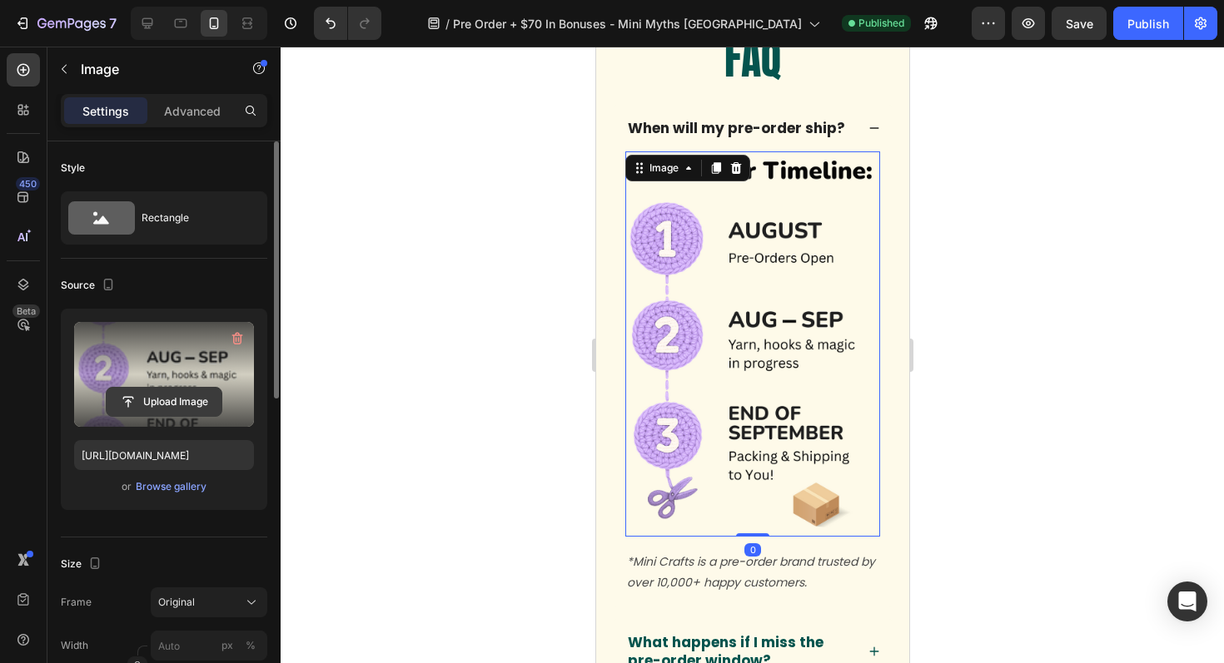
click at [203, 400] on input "file" at bounding box center [164, 402] width 115 height 28
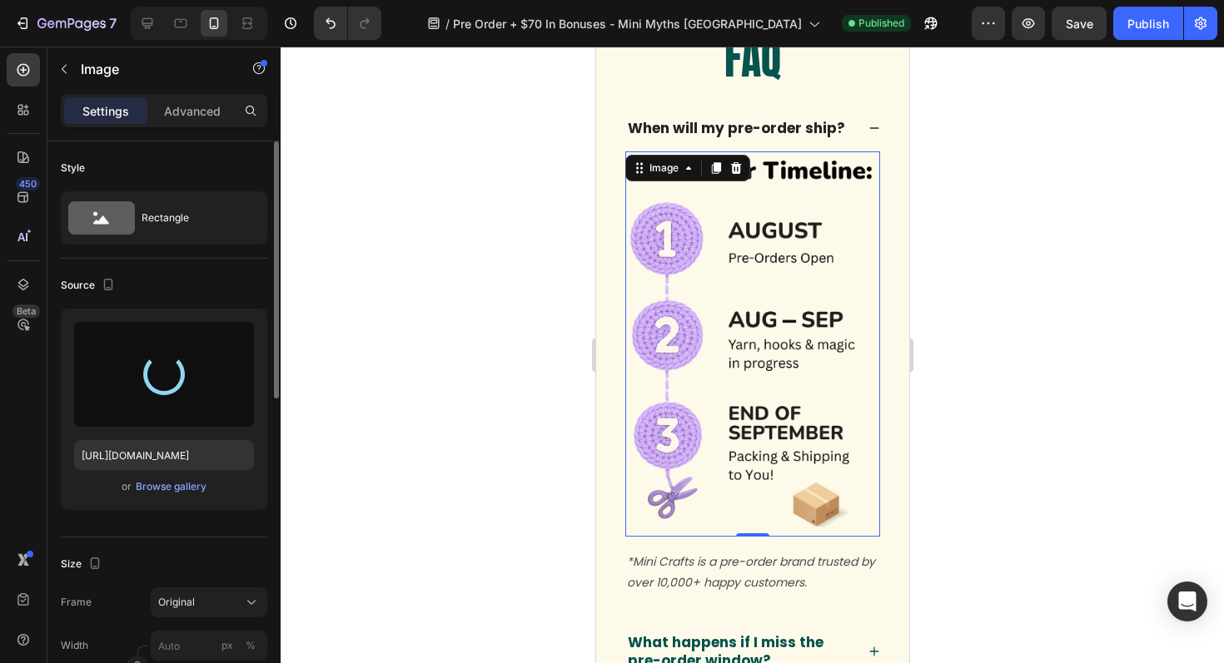
type input "[URL][DOMAIN_NAME]"
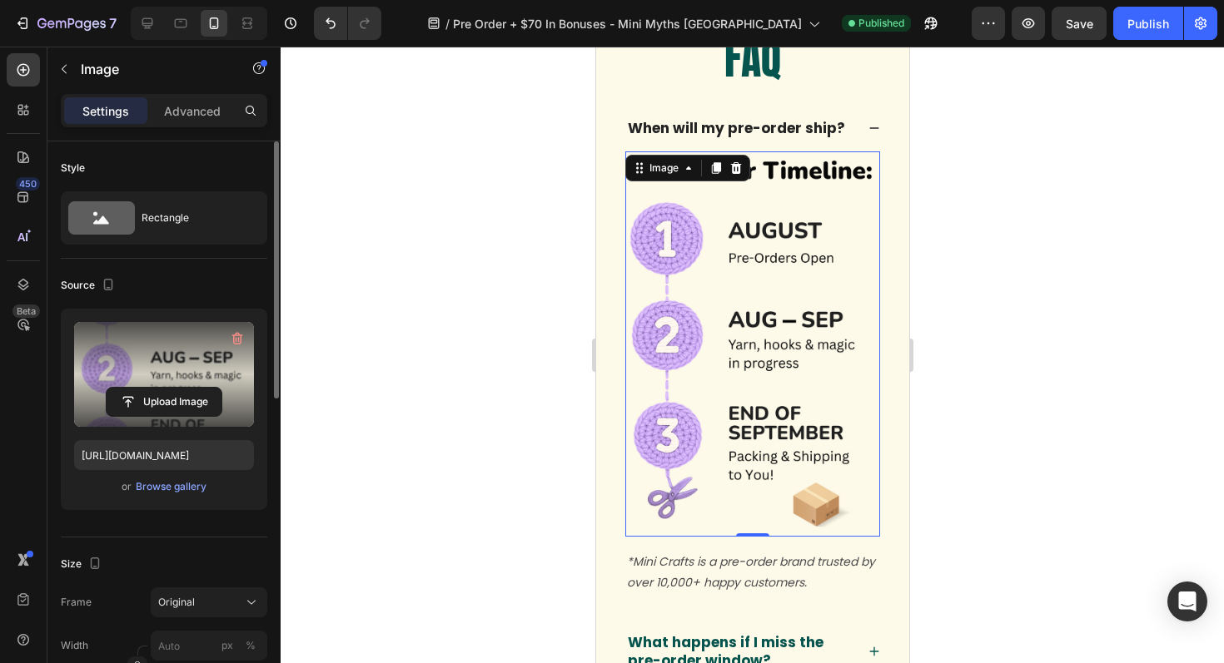
scroll to position [7887, 0]
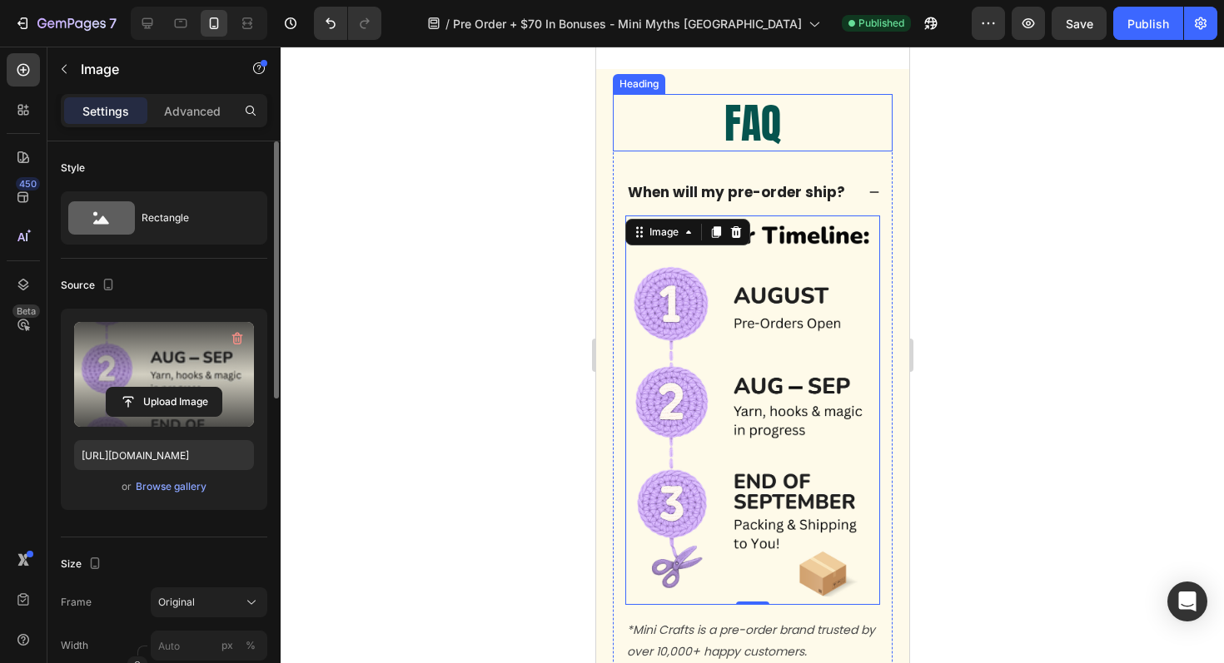
click at [811, 142] on h2 "FAQ" at bounding box center [752, 122] width 280 height 57
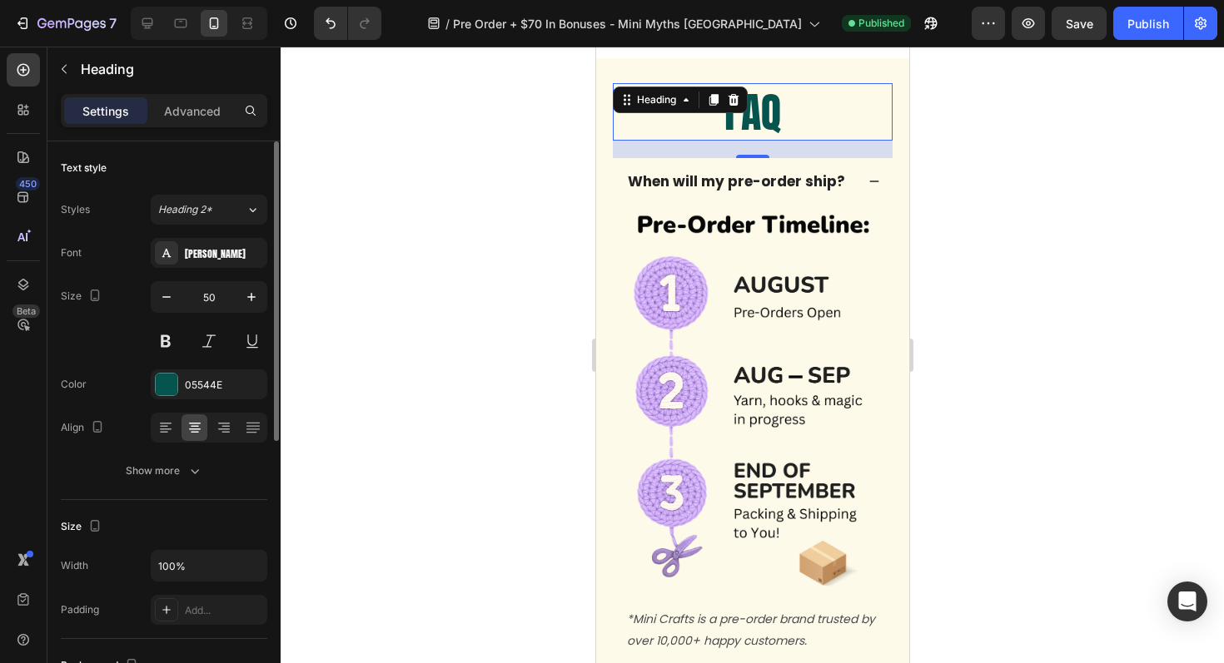
scroll to position [7922, 0]
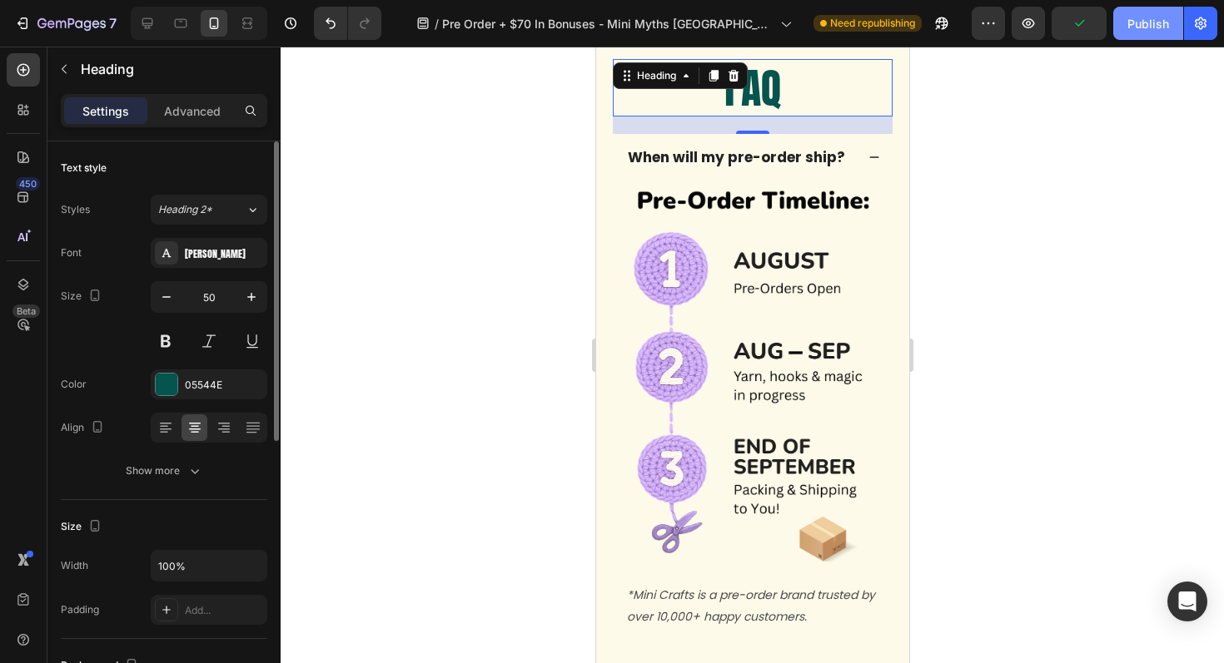
click at [1148, 21] on div "Publish" at bounding box center [1148, 23] width 42 height 17
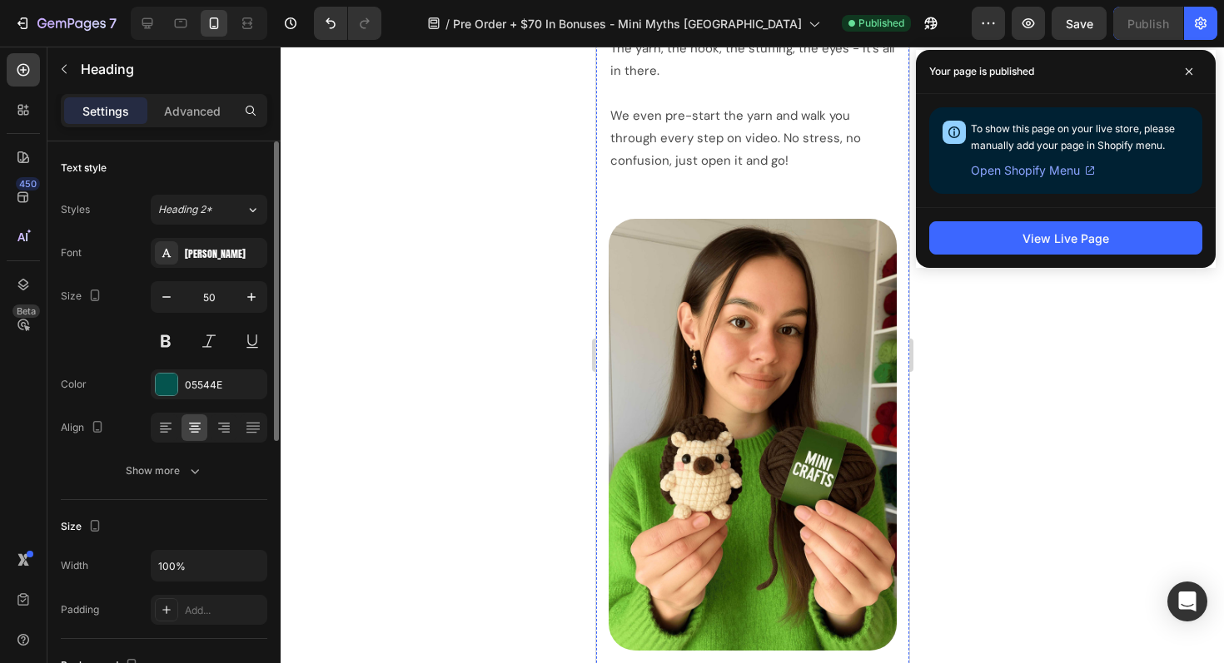
scroll to position [0, 0]
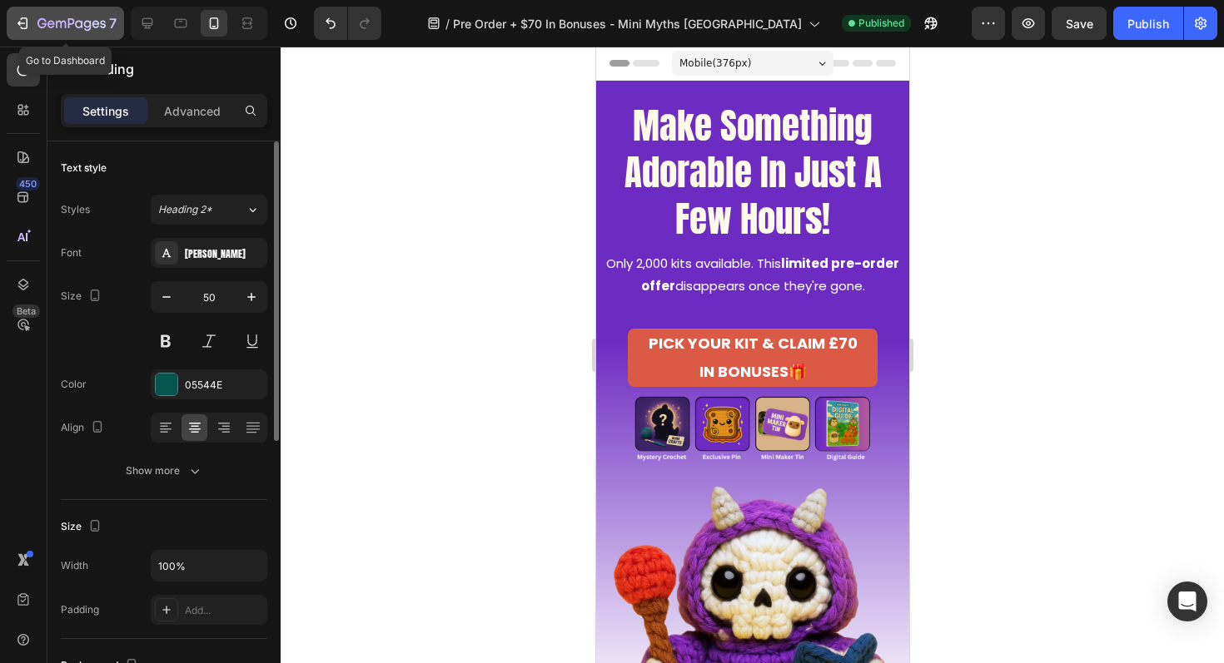
click at [26, 26] on icon "button" at bounding box center [24, 23] width 7 height 12
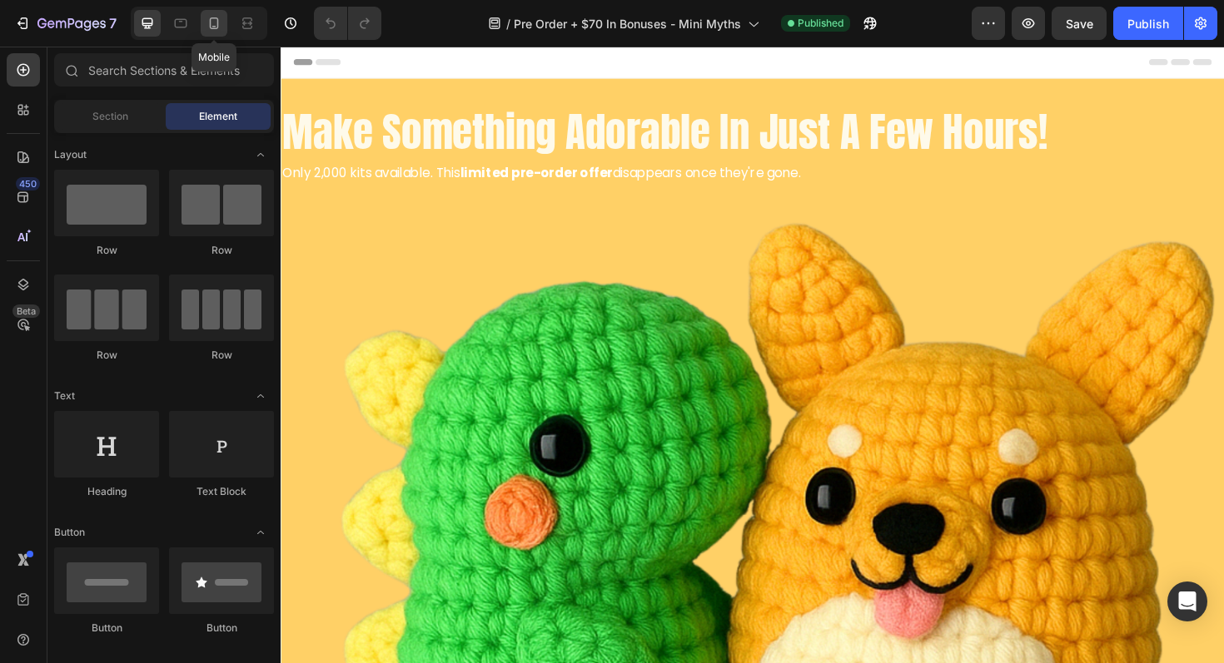
click at [219, 31] on icon at bounding box center [214, 23] width 17 height 17
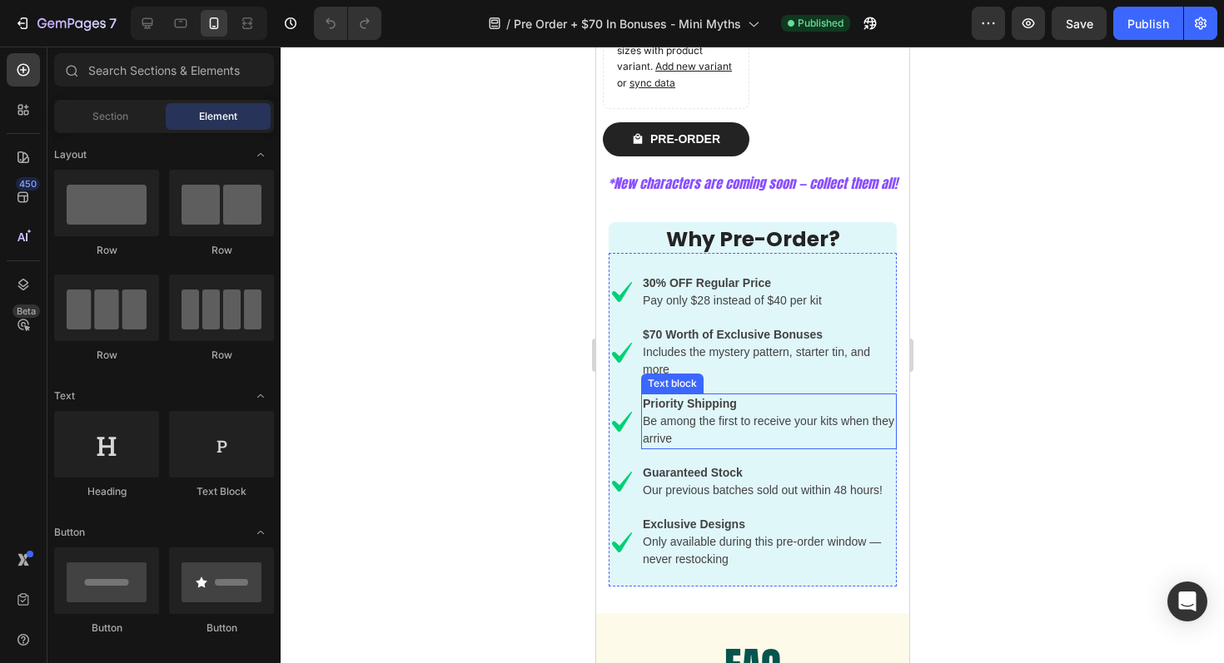
scroll to position [7755, 0]
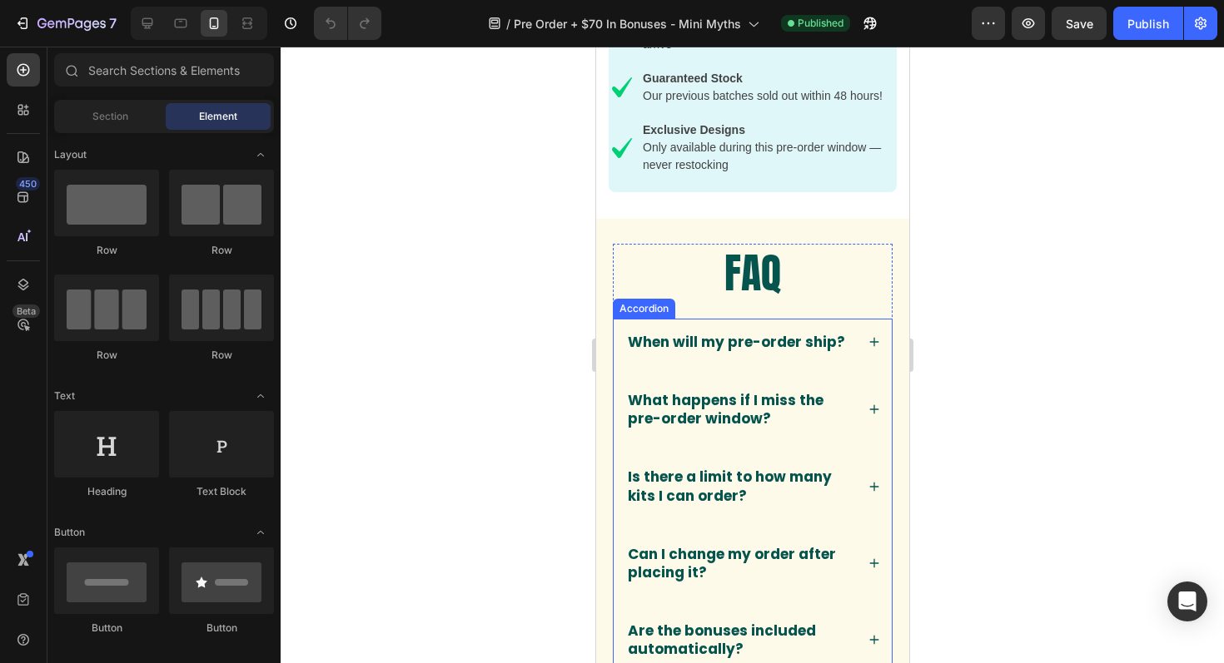
click at [876, 342] on icon at bounding box center [873, 342] width 9 height 9
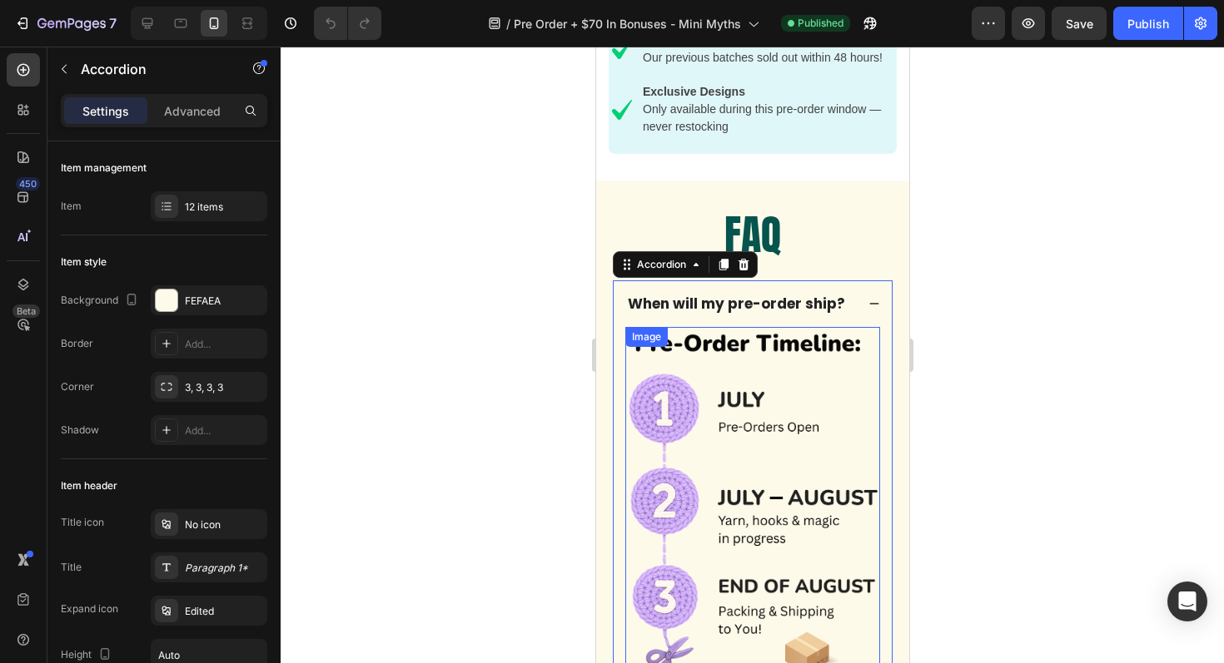
scroll to position [7832, 0]
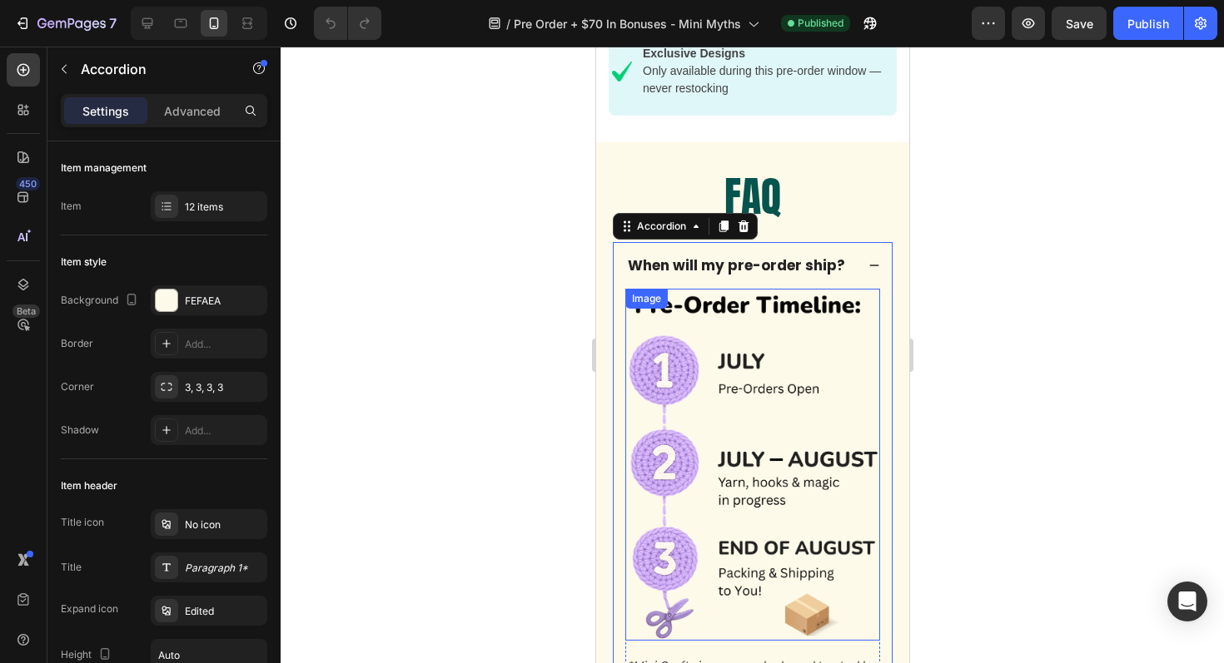
click at [728, 435] on img at bounding box center [751, 465] width 255 height 352
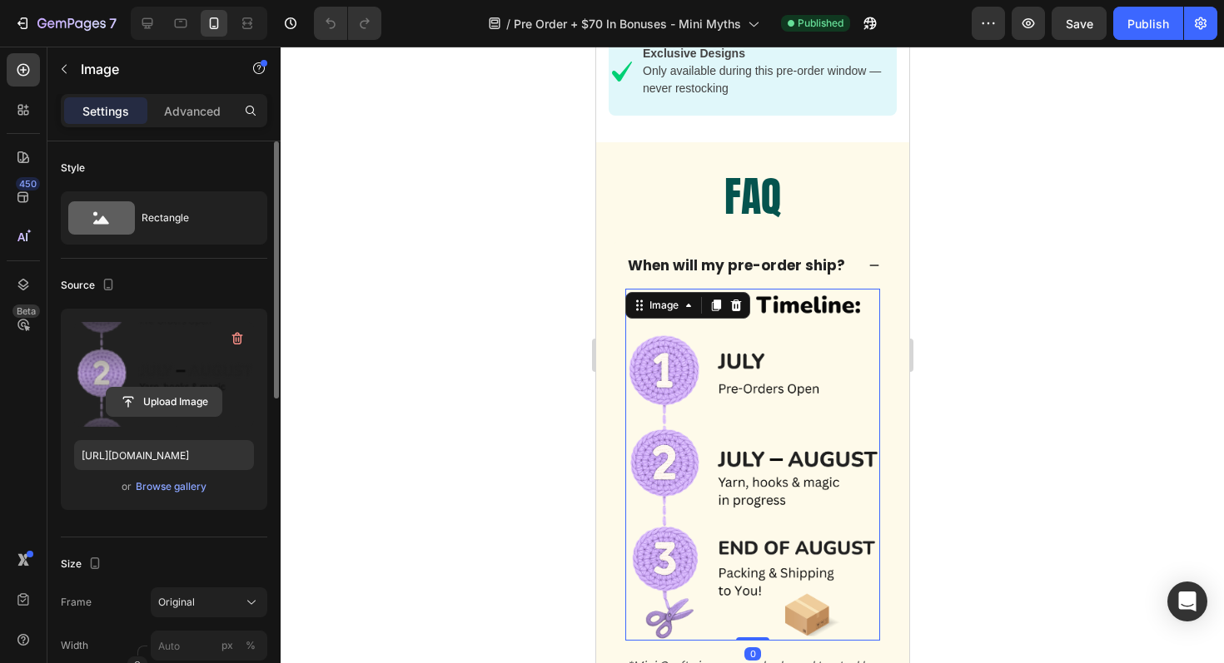
click at [171, 407] on input "file" at bounding box center [164, 402] width 115 height 28
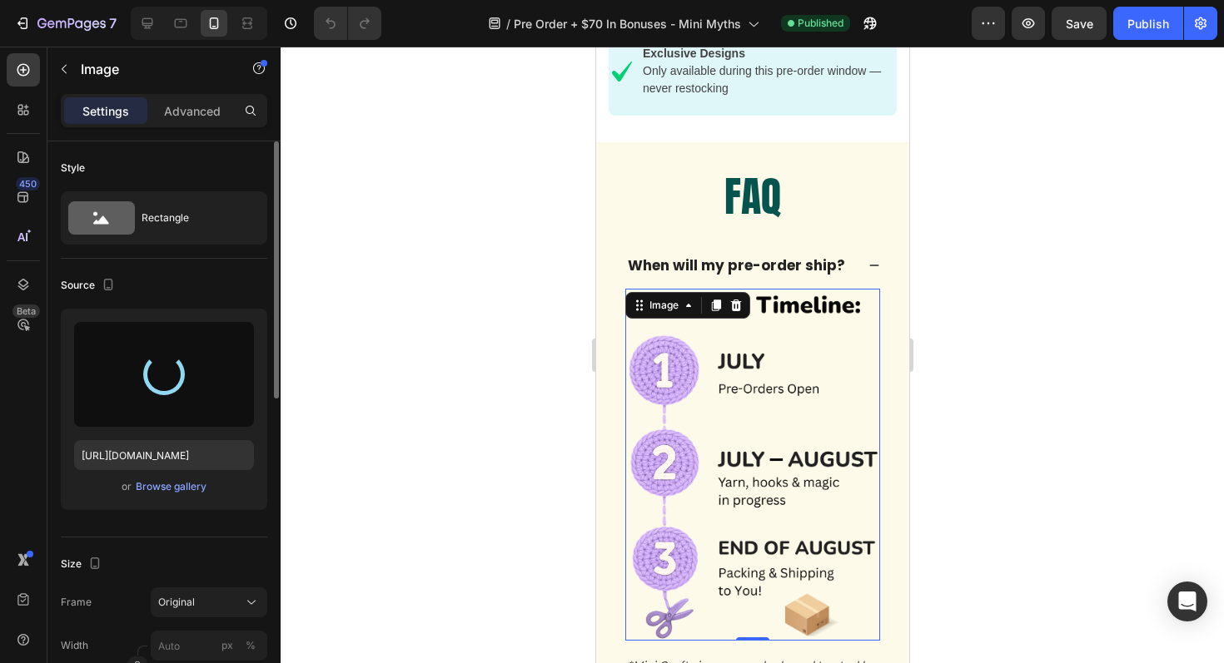
type input "[URL][DOMAIN_NAME]"
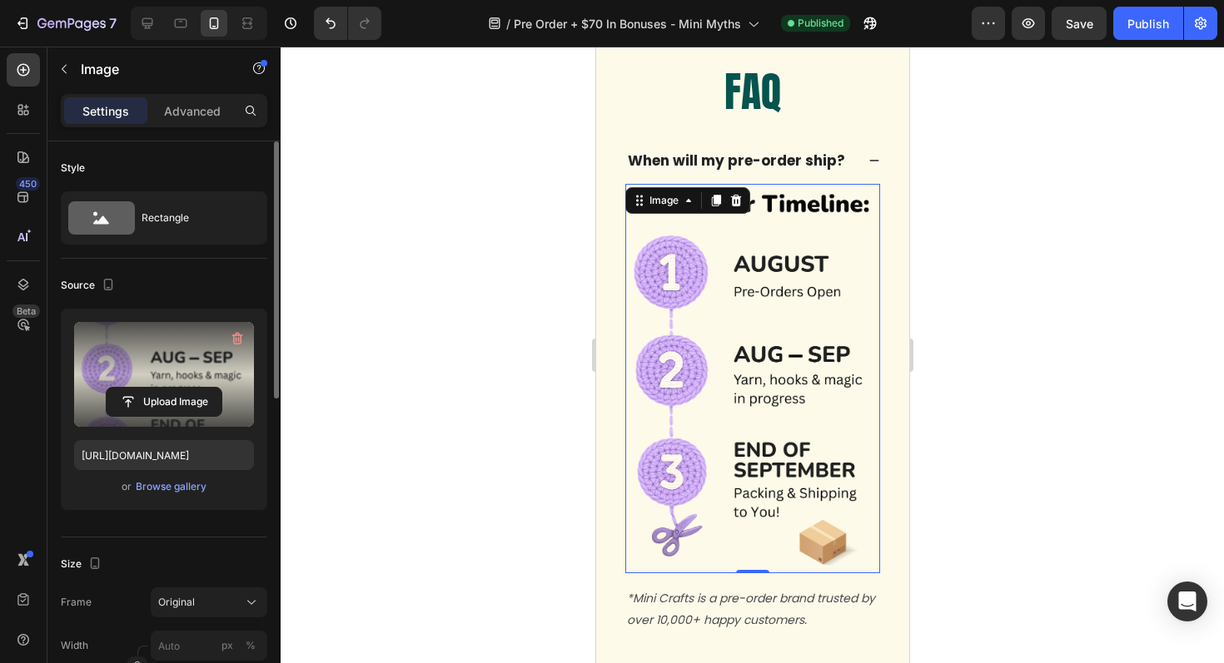
scroll to position [7961, 0]
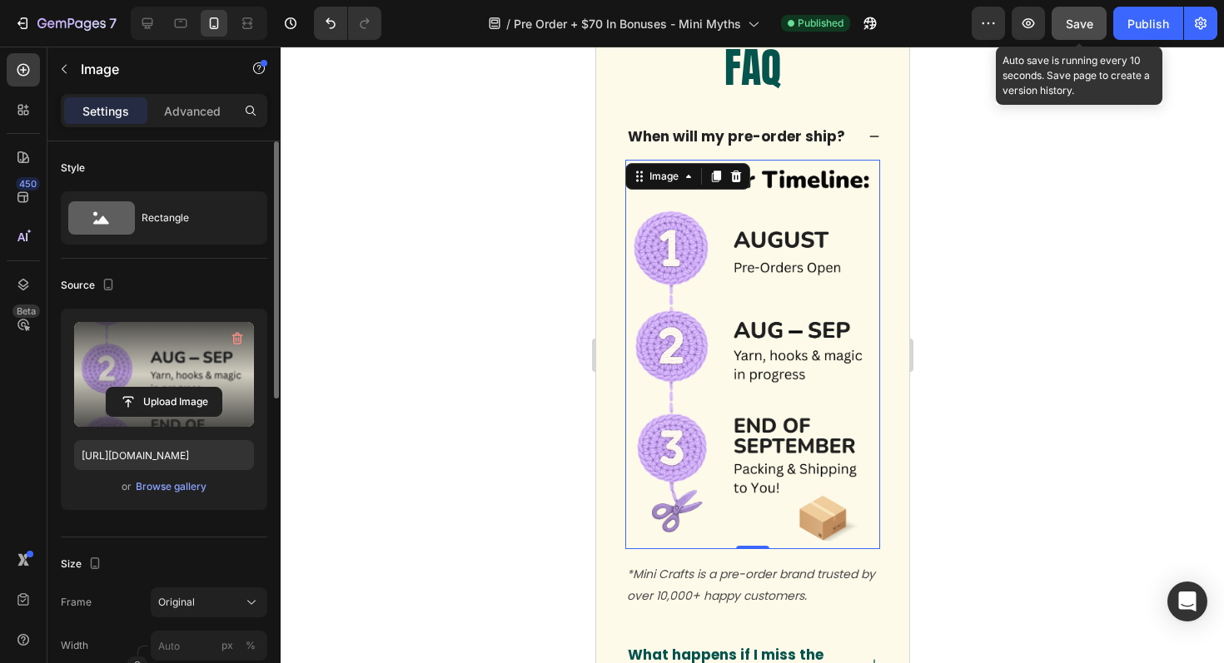
click at [1061, 18] on button "Save" at bounding box center [1078, 23] width 55 height 33
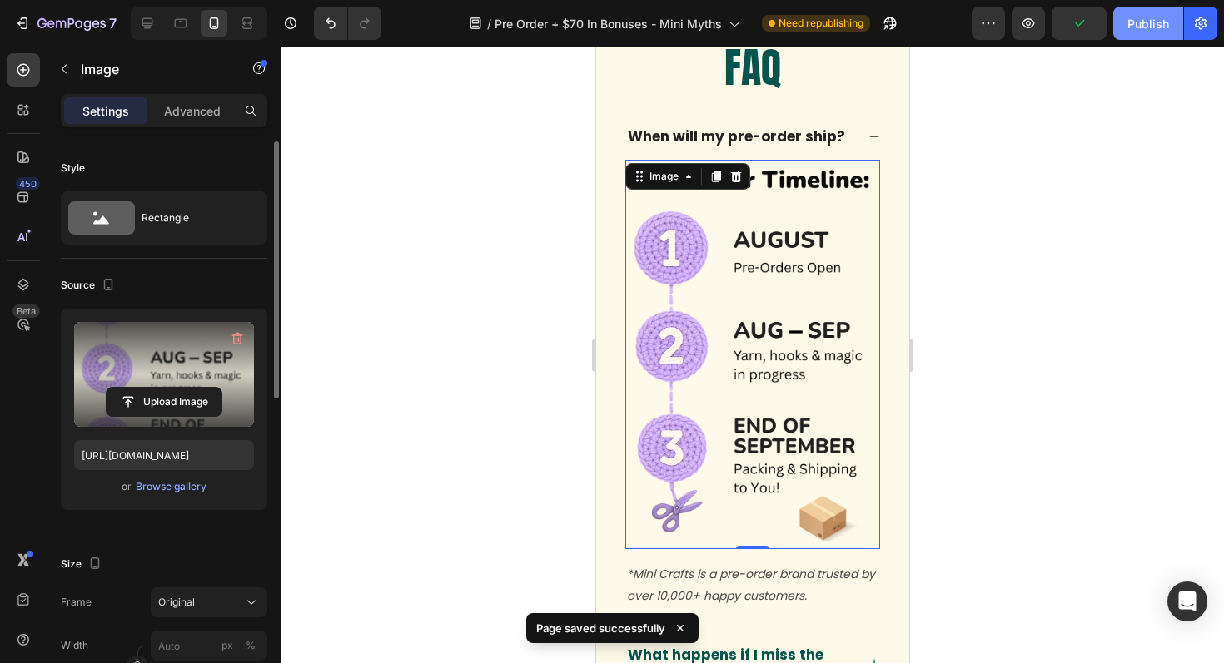
click at [1146, 27] on div "Publish" at bounding box center [1148, 23] width 42 height 17
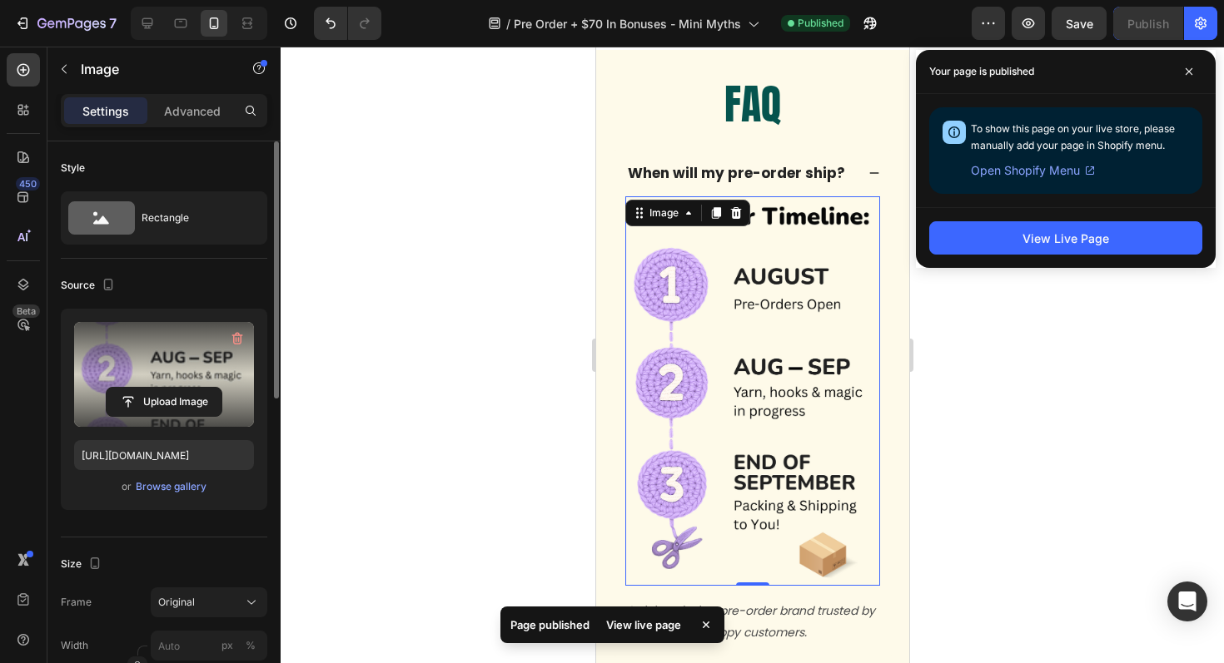
scroll to position [7867, 0]
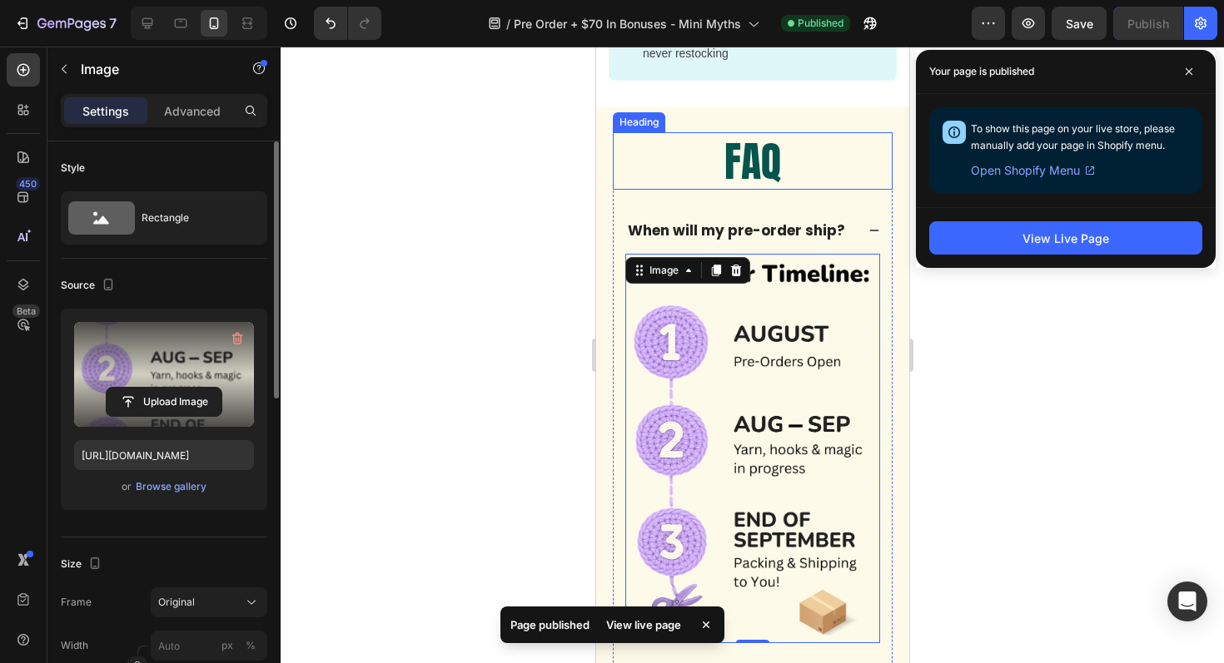
click at [783, 176] on h2 "FAQ" at bounding box center [752, 160] width 280 height 57
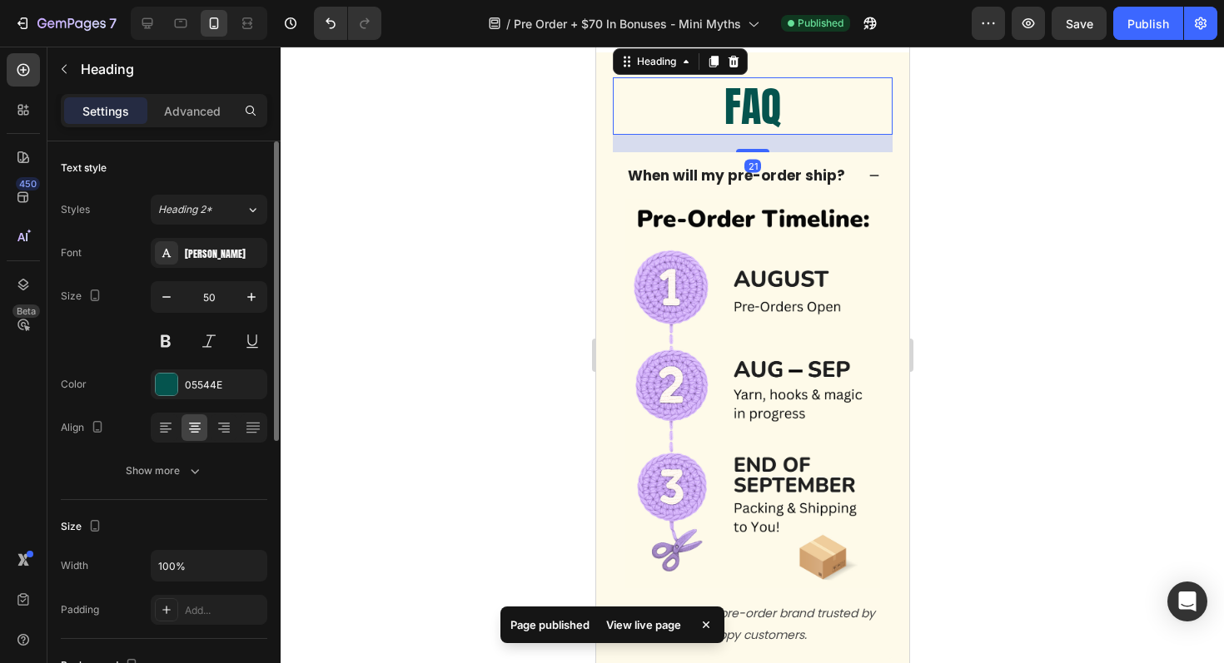
scroll to position [7993, 0]
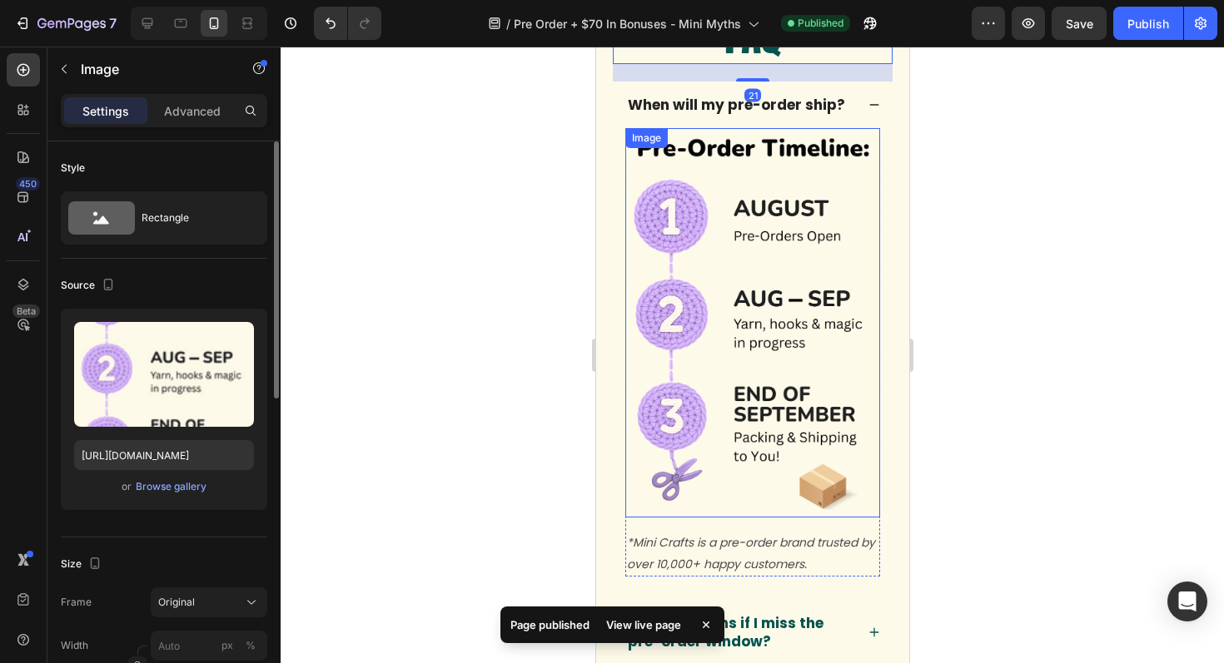
click at [778, 311] on img at bounding box center [751, 323] width 255 height 390
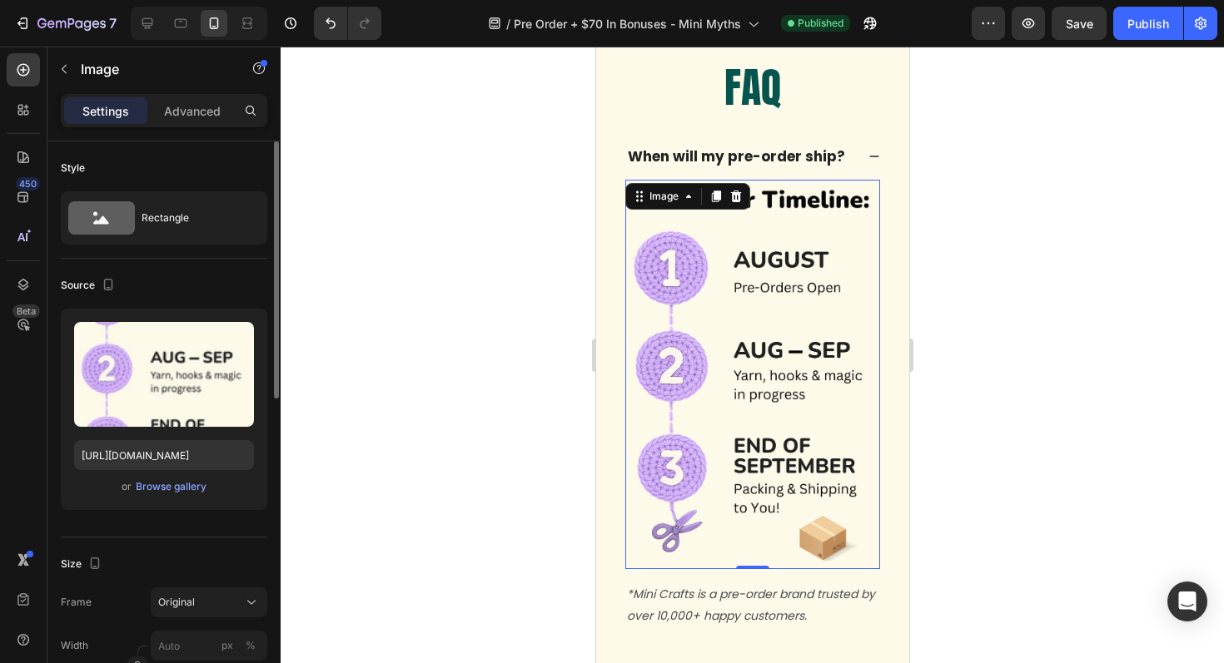
scroll to position [7923, 0]
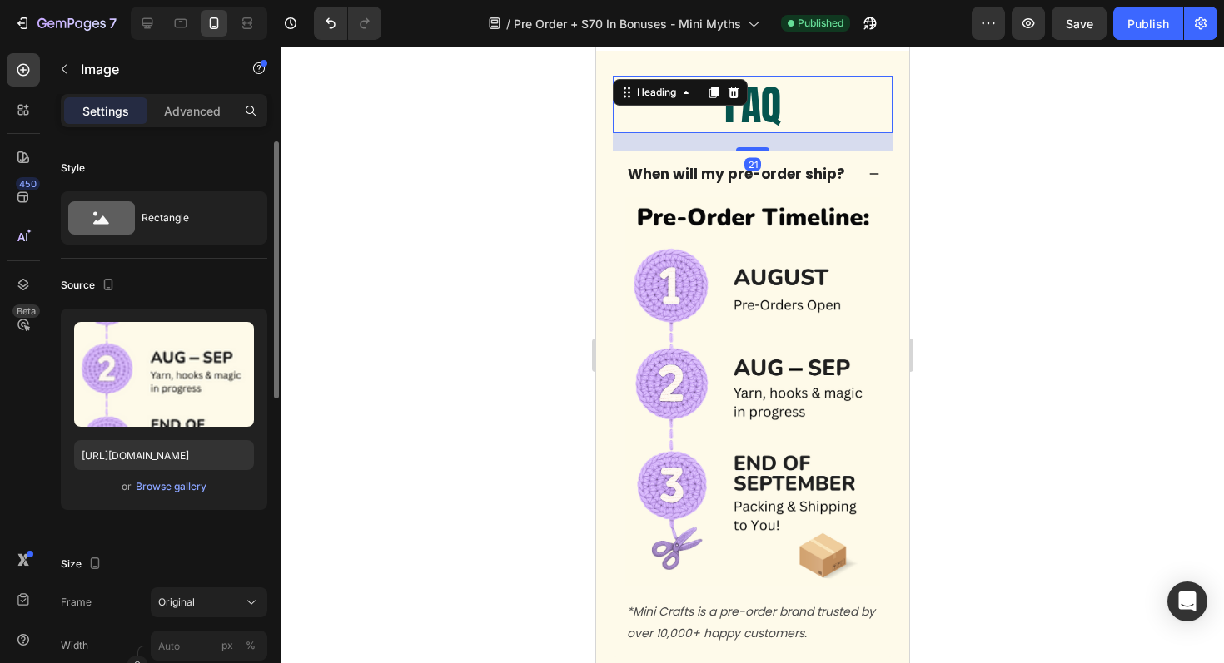
click at [772, 105] on h2 "FAQ" at bounding box center [752, 104] width 280 height 57
click at [773, 329] on img at bounding box center [751, 392] width 255 height 390
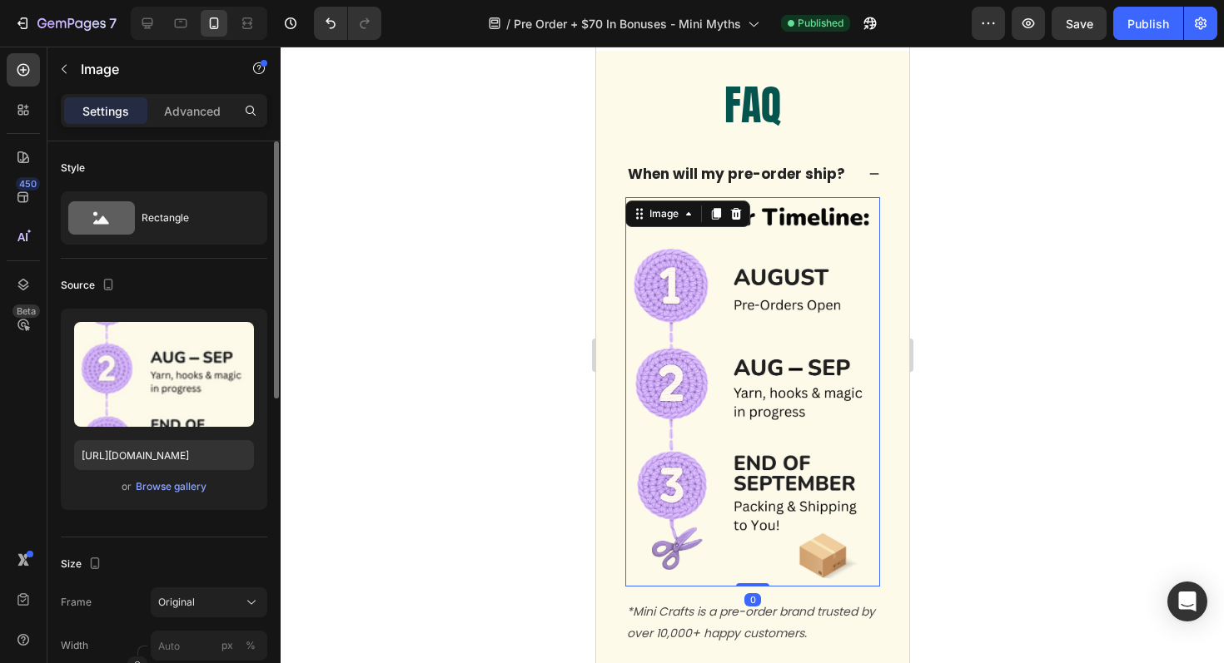
scroll to position [7854, 0]
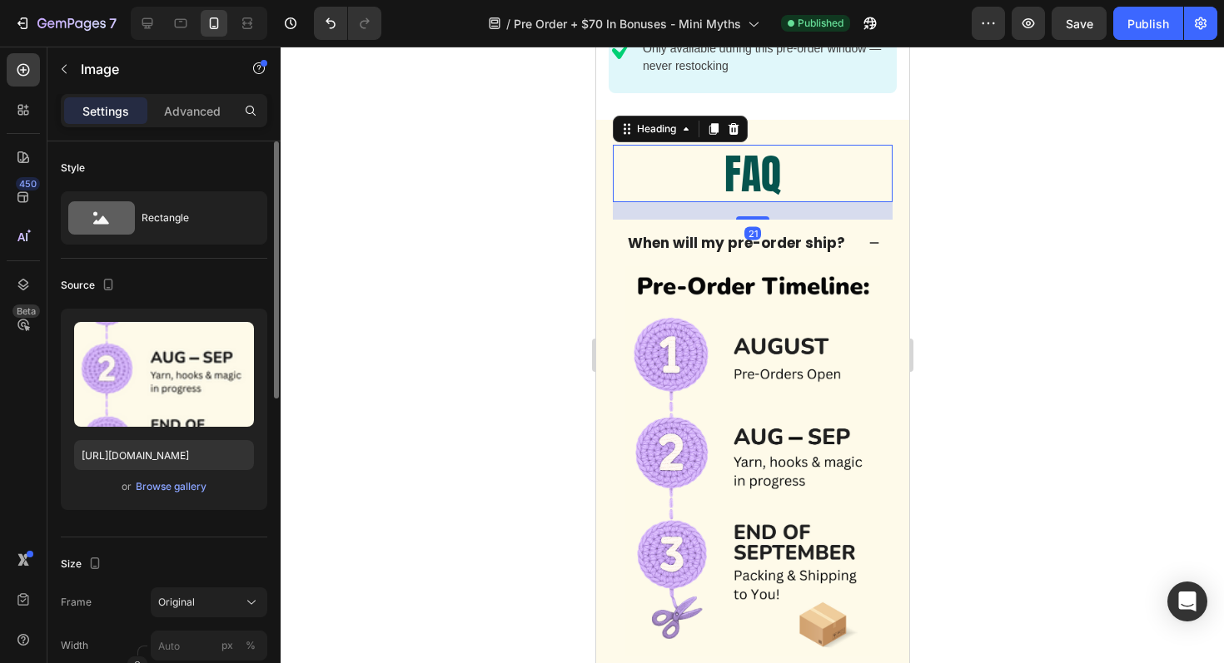
click at [748, 161] on h2 "FAQ" at bounding box center [752, 173] width 280 height 57
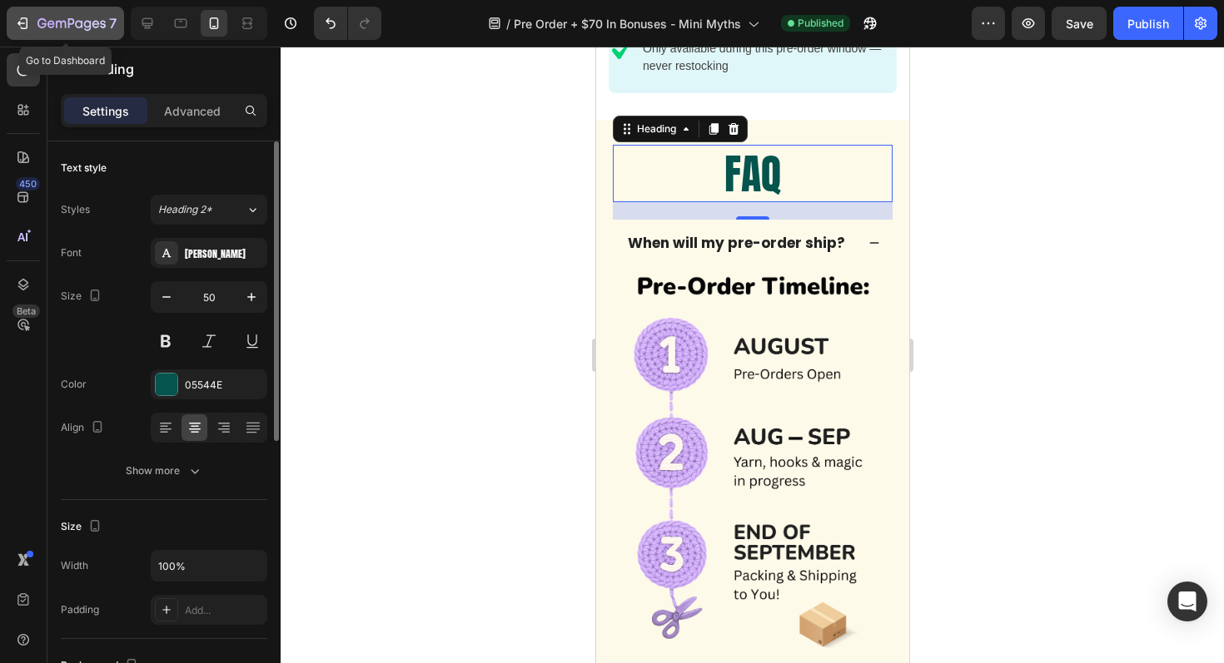
click at [22, 26] on icon "button" at bounding box center [22, 23] width 17 height 17
